Goal: Task Accomplishment & Management: Manage account settings

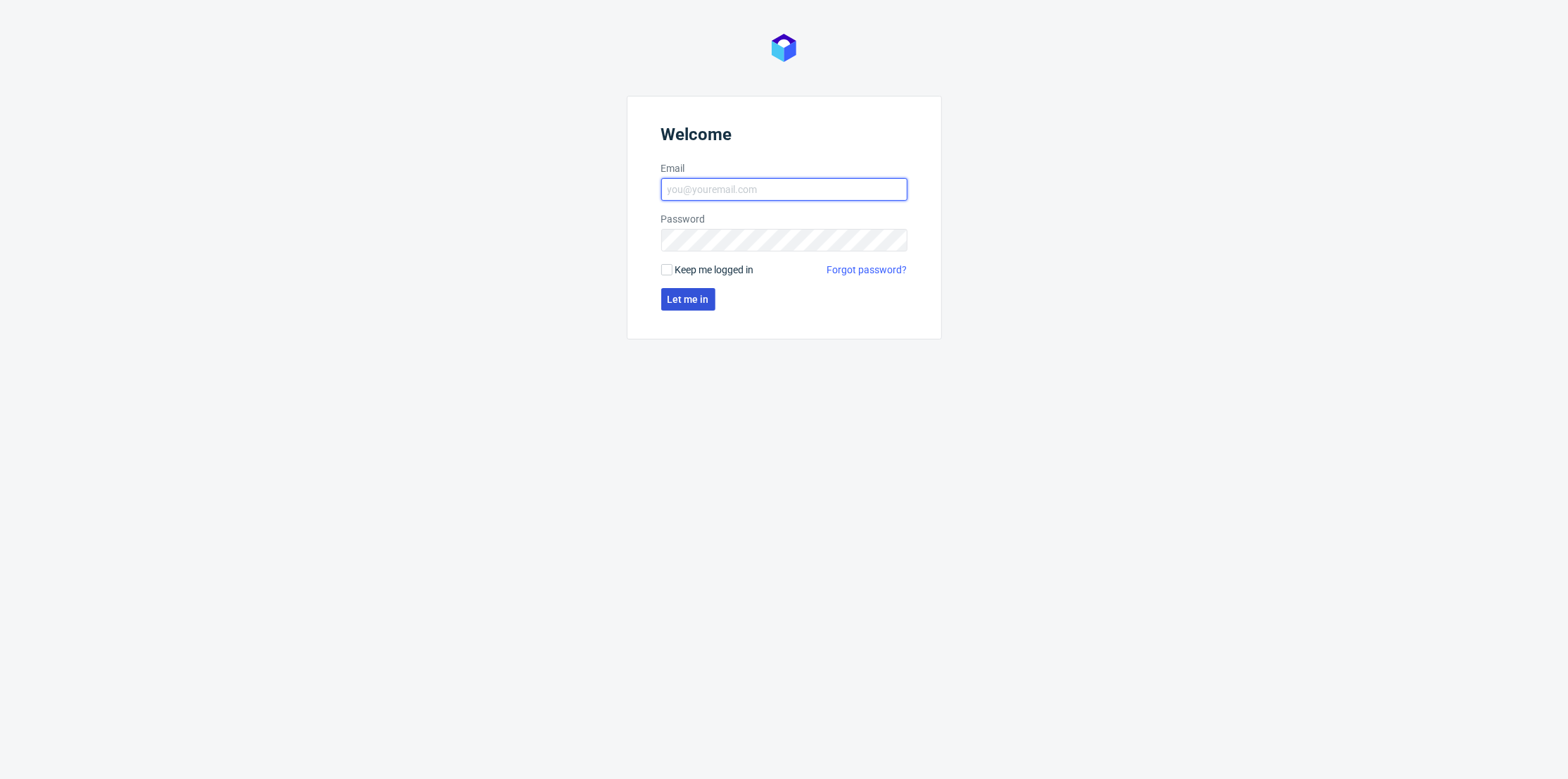
type input "[PERSON_NAME][EMAIL_ADDRESS][DOMAIN_NAME]"
click at [698, 297] on span "Let me in" at bounding box center [688, 300] width 42 height 10
type input "[PERSON_NAME][EMAIL_ADDRESS][DOMAIN_NAME]"
click at [695, 307] on button "Let me in" at bounding box center [688, 299] width 55 height 23
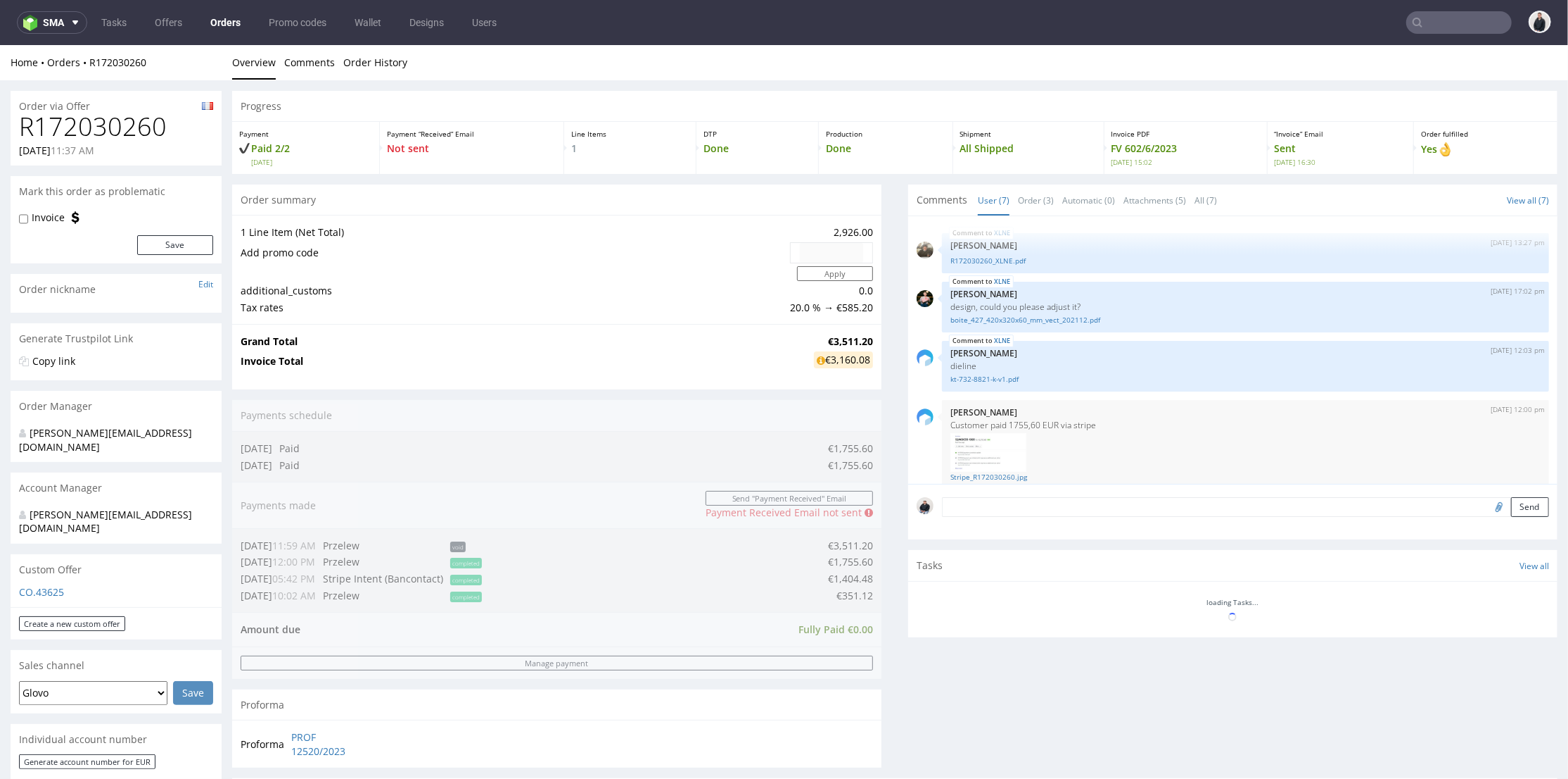
scroll to position [127, 0]
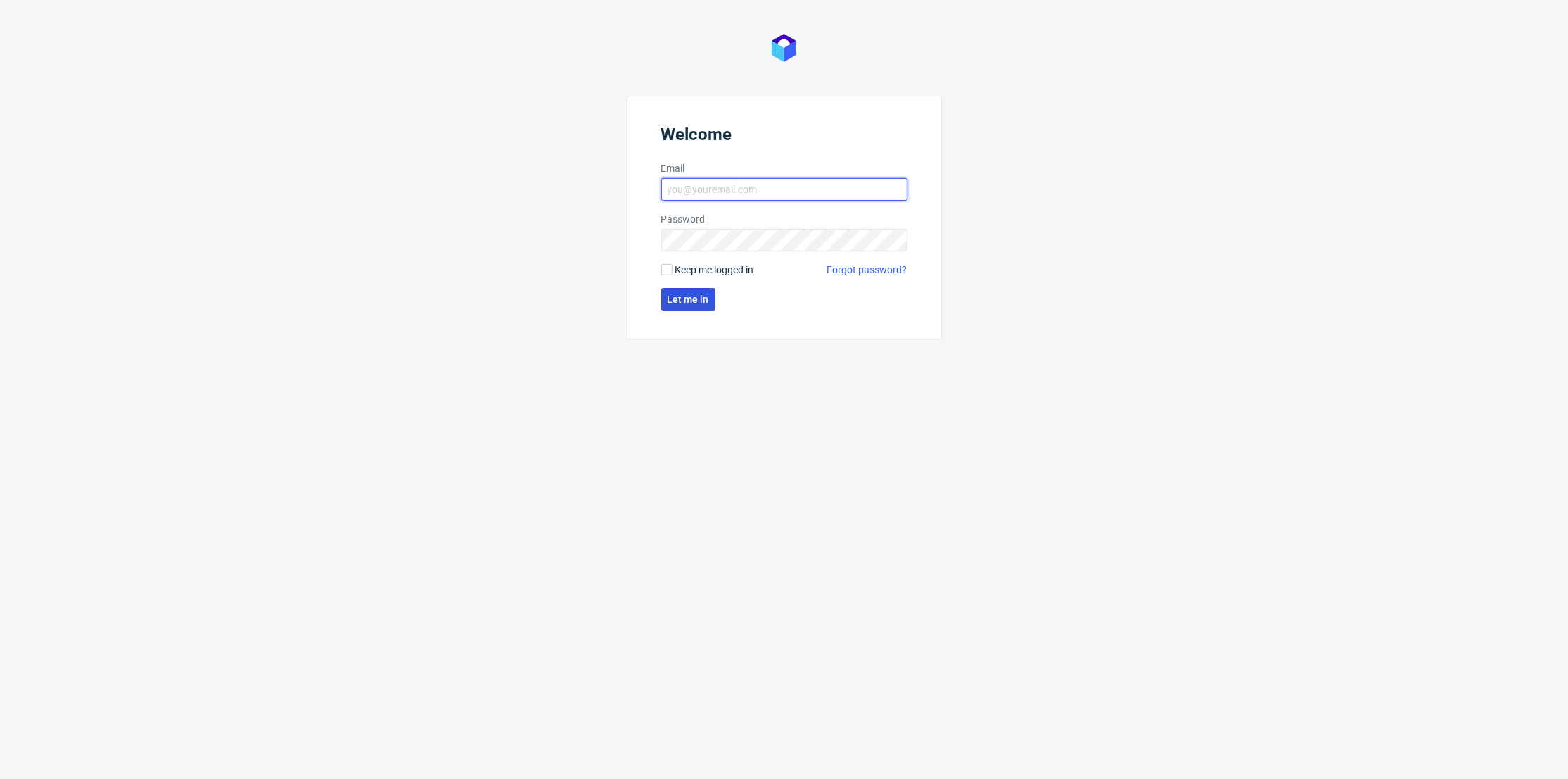
type input "[PERSON_NAME][EMAIL_ADDRESS][DOMAIN_NAME]"
click at [678, 299] on span "Let me in" at bounding box center [688, 300] width 42 height 10
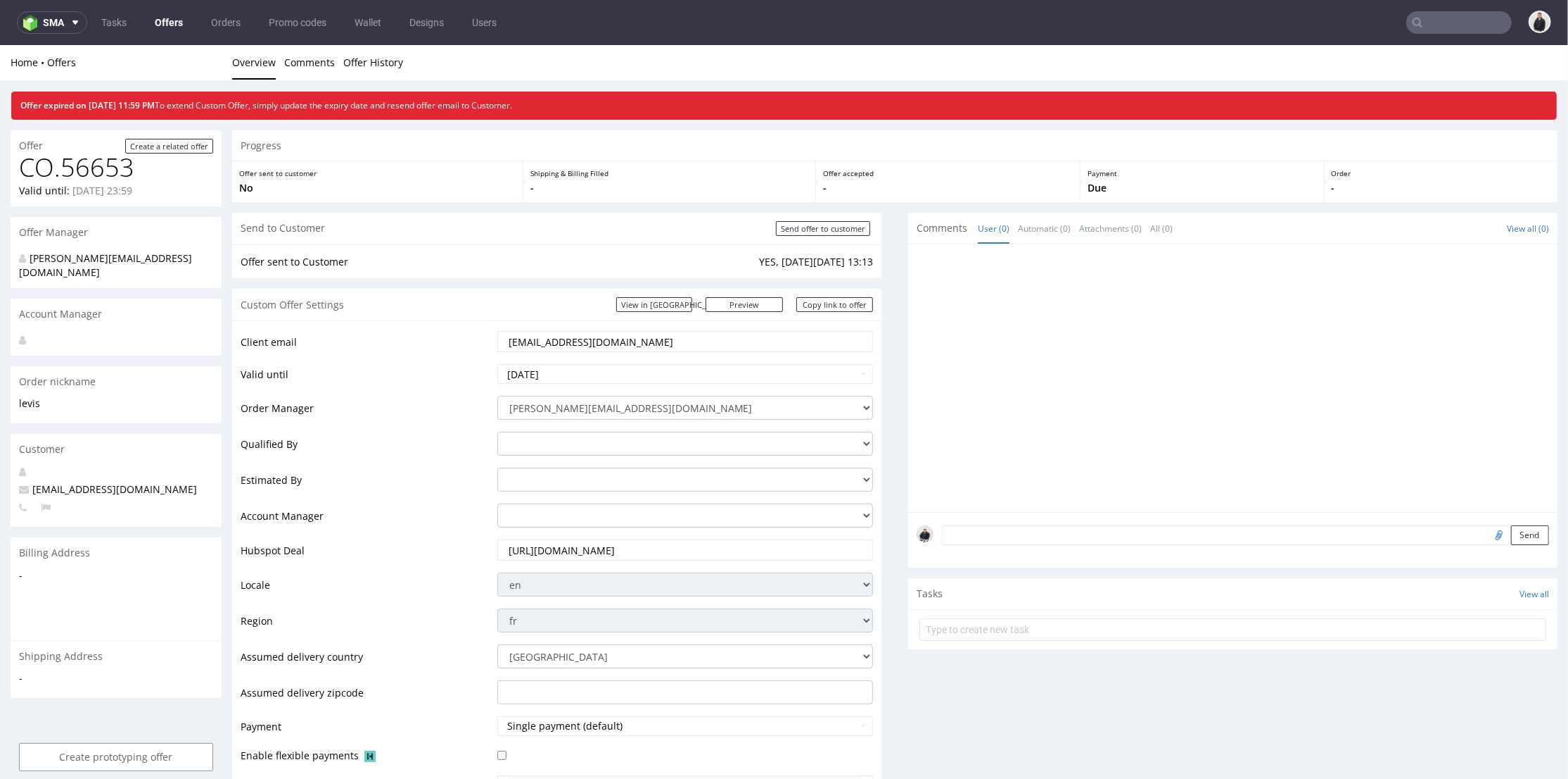
click at [636, 544] on input "https://app-eu1.hubspot.com/contacts/25600958/record/0-3/296719932615" at bounding box center [685, 549] width 357 height 20
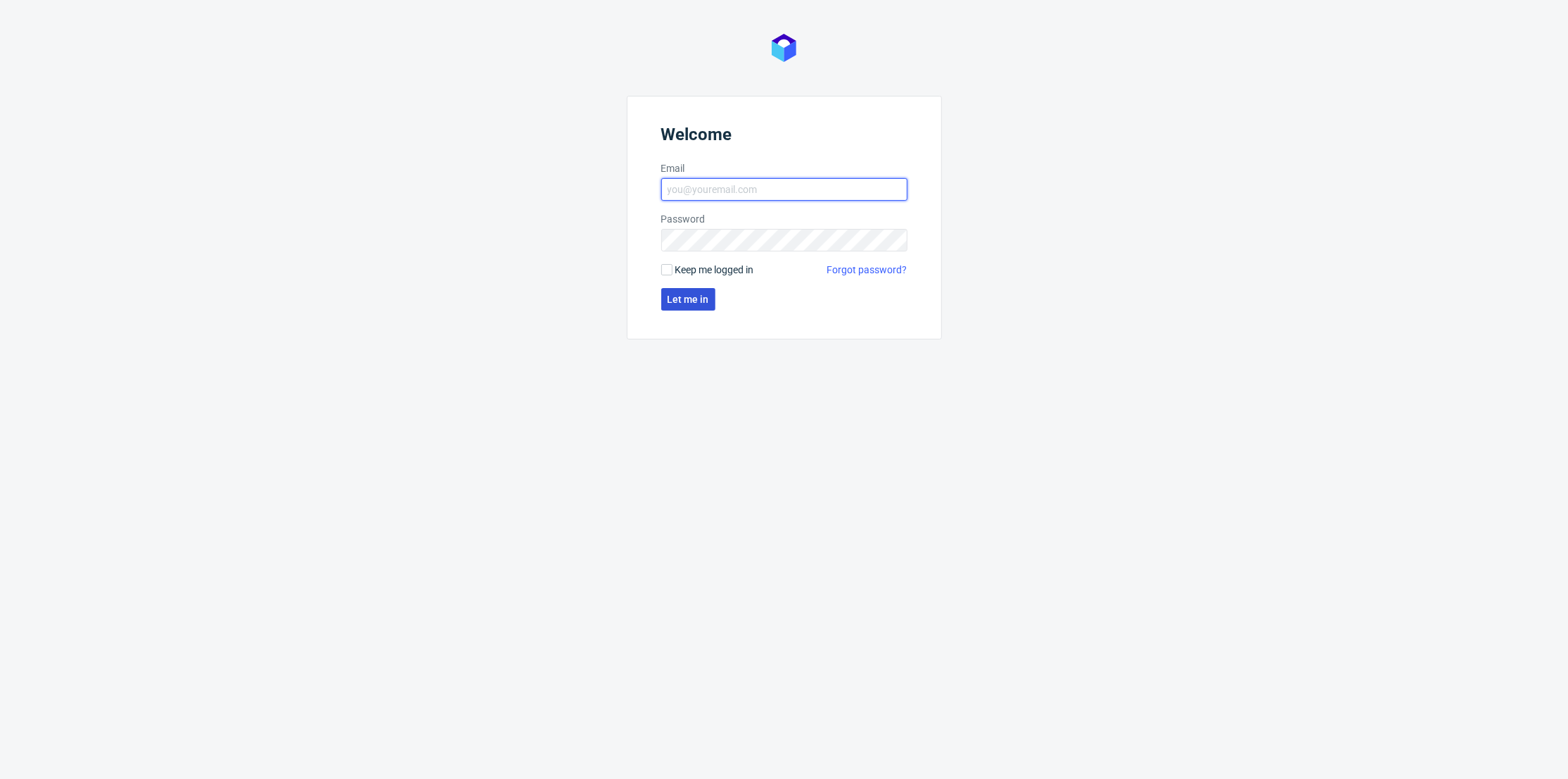
type input "[PERSON_NAME][EMAIL_ADDRESS][DOMAIN_NAME]"
click at [691, 305] on button "Let me in" at bounding box center [688, 299] width 55 height 23
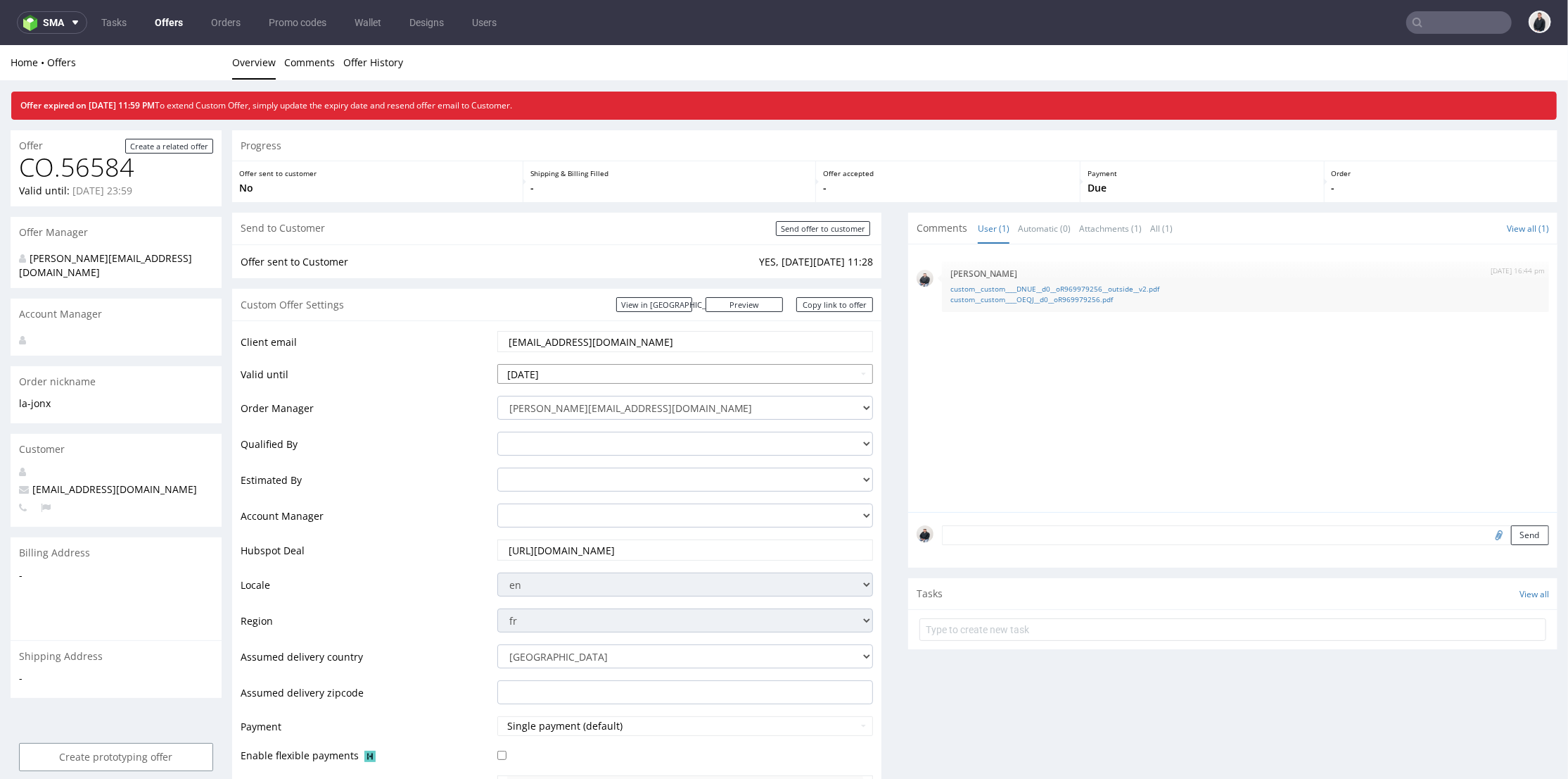
click at [532, 380] on input "[DATE]" at bounding box center [686, 373] width 377 height 20
click at [631, 328] on td "4" at bounding box center [635, 330] width 21 height 21
type input "[DATE]"
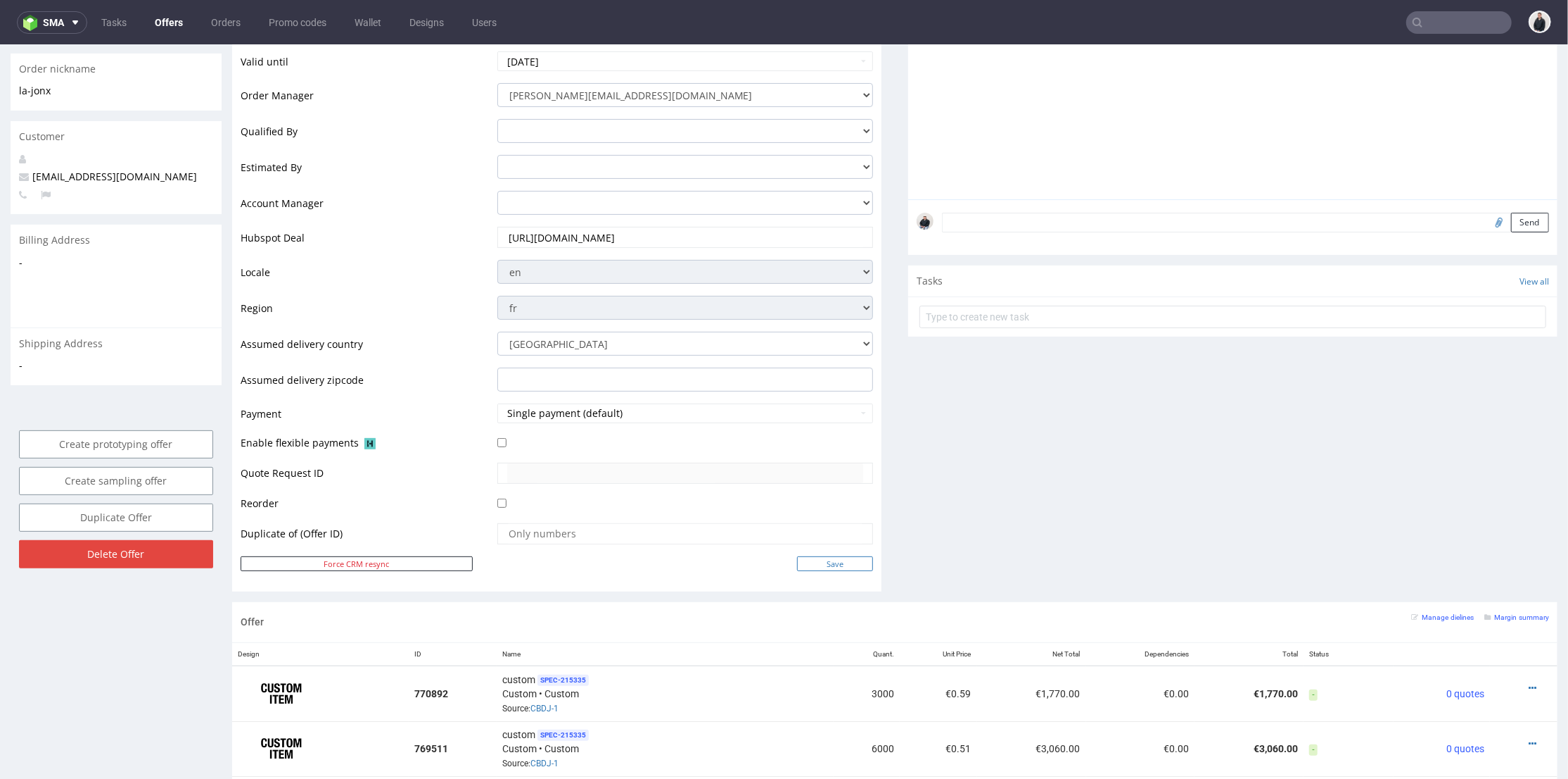
click at [823, 567] on input "Save" at bounding box center [835, 563] width 76 height 15
type input "In progress..."
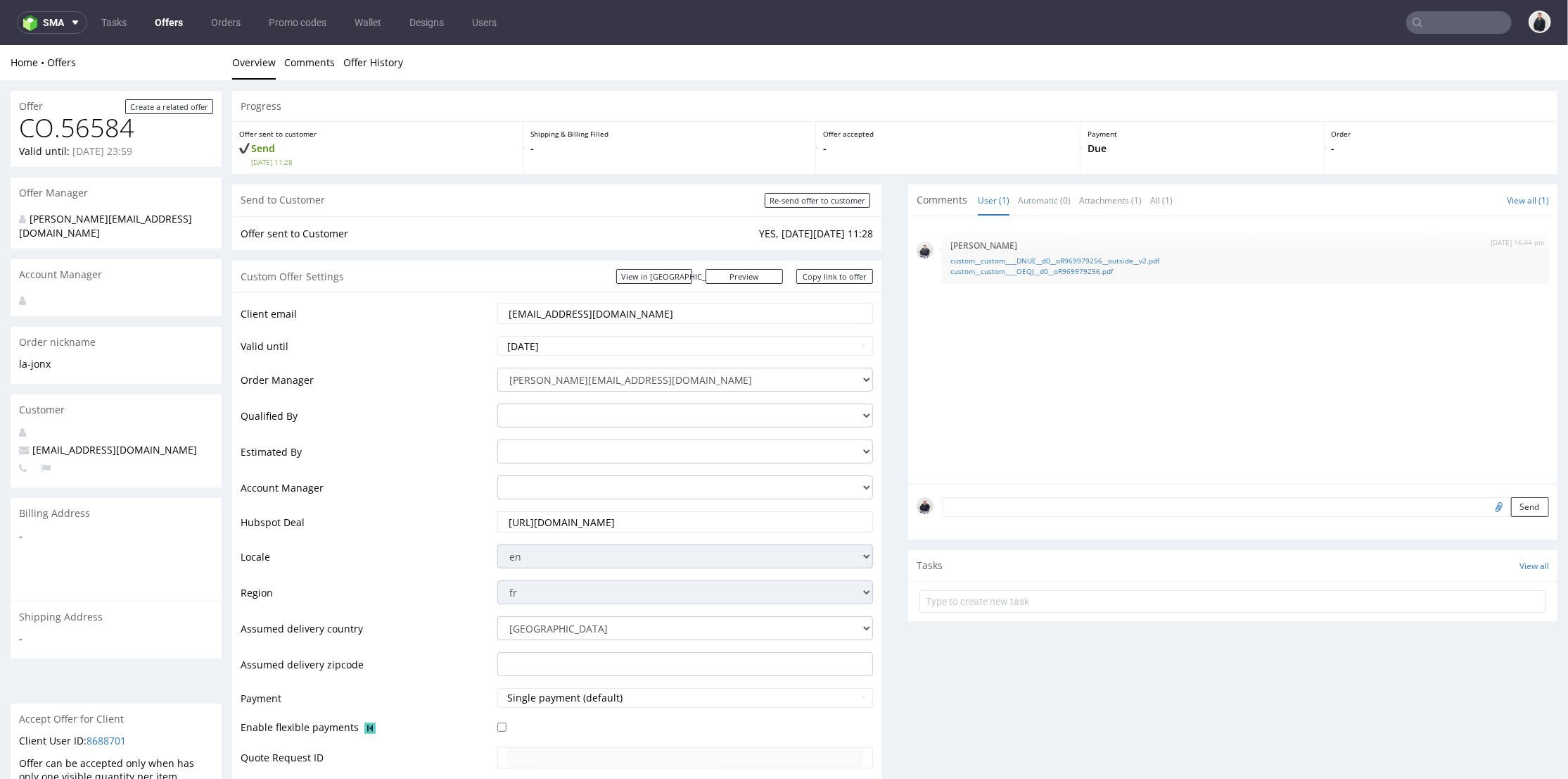
scroll to position [0, 0]
click at [1453, 16] on input "text" at bounding box center [1459, 22] width 105 height 23
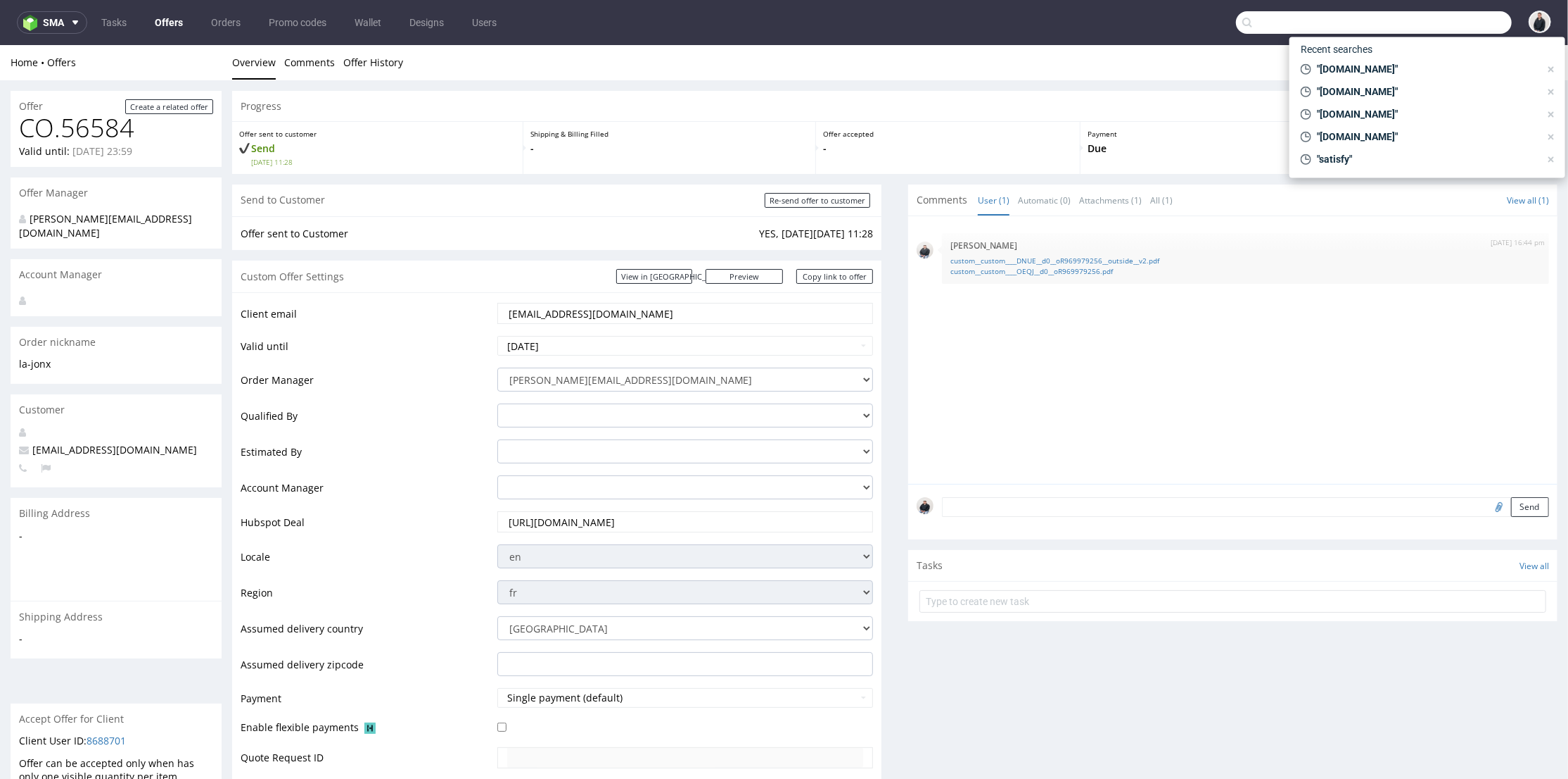
paste input "inovesta.fr"
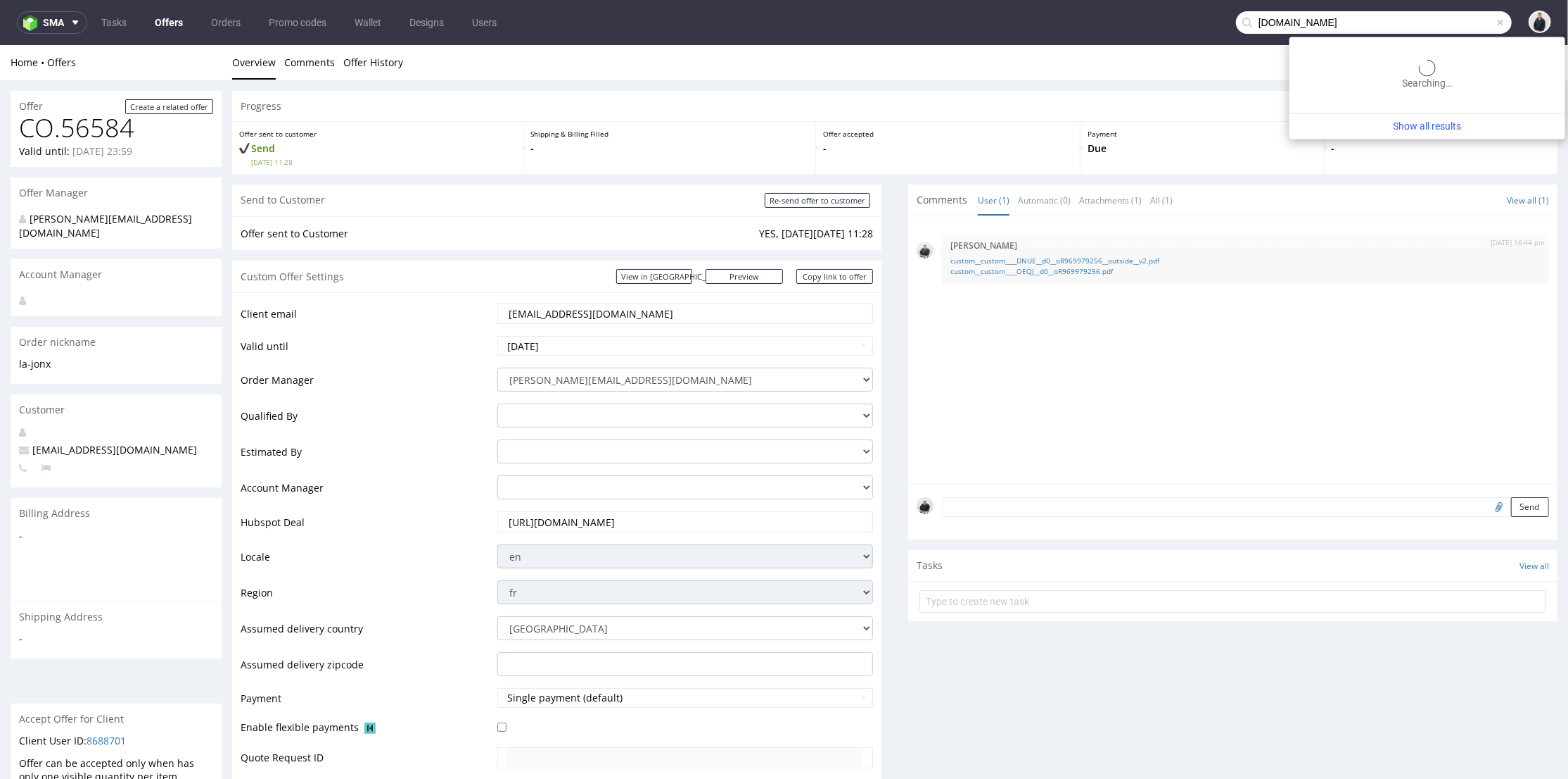
type input "inovesta.fr"
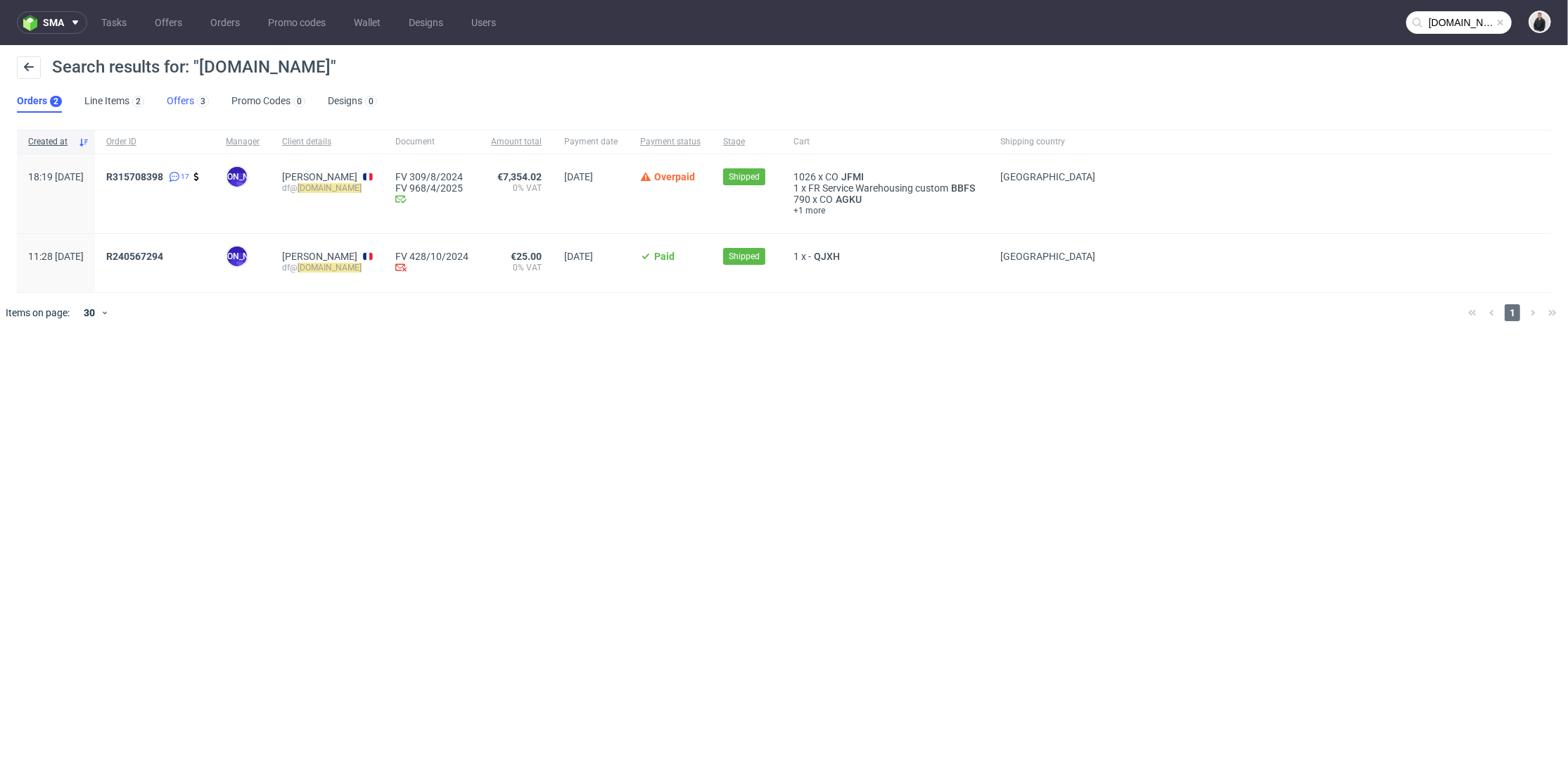
click at [188, 101] on link "Offers 3" at bounding box center [187, 101] width 43 height 23
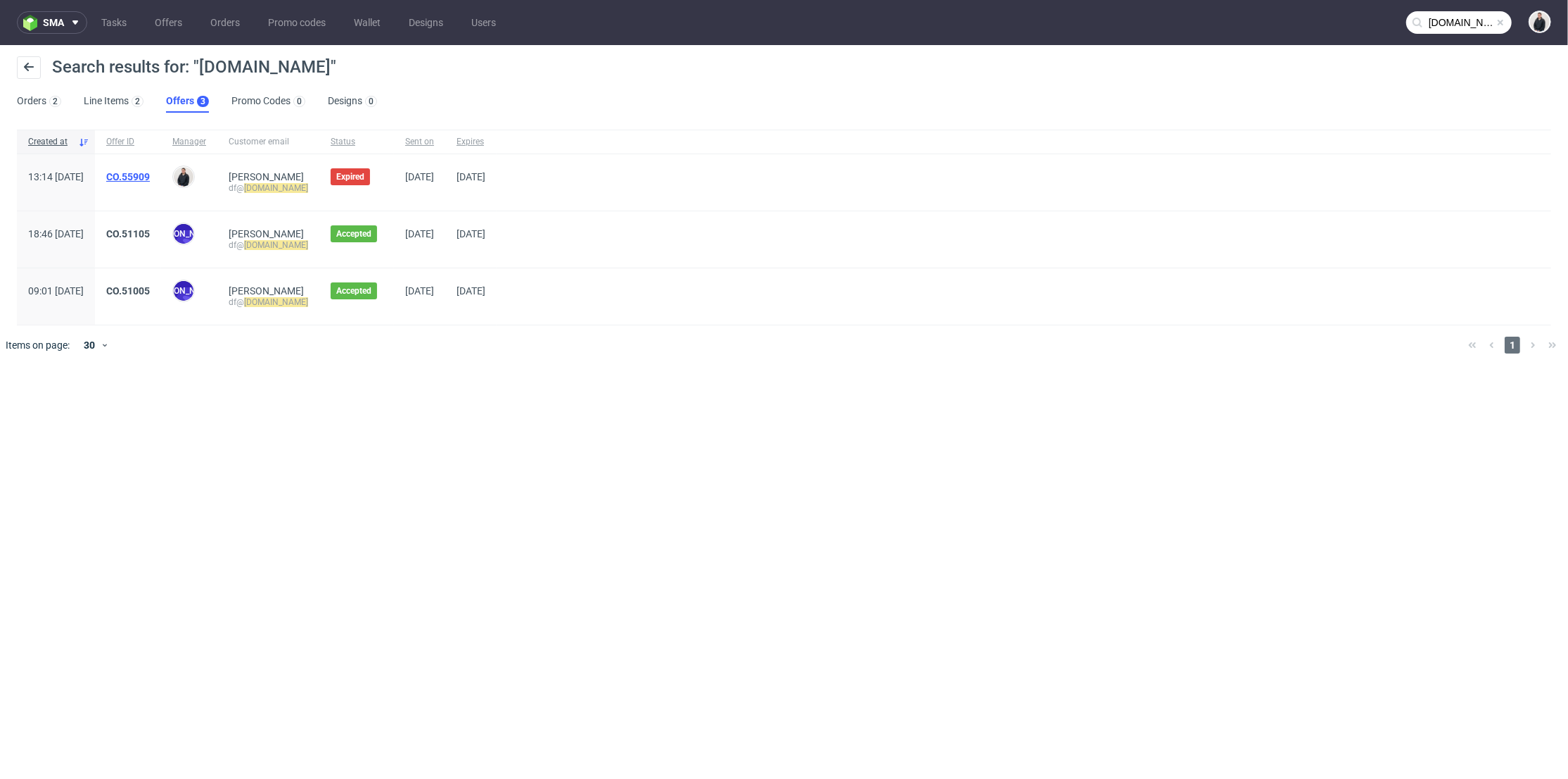
click at [150, 175] on link "CO.55909" at bounding box center [128, 176] width 44 height 11
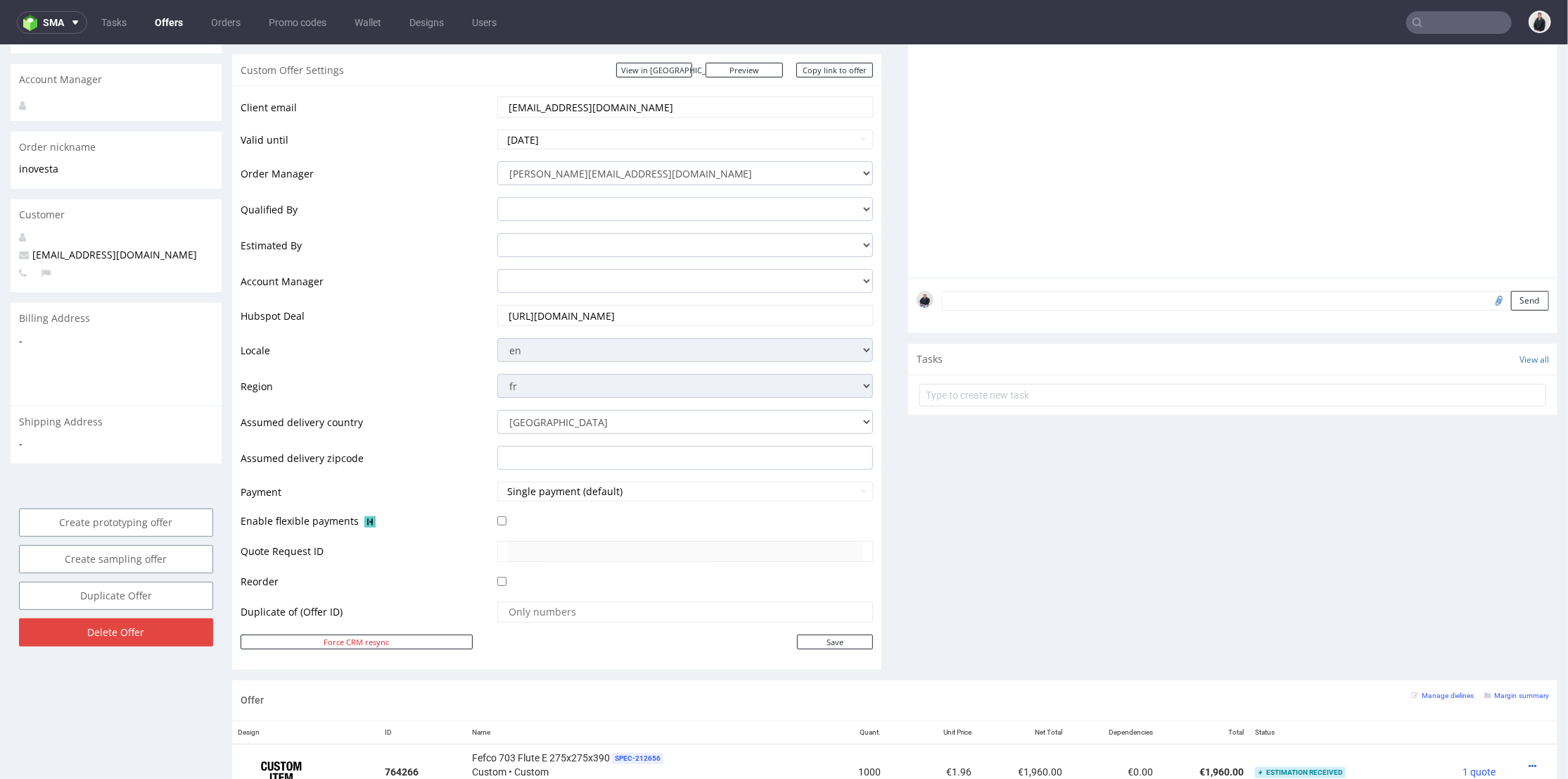
scroll to position [156, 0]
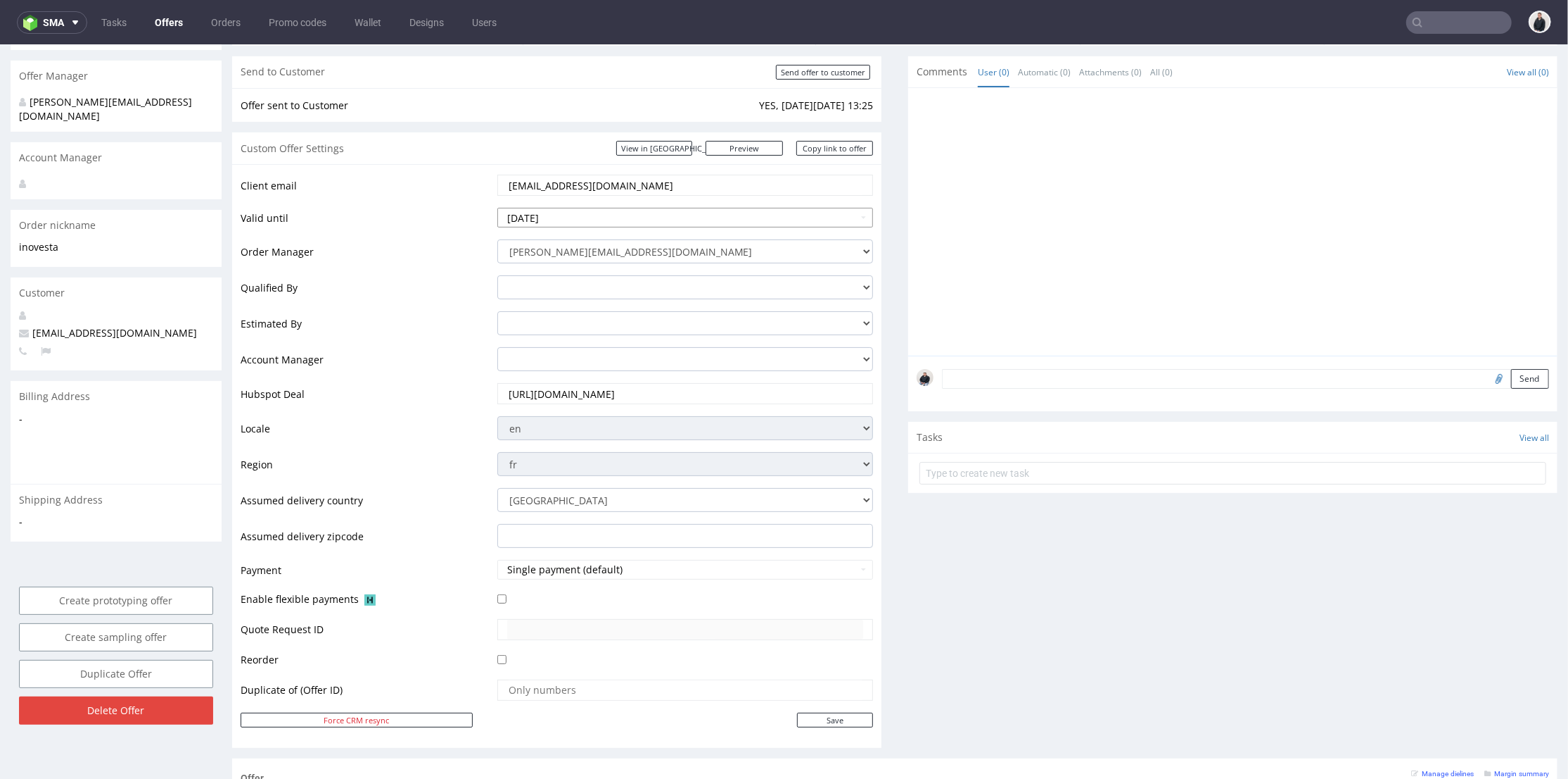
click at [649, 219] on input "2025-08-23" at bounding box center [686, 217] width 377 height 20
click at [638, 246] on th at bounding box center [635, 248] width 21 height 21
click at [637, 246] on icon at bounding box center [636, 249] width 4 height 10
click at [509, 251] on icon at bounding box center [508, 249] width 4 height 10
click at [635, 374] on td "4" at bounding box center [635, 374] width 21 height 21
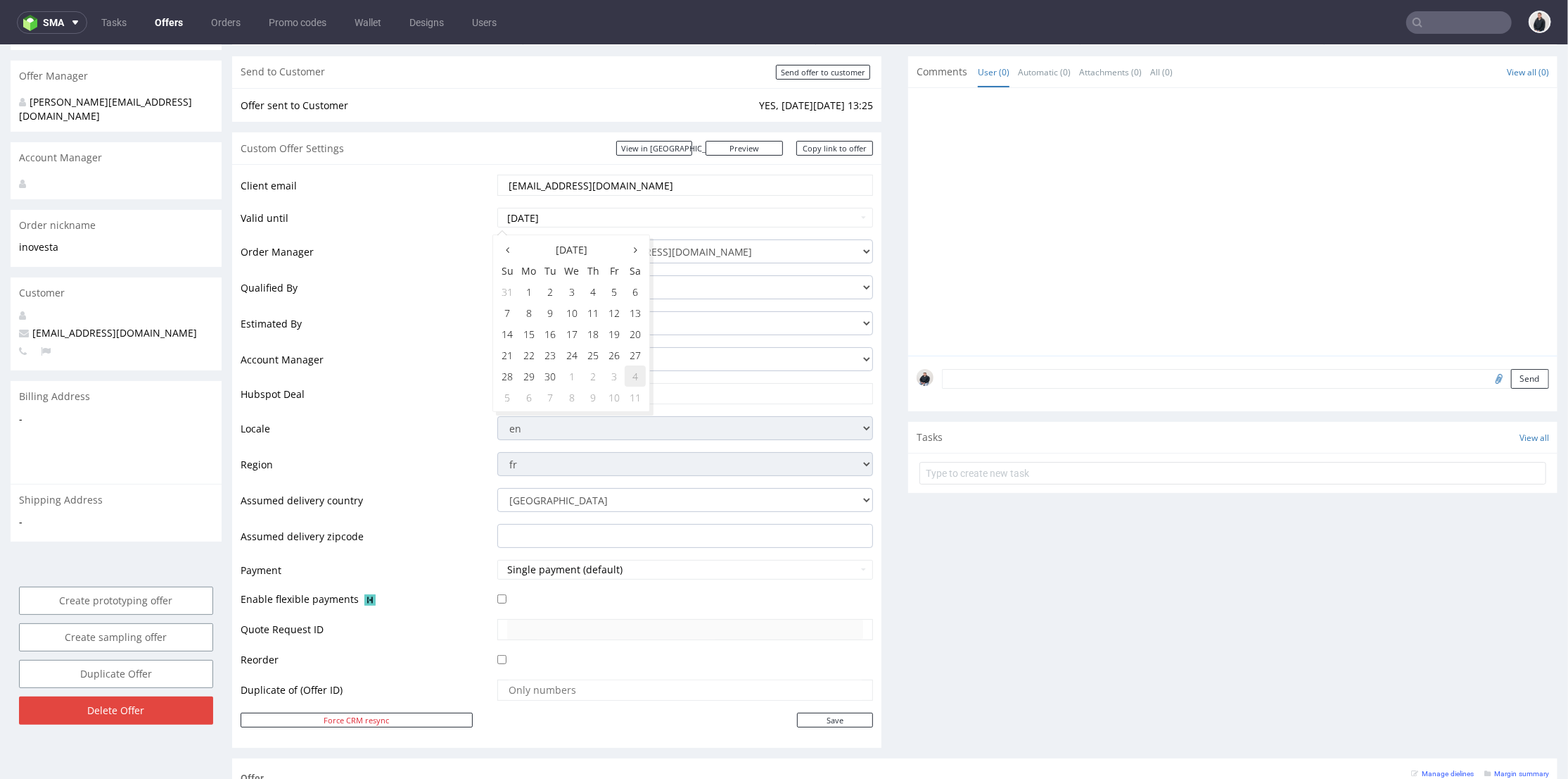
type input "[DATE]"
click at [840, 717] on input "Save" at bounding box center [835, 718] width 76 height 15
type input "In progress..."
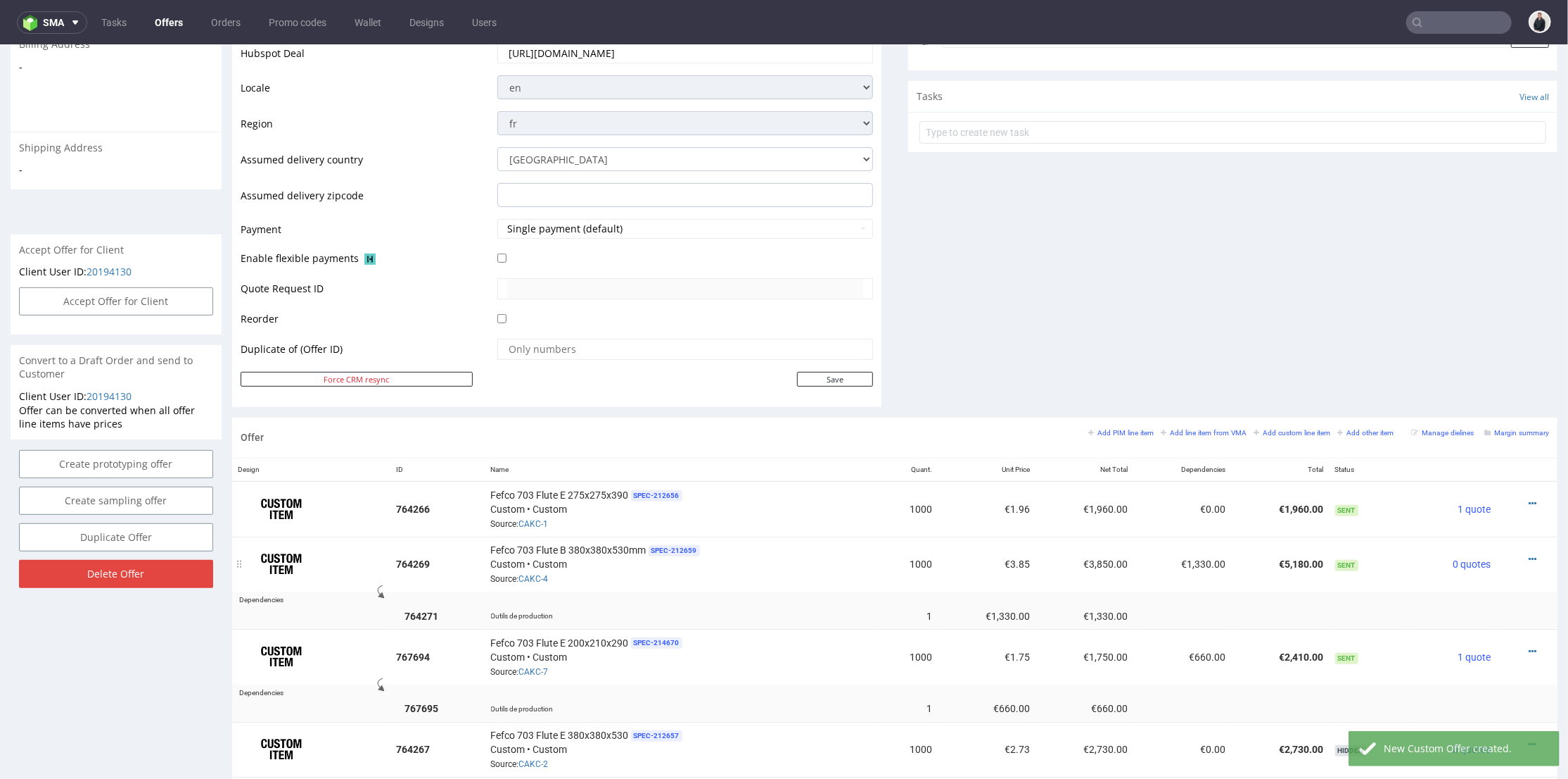
scroll to position [547, 0]
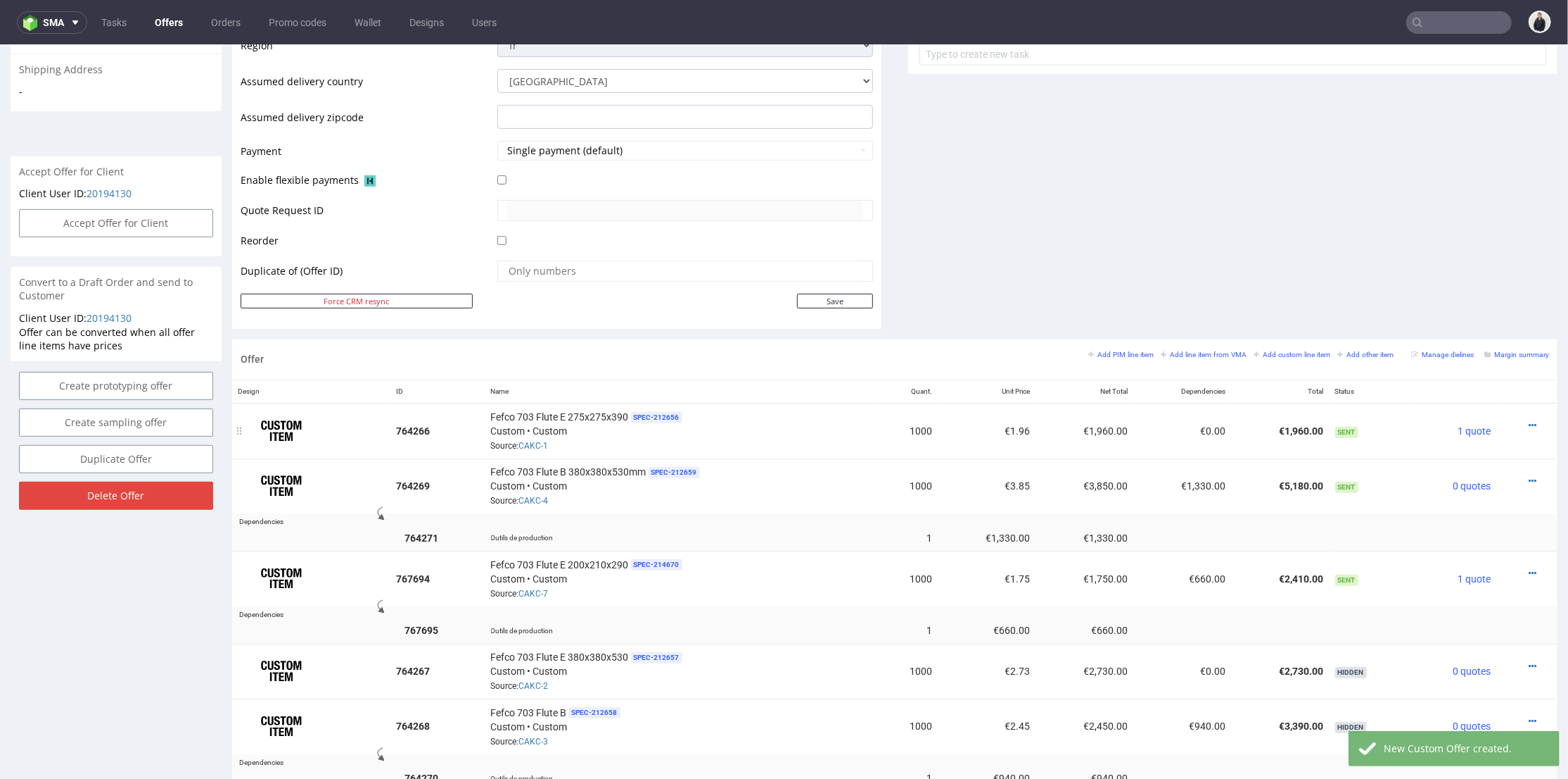
click at [1514, 423] on div at bounding box center [1522, 425] width 41 height 14
click at [1528, 425] on icon at bounding box center [1532, 425] width 8 height 10
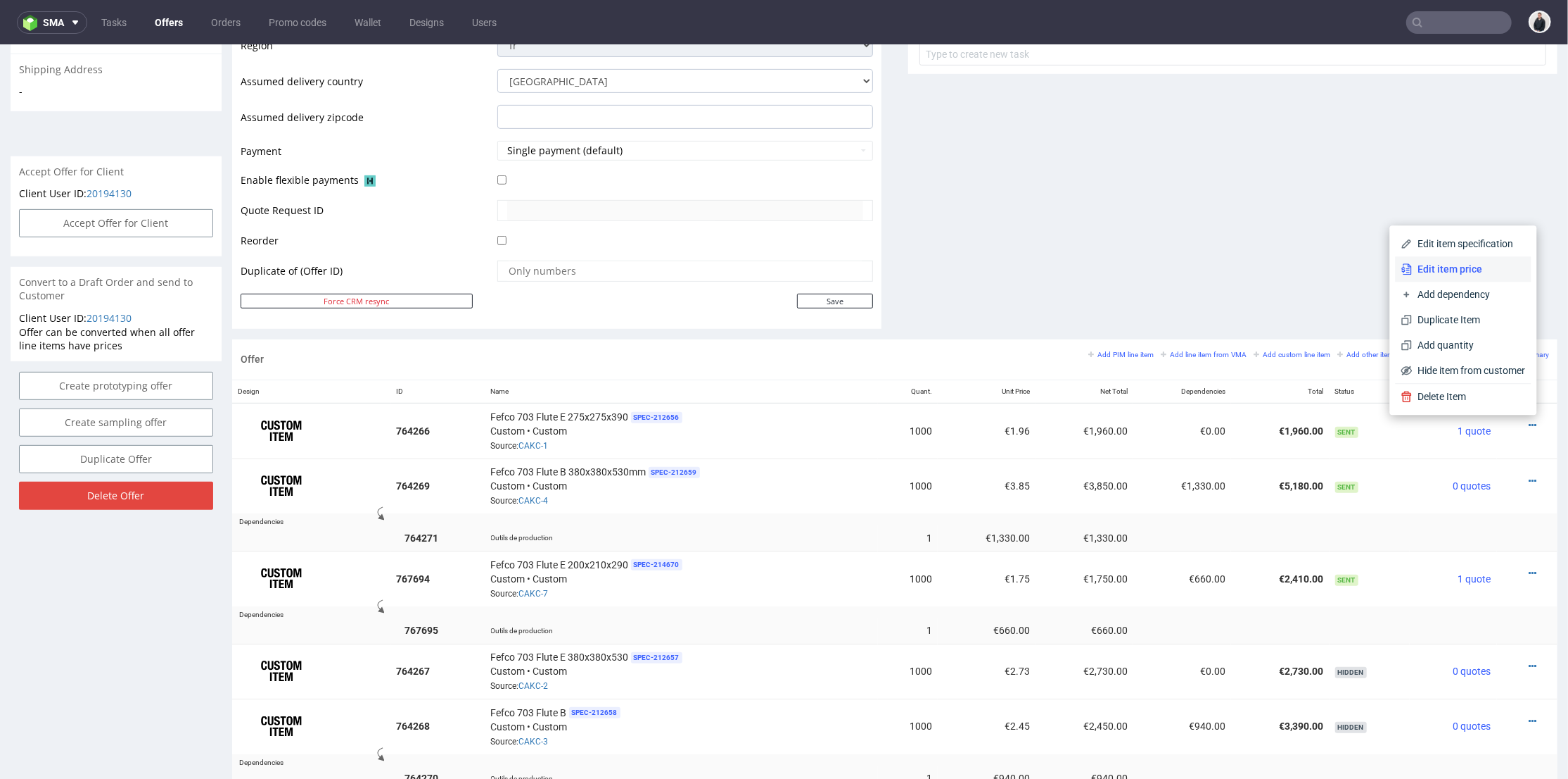
click at [1437, 266] on span "Edit item price" at bounding box center [1469, 268] width 113 height 14
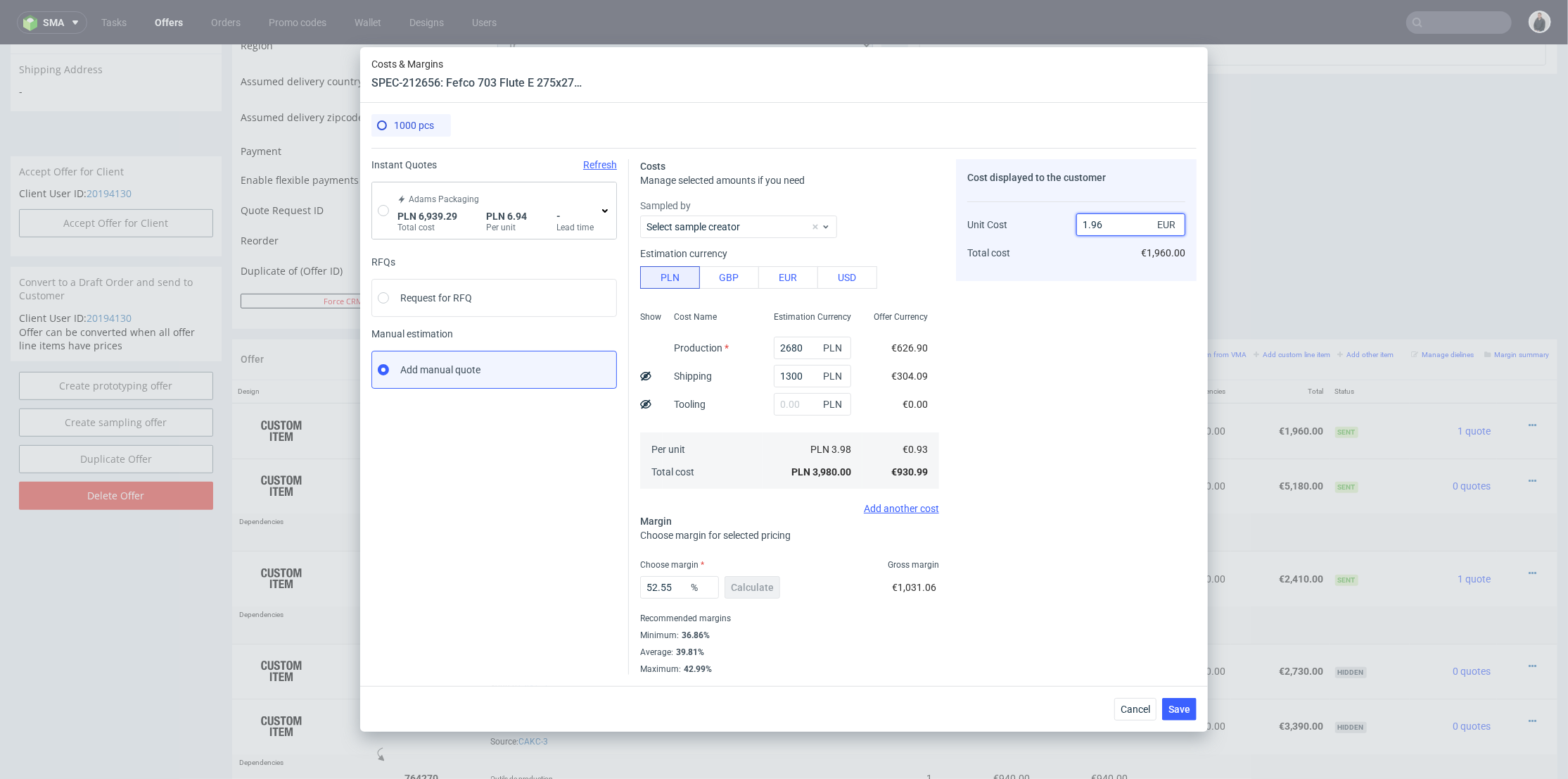
drag, startPoint x: 1093, startPoint y: 221, endPoint x: 1103, endPoint y: 221, distance: 10.0
click at [1103, 222] on input "1.96" at bounding box center [1131, 224] width 109 height 23
type input "1.76"
type input "47.159090909090914"
type input "1.76"
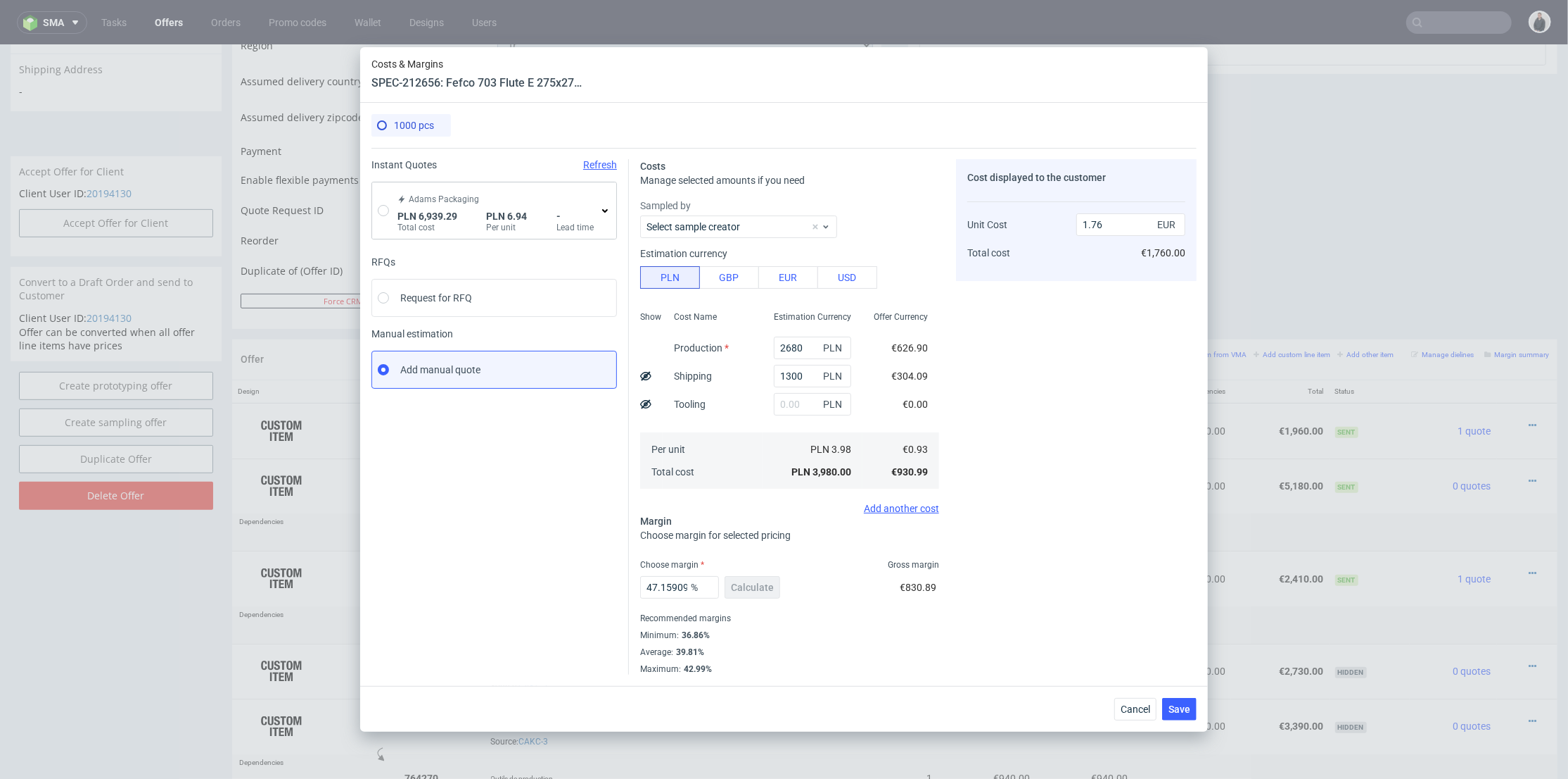
click at [1049, 391] on div "Cost displayed to the customer Unit Cost Total cost 1.76 EUR €1,760.00" at bounding box center [1076, 416] width 241 height 515
click at [1137, 710] on span "Cancel" at bounding box center [1136, 709] width 30 height 10
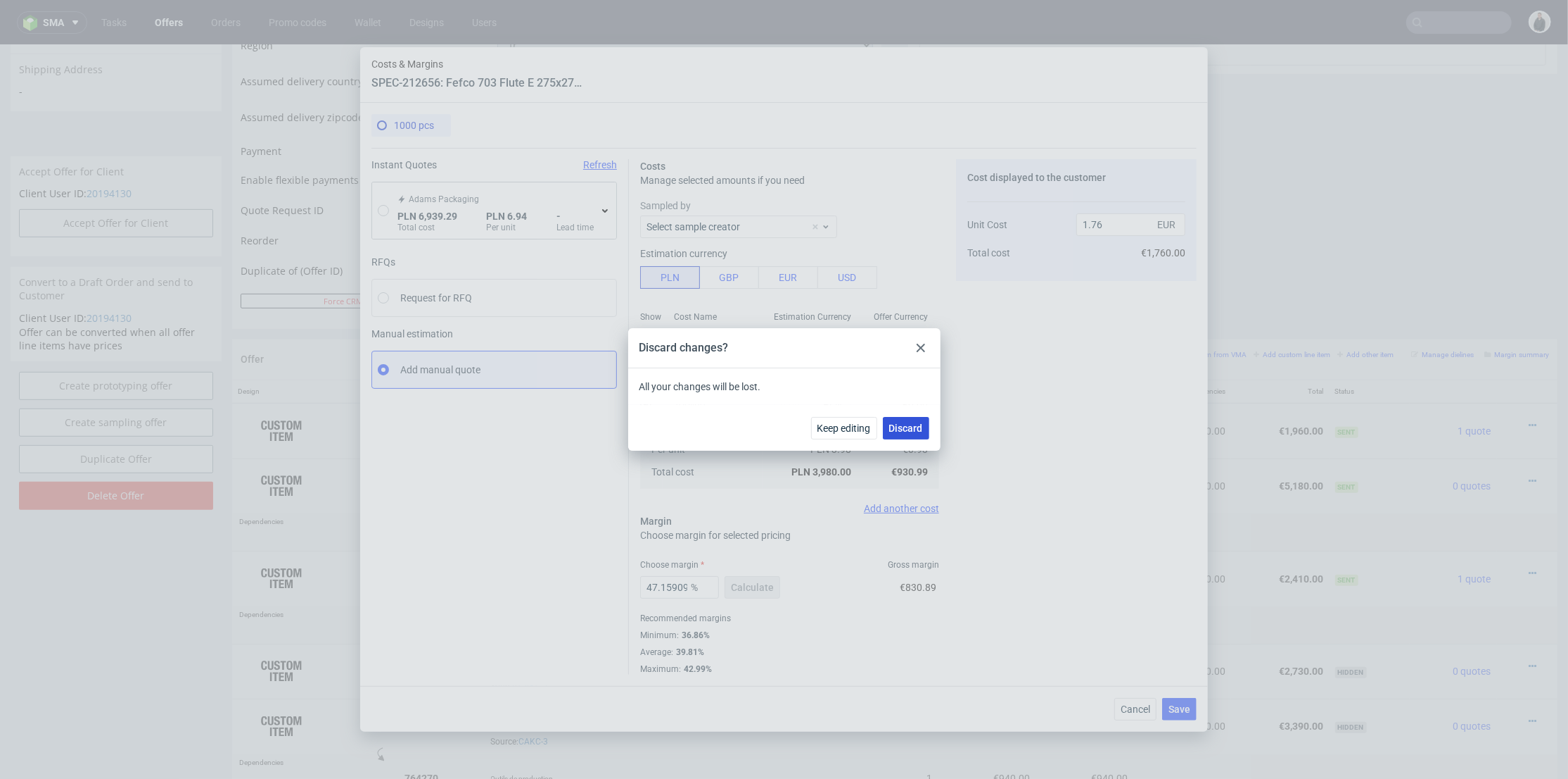
drag, startPoint x: 905, startPoint y: 384, endPoint x: 906, endPoint y: 430, distance: 46.0
click at [906, 430] on span "Discard" at bounding box center [906, 428] width 34 height 10
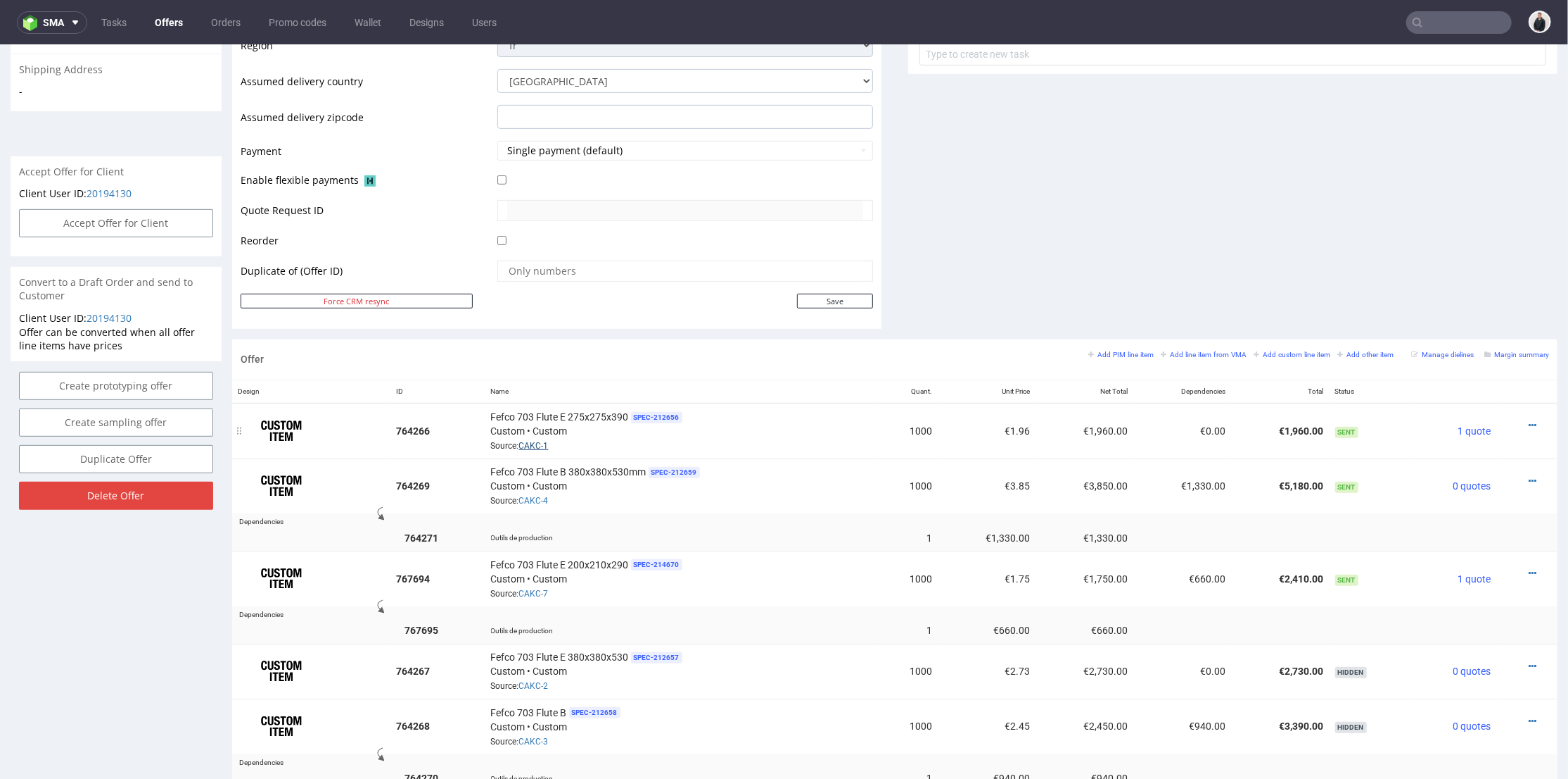
click at [543, 445] on link "CAKC-1" at bounding box center [535, 445] width 30 height 10
click at [1417, 23] on input "text" at bounding box center [1459, 22] width 105 height 23
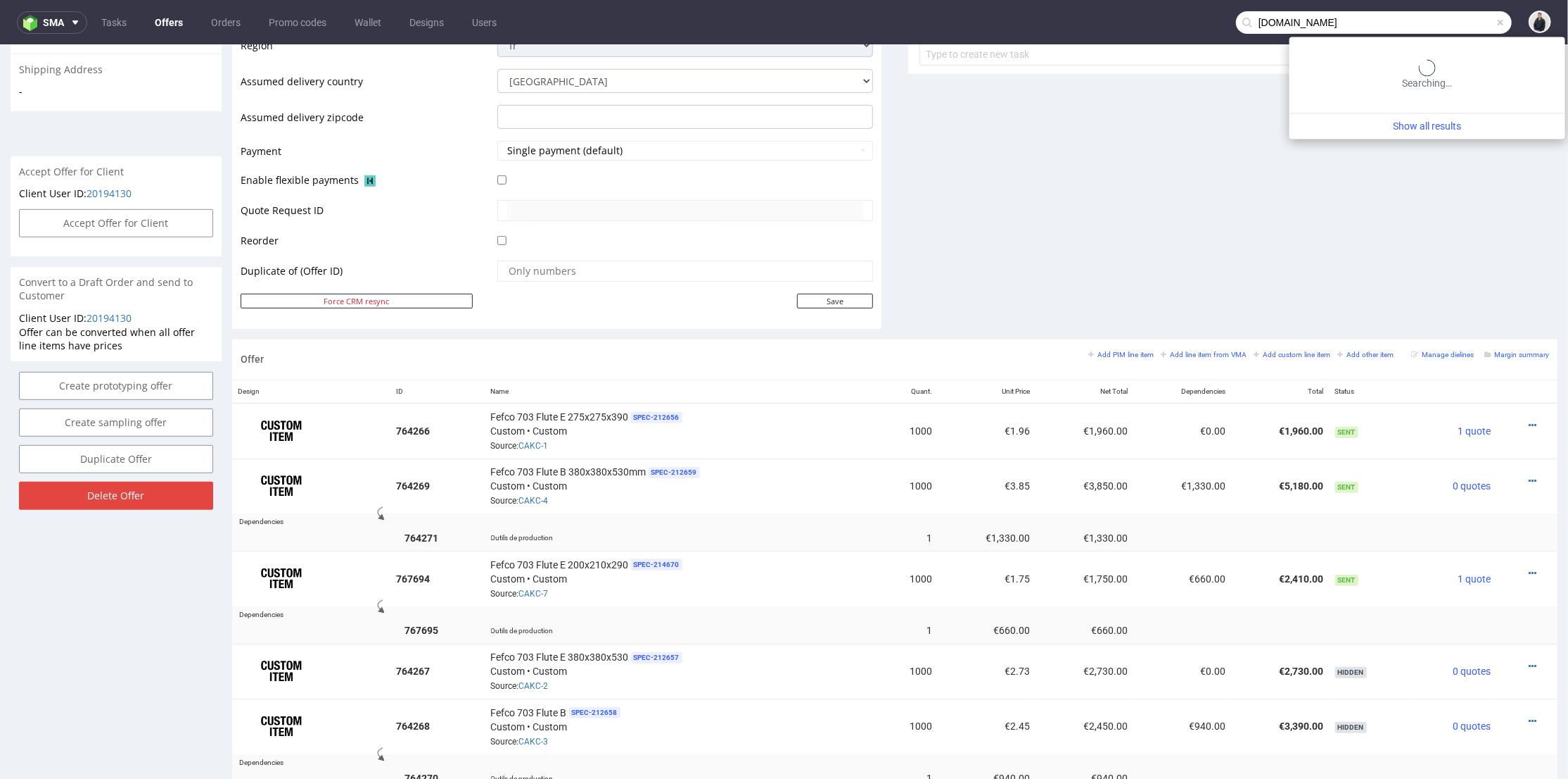
type input "grainecreative.com"
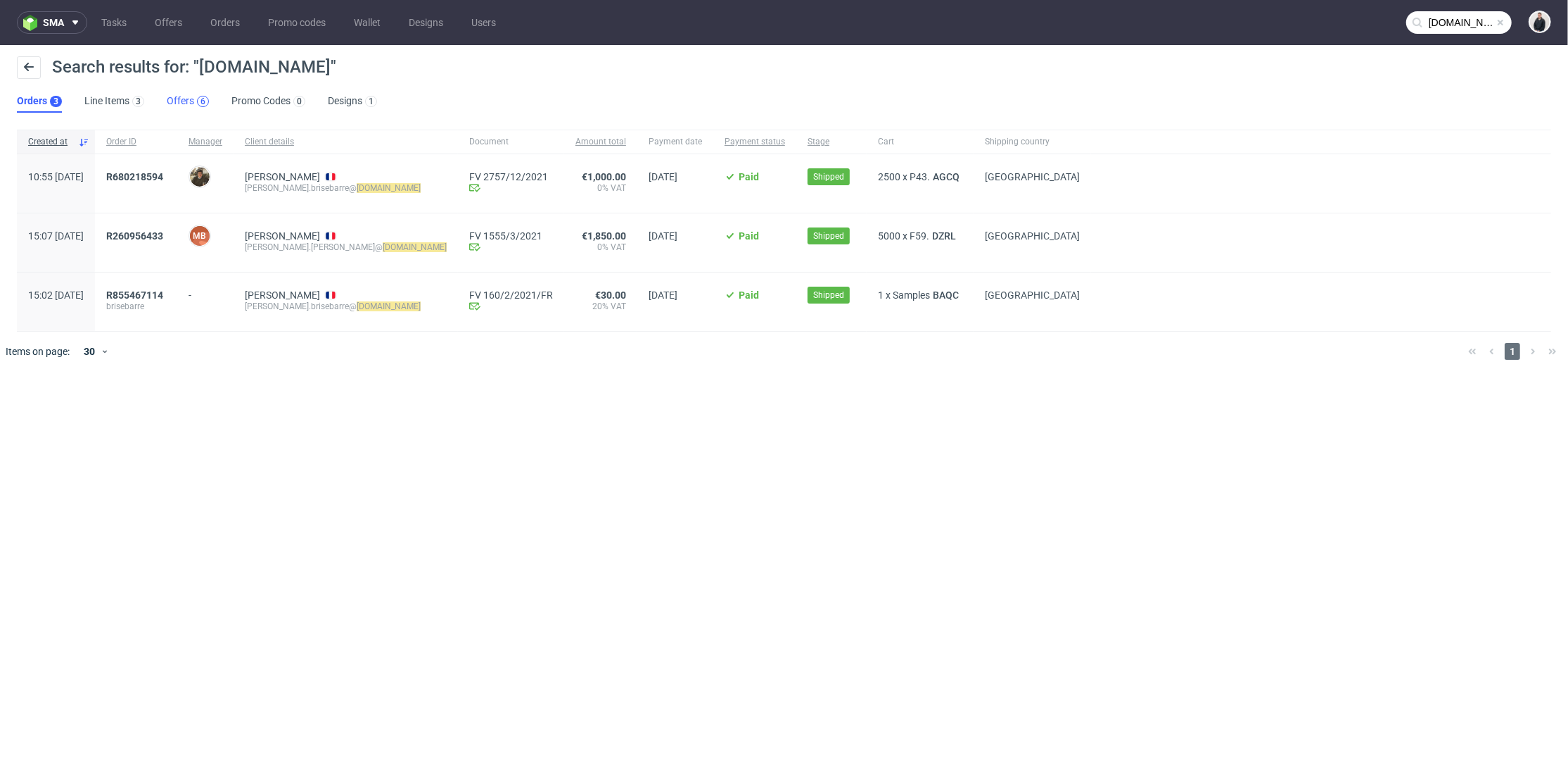
click at [199, 97] on div "6" at bounding box center [203, 100] width 12 height 11
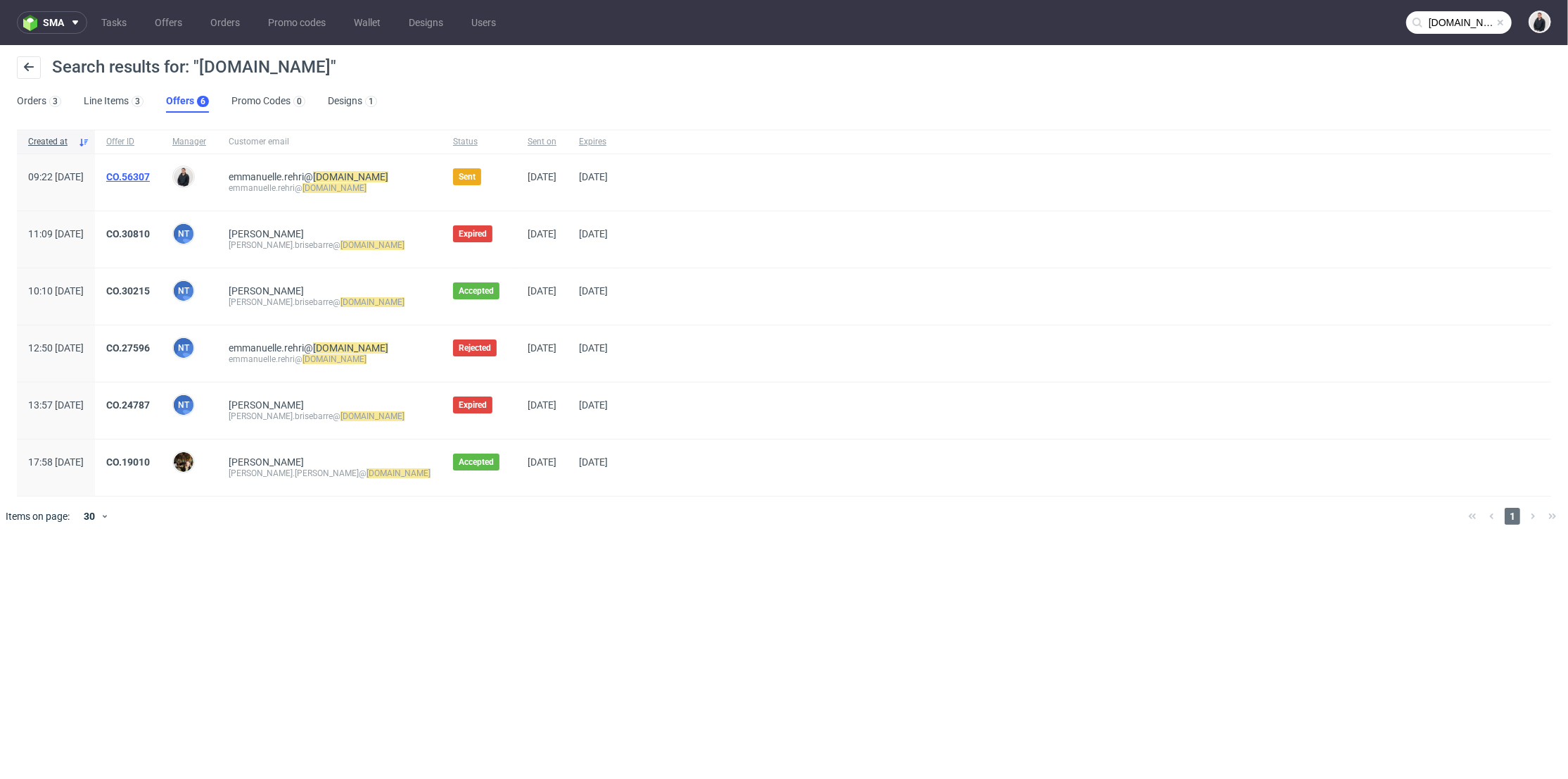
click at [150, 176] on link "CO.56307" at bounding box center [128, 176] width 44 height 11
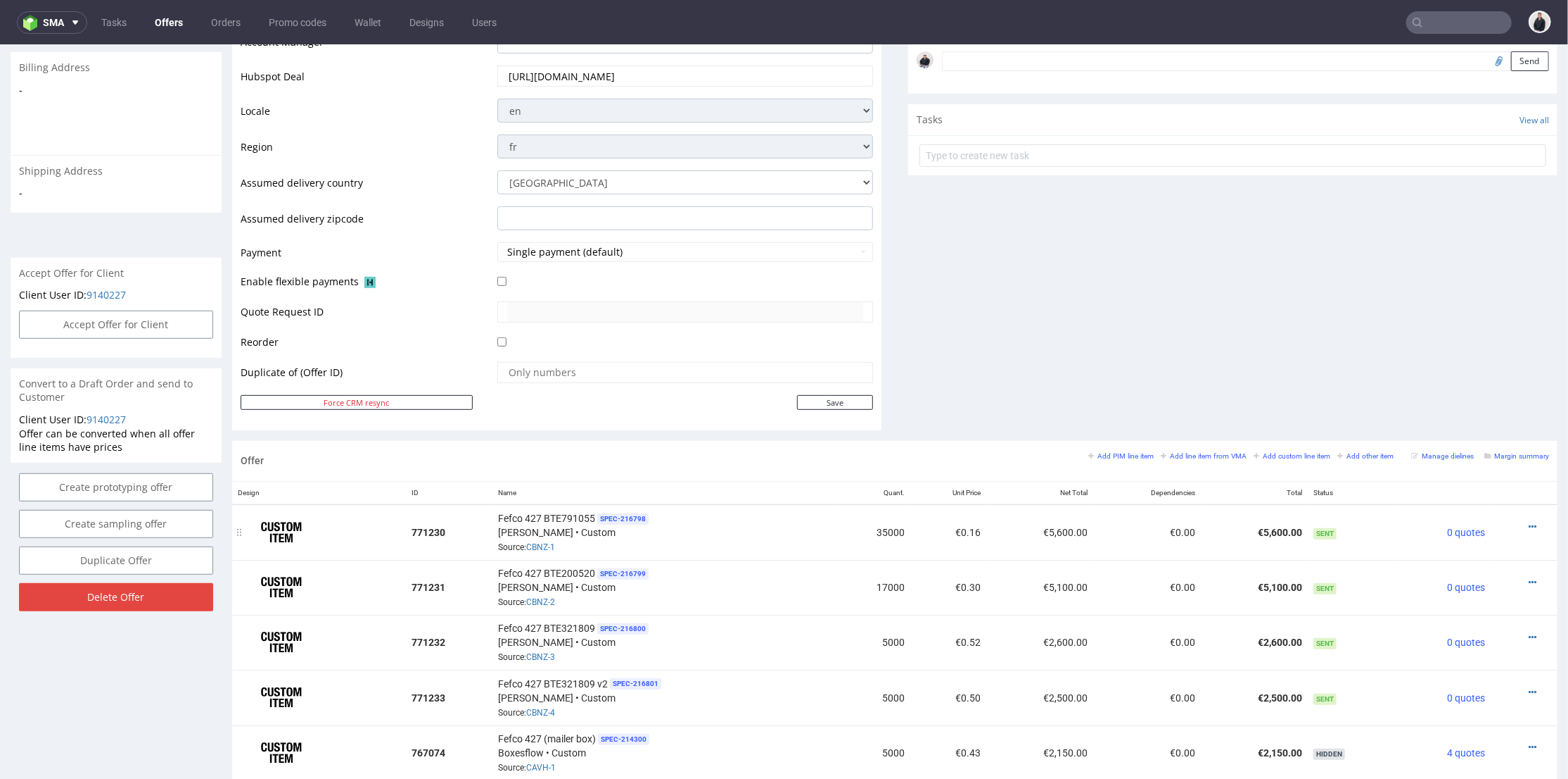
scroll to position [524, 0]
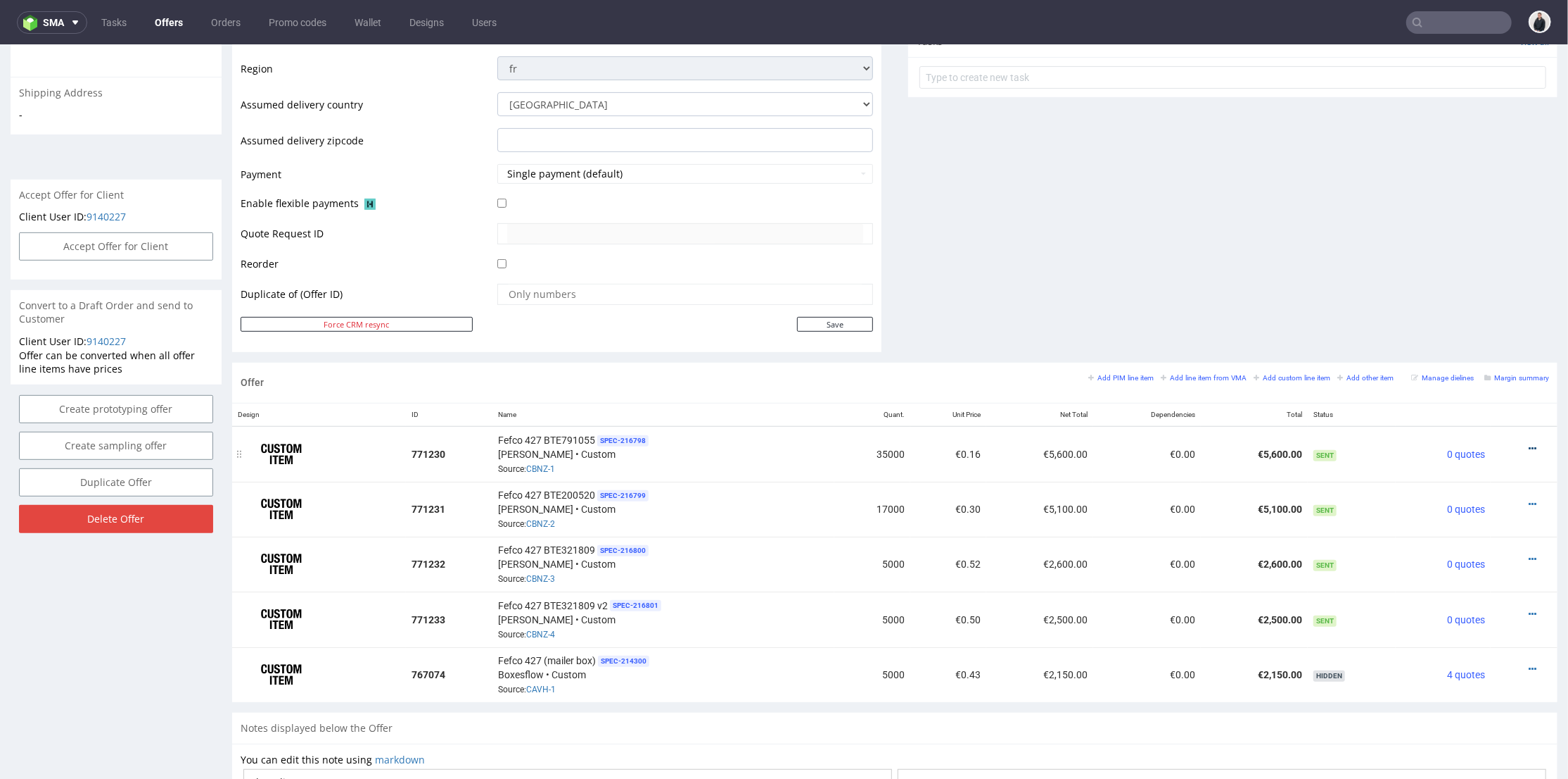
click at [1528, 446] on icon at bounding box center [1532, 448] width 8 height 10
click at [1456, 290] on span "Edit item price" at bounding box center [1469, 292] width 113 height 14
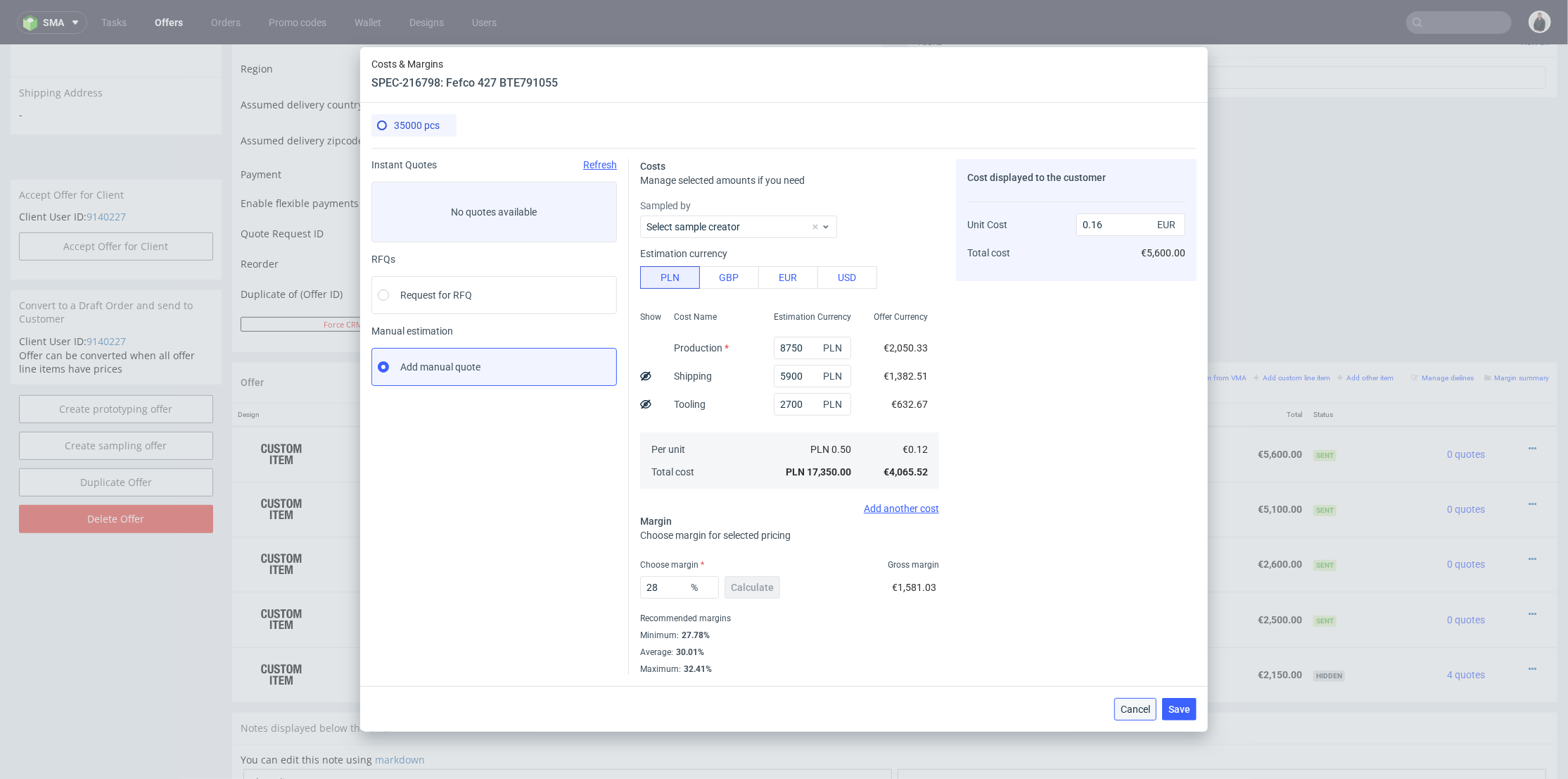
click at [1140, 714] on span "Cancel" at bounding box center [1136, 709] width 30 height 10
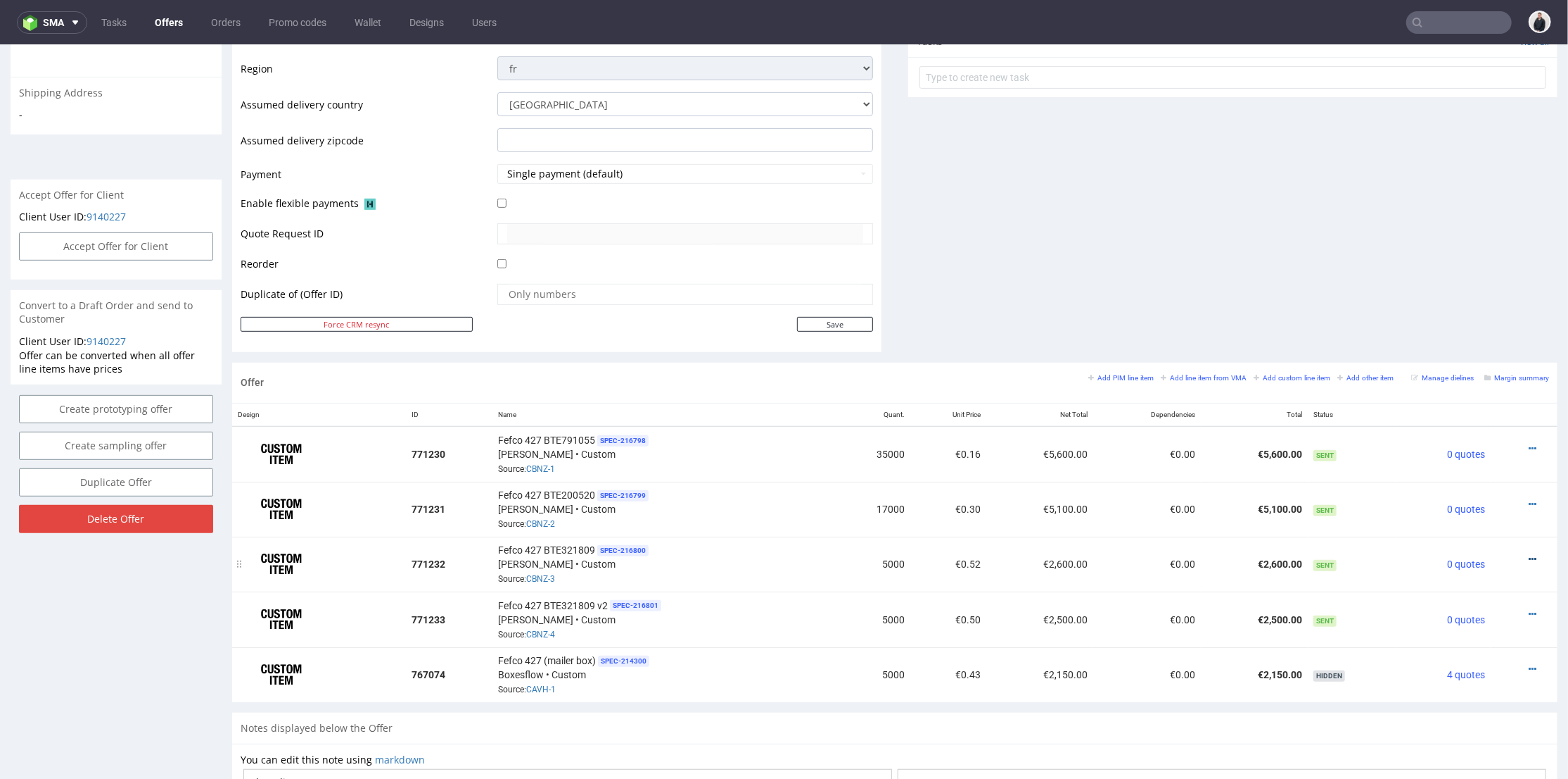
click at [1528, 554] on icon at bounding box center [1532, 559] width 8 height 10
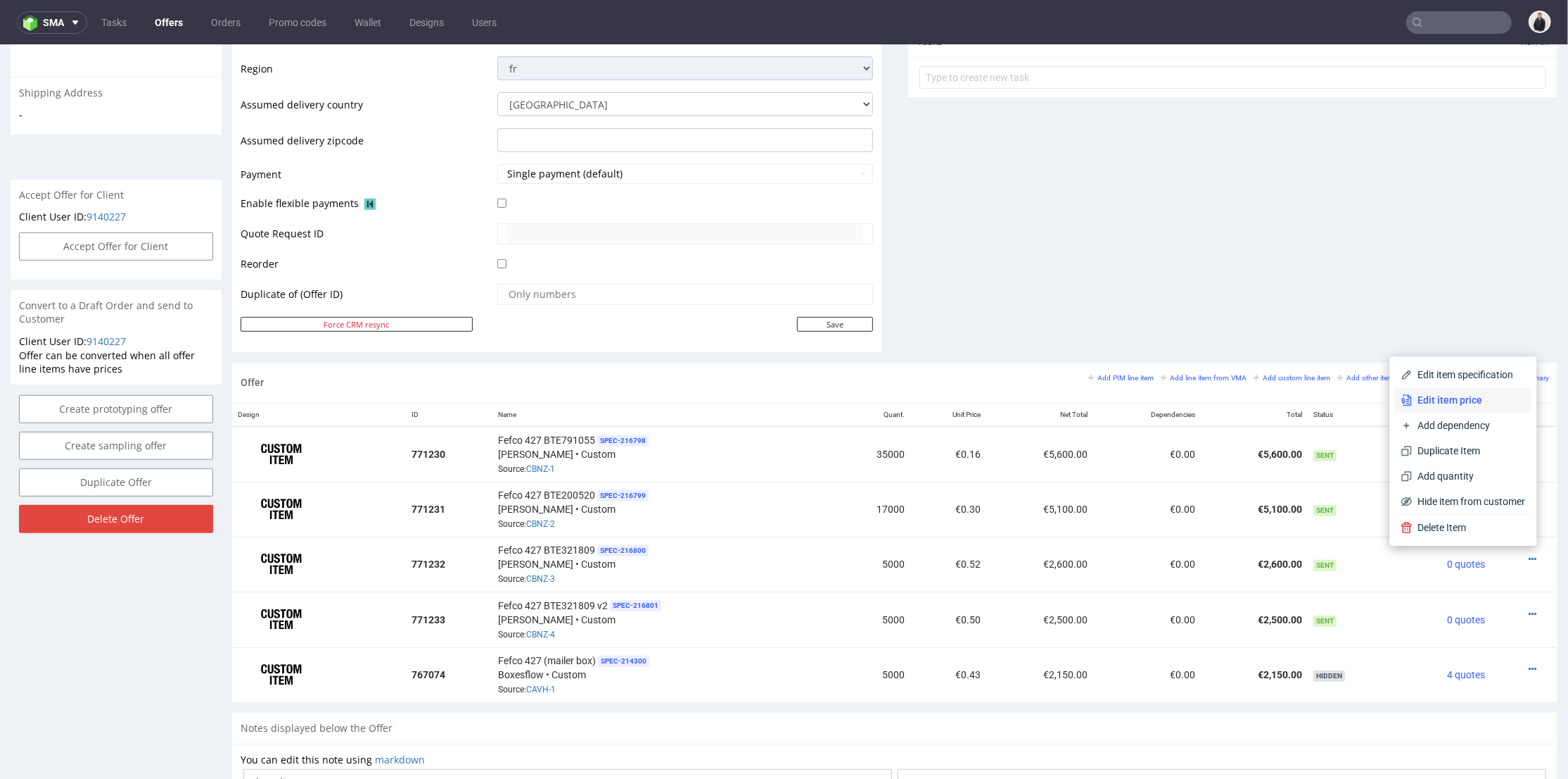
click at [1459, 394] on span "Edit item price" at bounding box center [1469, 399] width 113 height 14
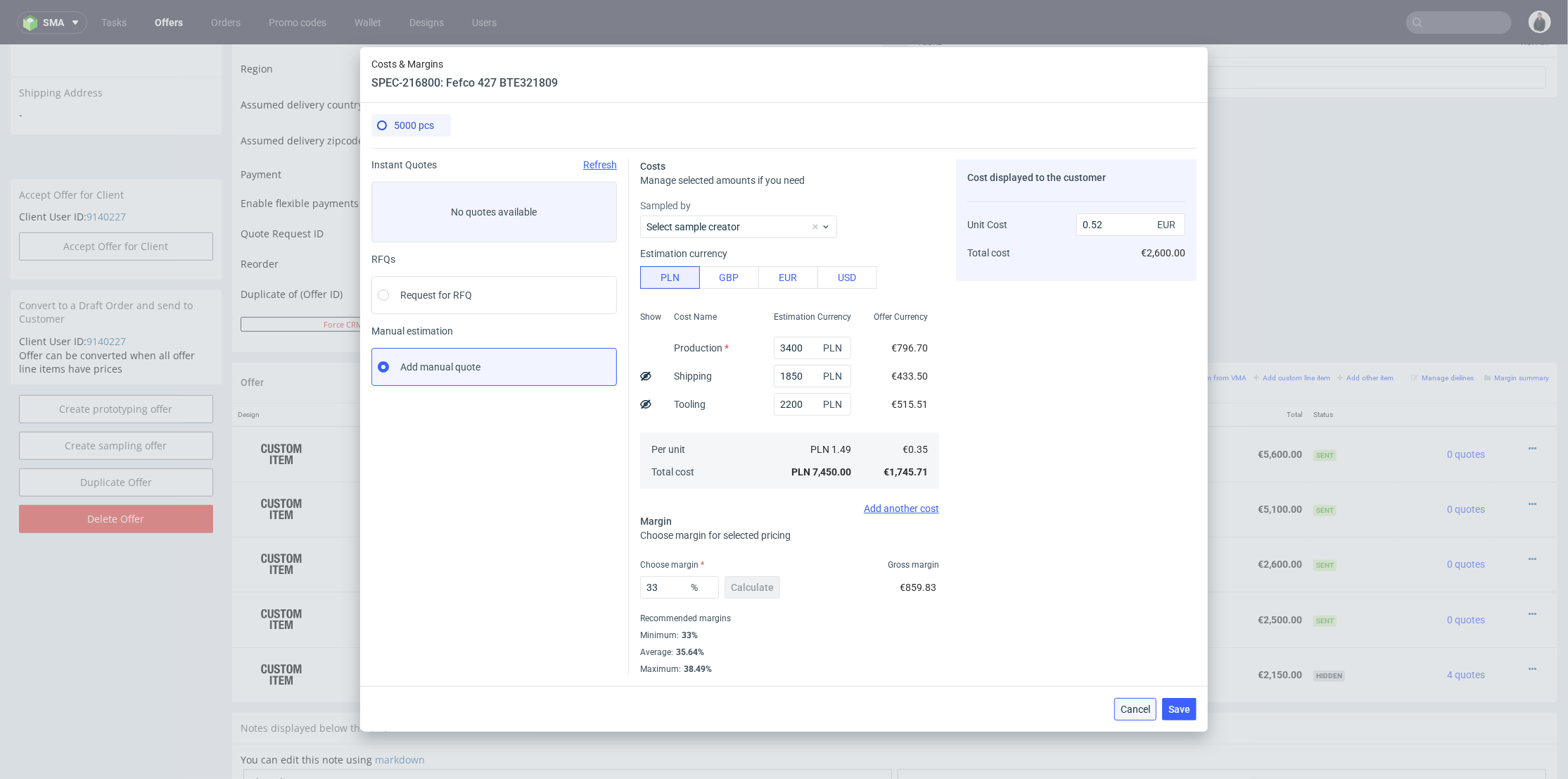
click at [1136, 709] on span "Cancel" at bounding box center [1136, 709] width 30 height 10
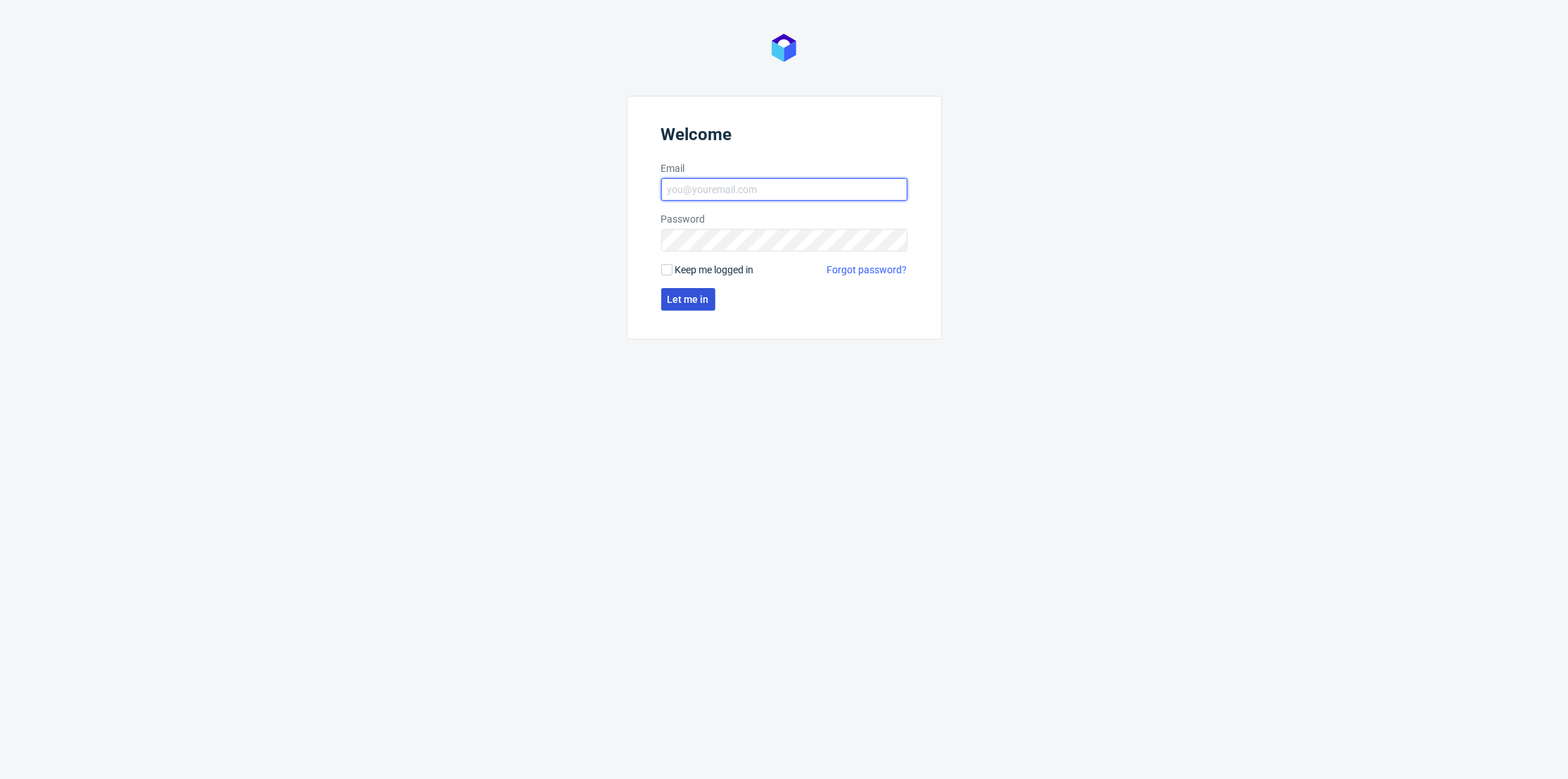
type input "adrian.margula@packhelp.com"
click at [689, 297] on span "Let me in" at bounding box center [688, 300] width 42 height 10
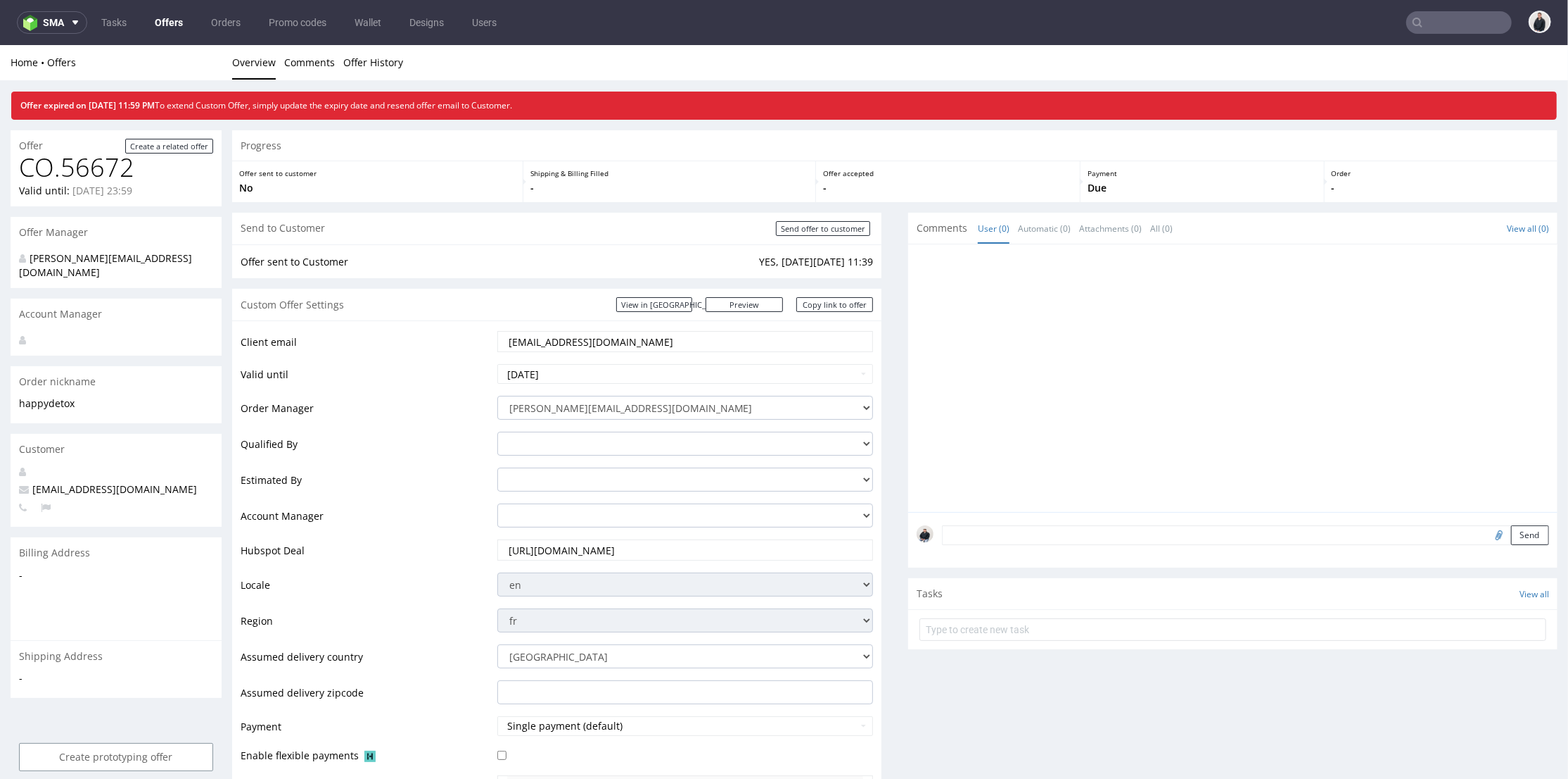
click at [631, 544] on input "https://app-eu1.hubspot.com/contacts/25600958/record/0-3/300721435853" at bounding box center [685, 549] width 357 height 20
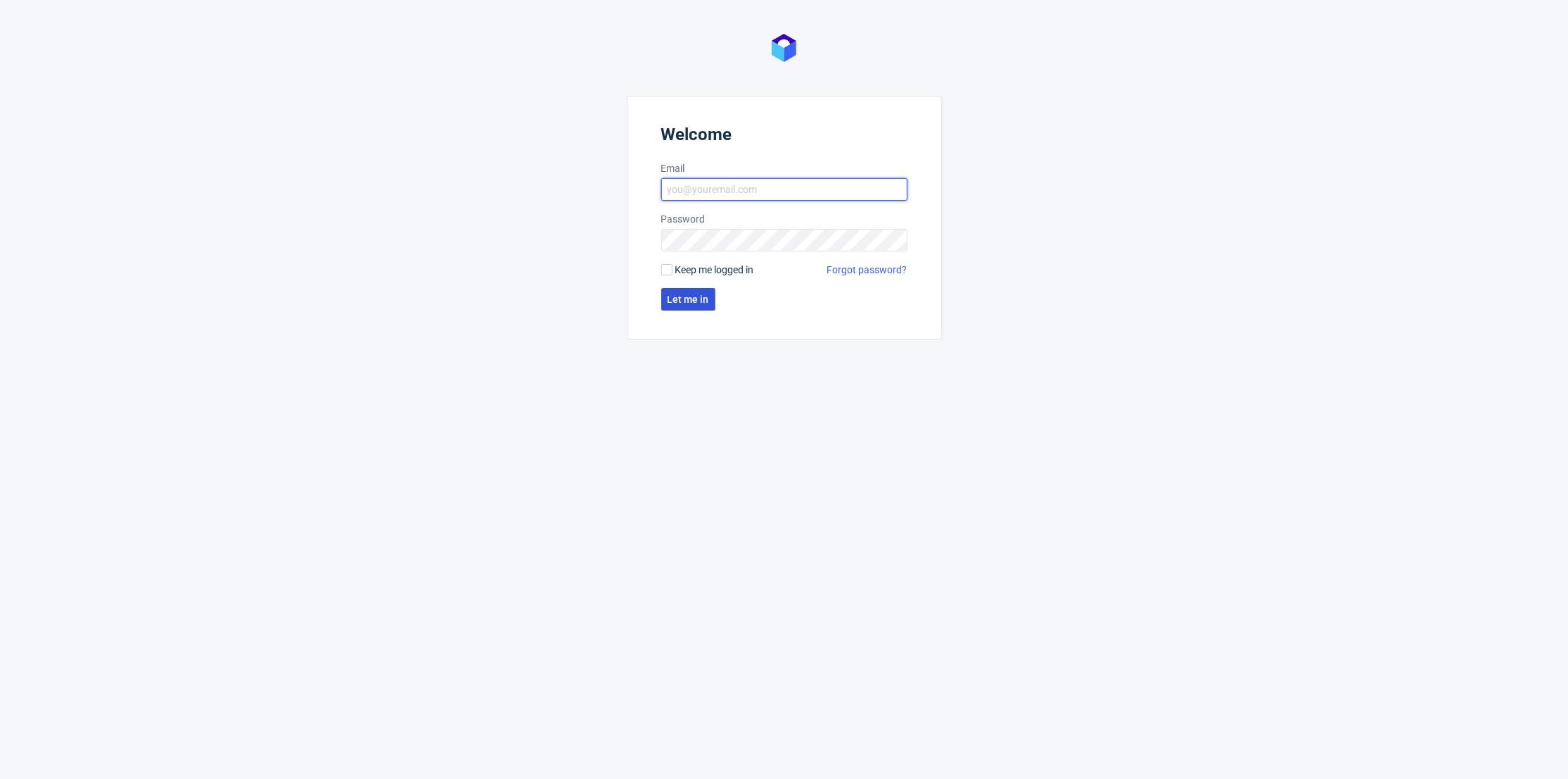
type input "[PERSON_NAME][EMAIL_ADDRESS][DOMAIN_NAME]"
click at [691, 305] on button "Let me in" at bounding box center [688, 299] width 55 height 23
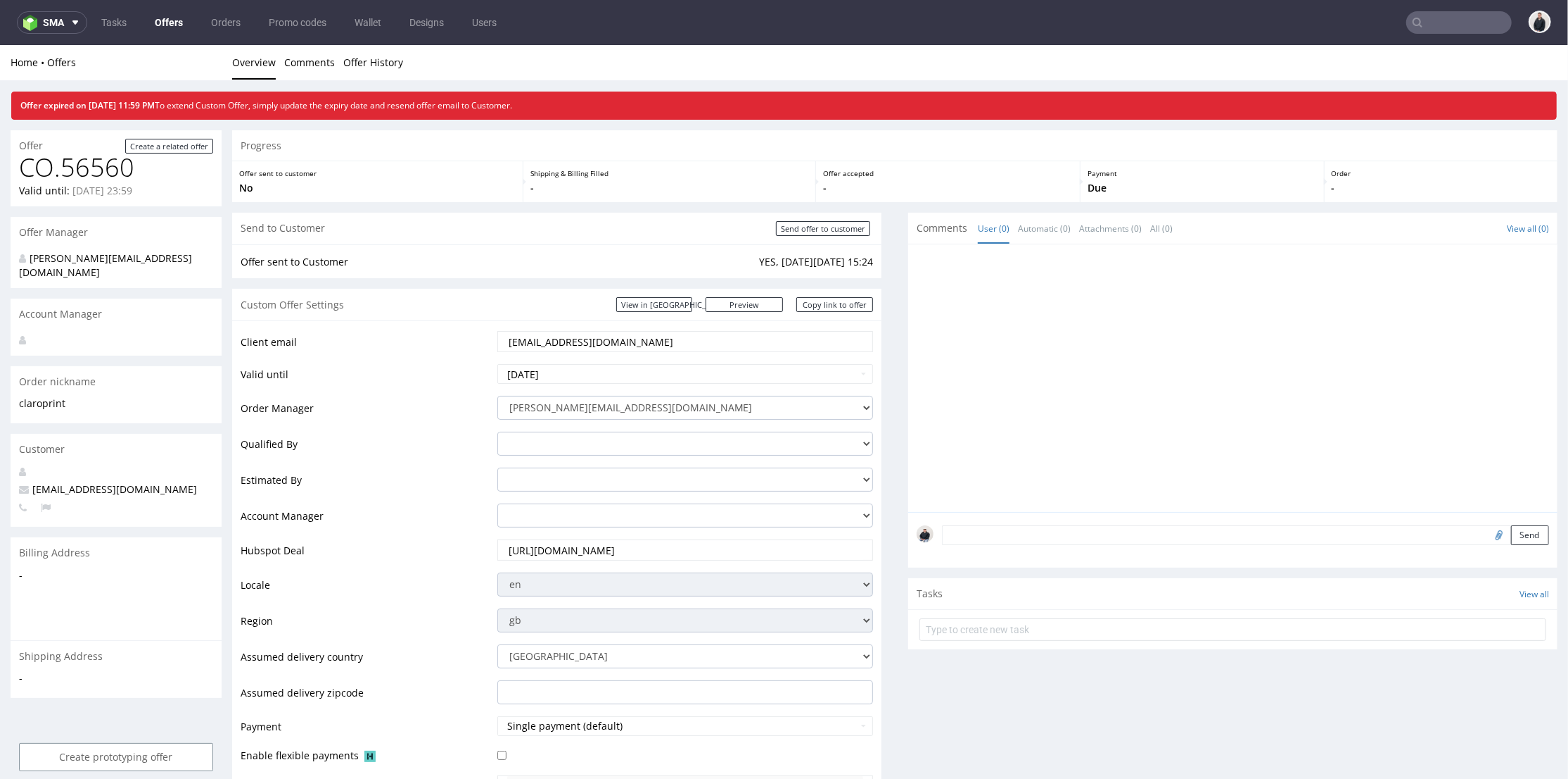
scroll to position [78, 0]
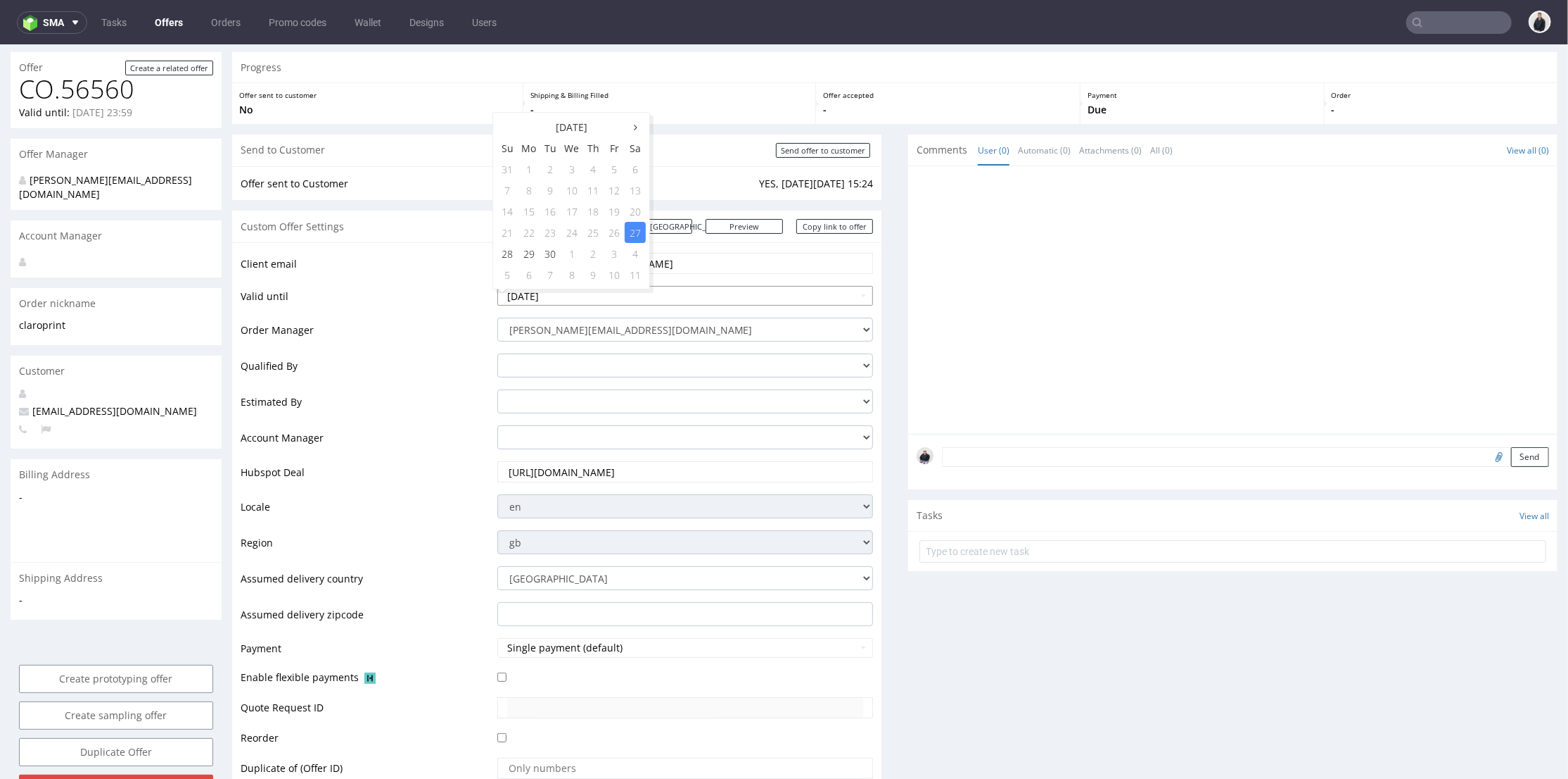
click at [683, 301] on input "[DATE]" at bounding box center [686, 295] width 377 height 20
click at [636, 256] on td "4" at bounding box center [635, 252] width 21 height 21
type input "[DATE]"
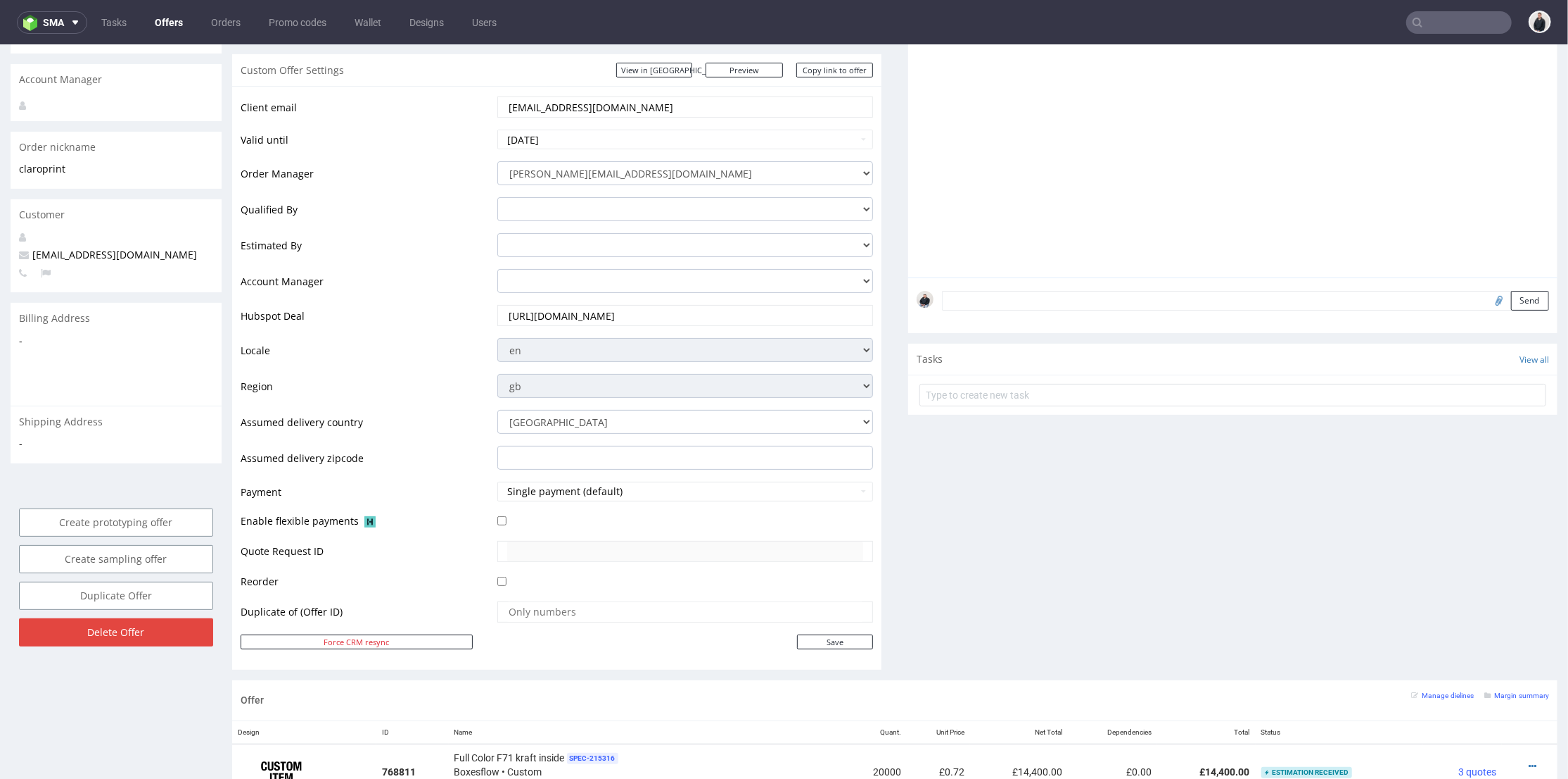
scroll to position [313, 0]
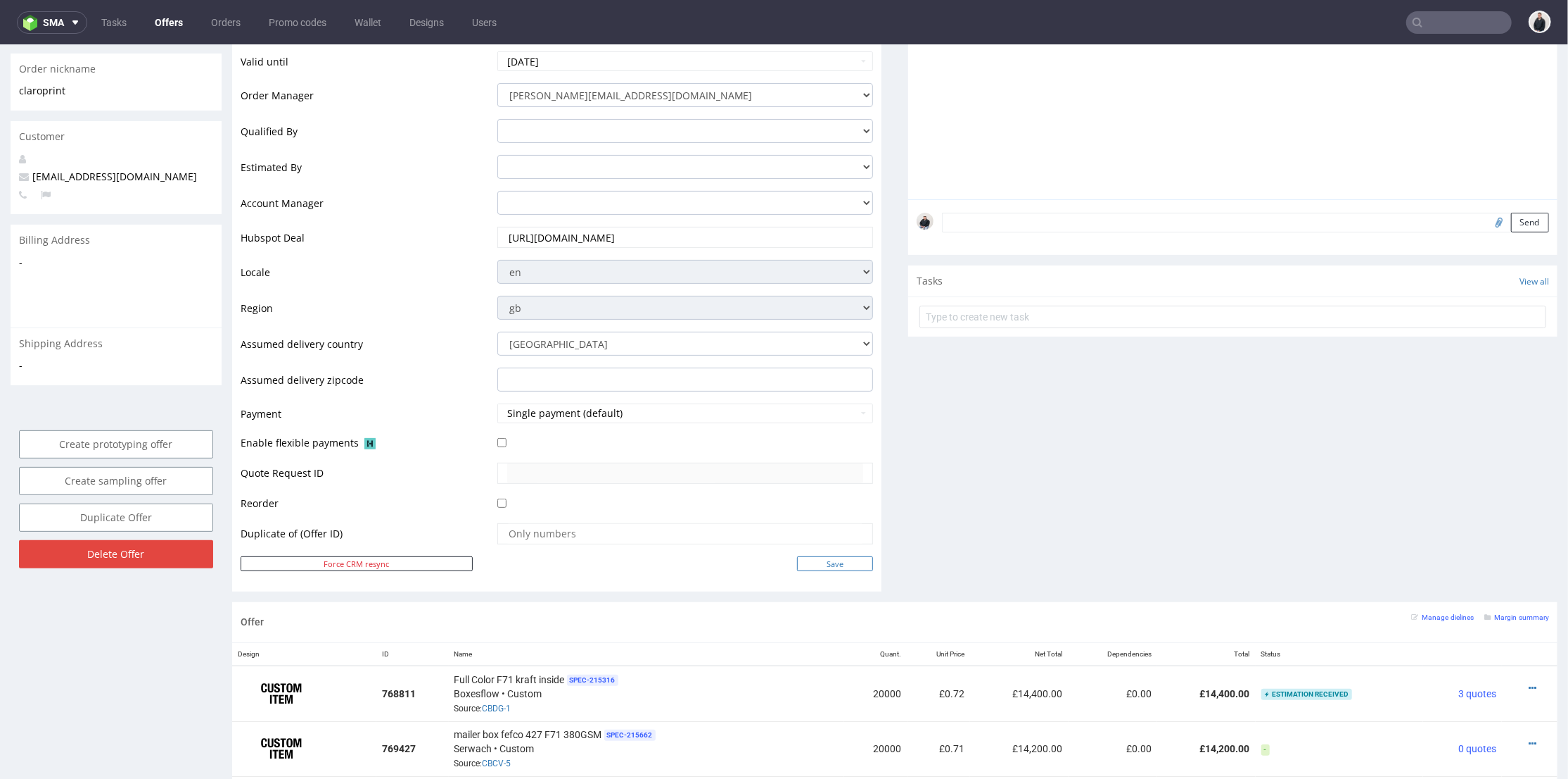
click at [823, 567] on input "Save" at bounding box center [835, 563] width 76 height 15
type input "In progress..."
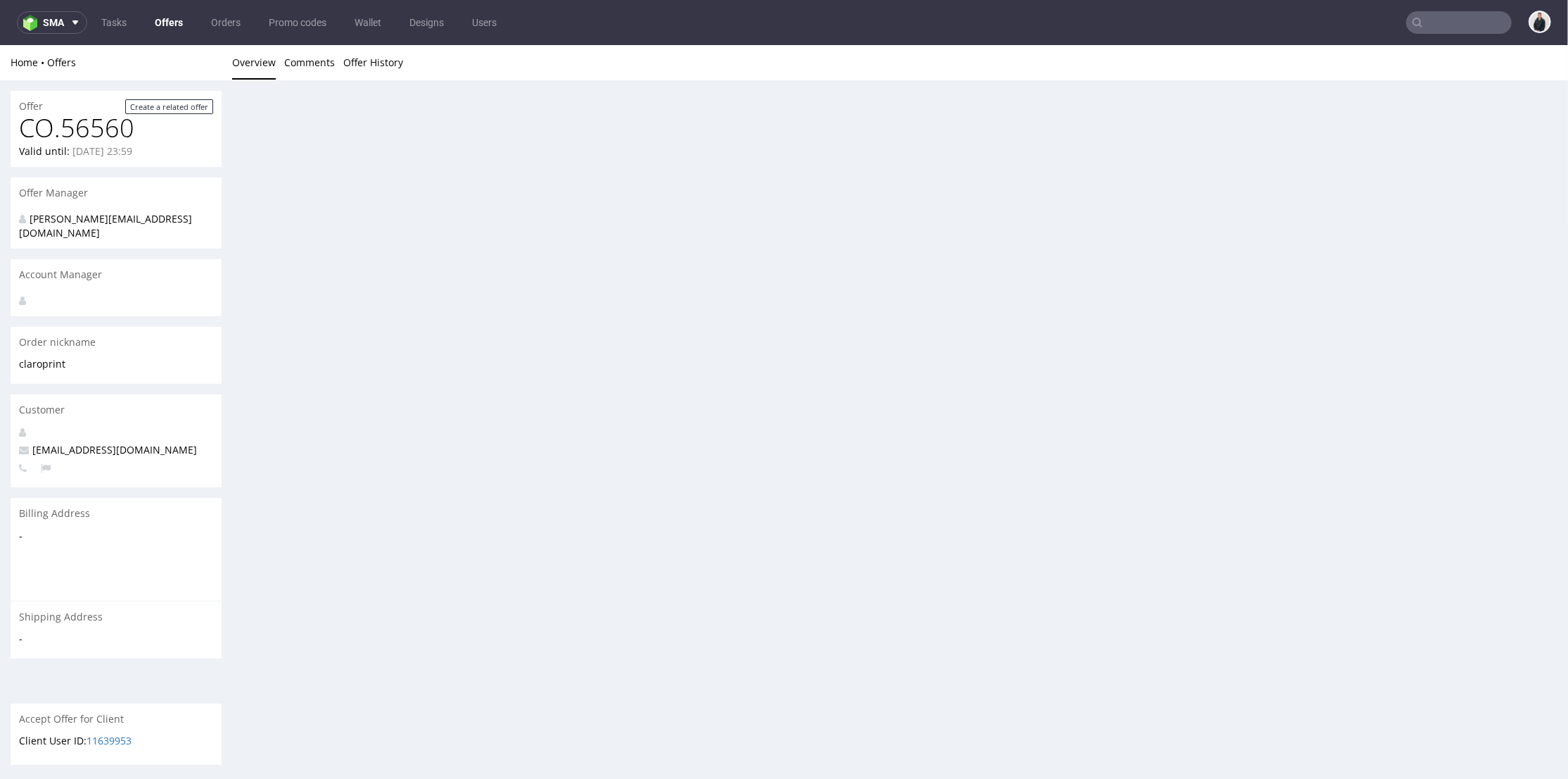
scroll to position [0, 0]
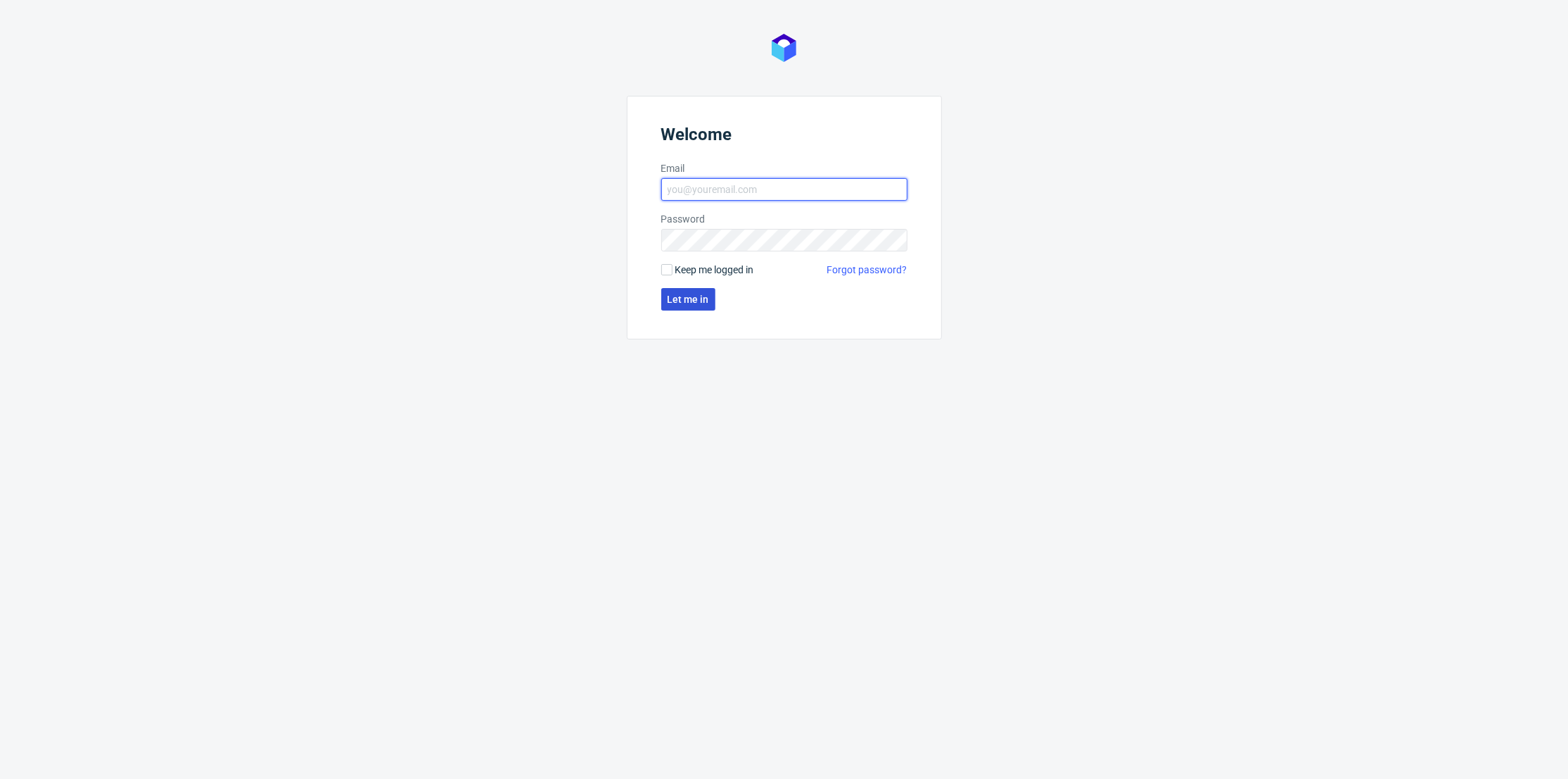
type input "[PERSON_NAME][EMAIL_ADDRESS][DOMAIN_NAME]"
click at [684, 300] on span "Let me in" at bounding box center [688, 300] width 42 height 10
type input "[PERSON_NAME][EMAIL_ADDRESS][DOMAIN_NAME]"
click at [704, 295] on span "Let me in" at bounding box center [688, 300] width 42 height 10
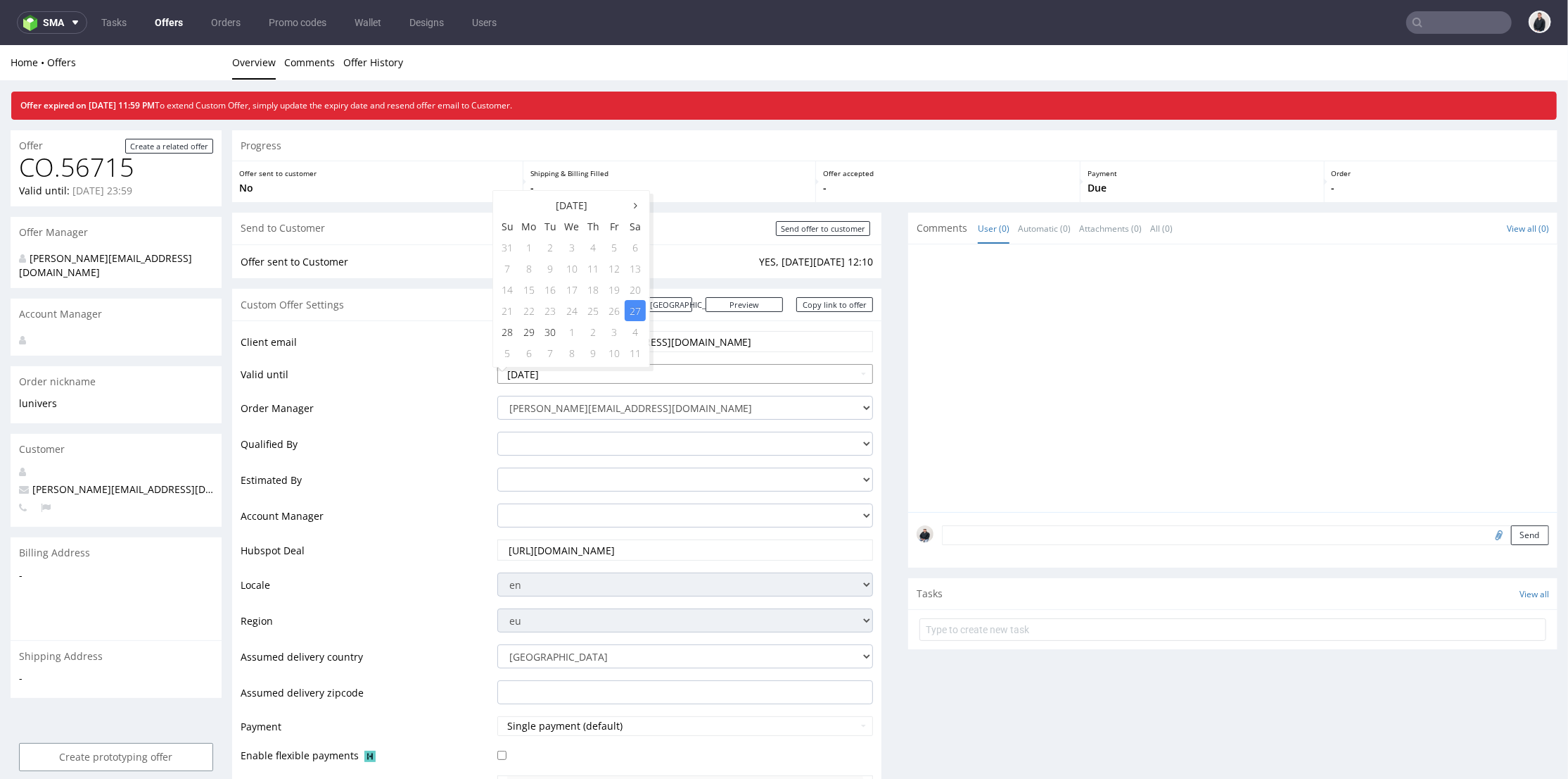
click at [604, 374] on input "[DATE]" at bounding box center [686, 373] width 377 height 20
click at [639, 332] on td "4" at bounding box center [635, 330] width 21 height 21
type input "[DATE]"
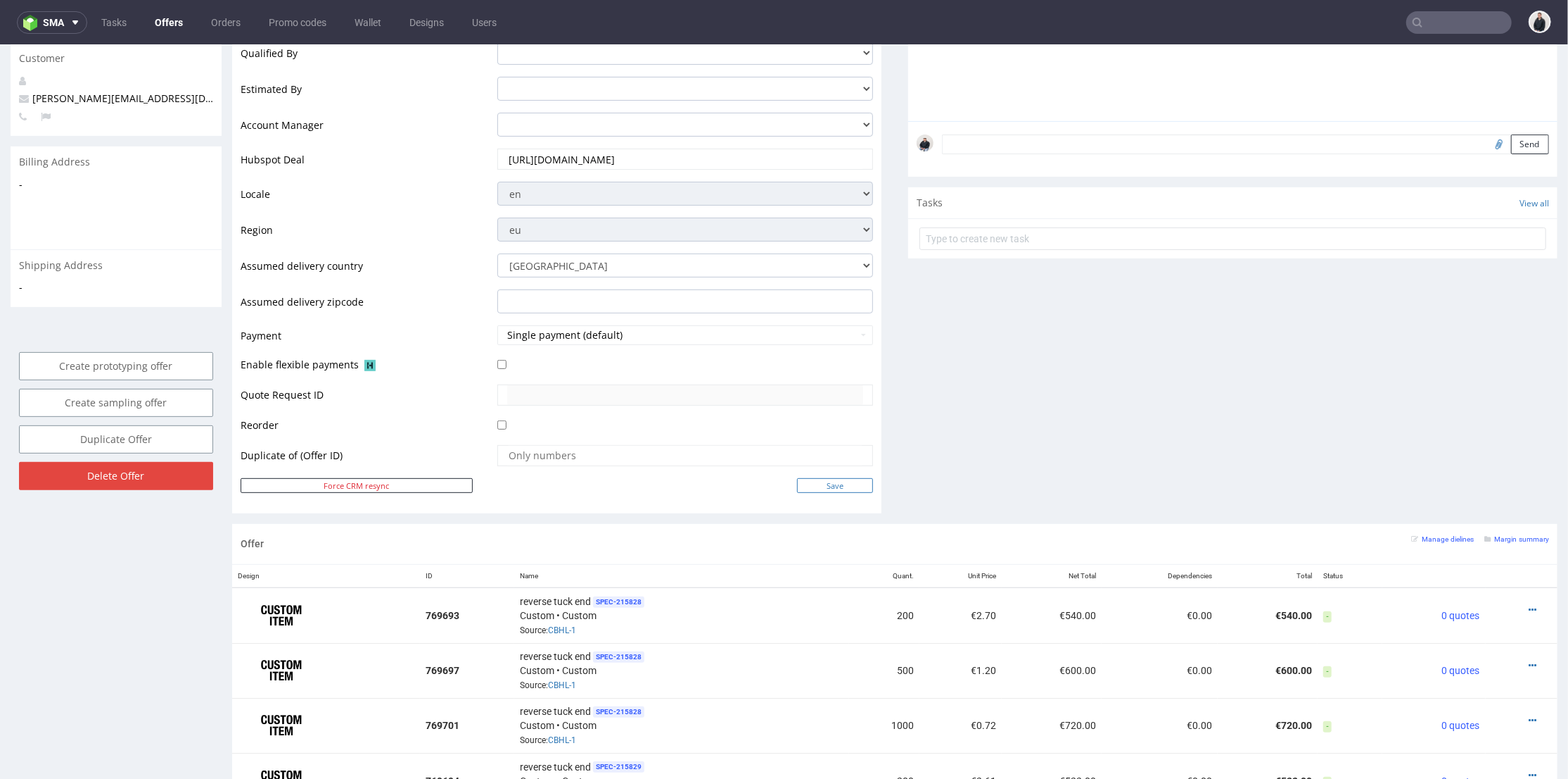
click at [812, 479] on input "Save" at bounding box center [835, 484] width 76 height 15
type input "In progress..."
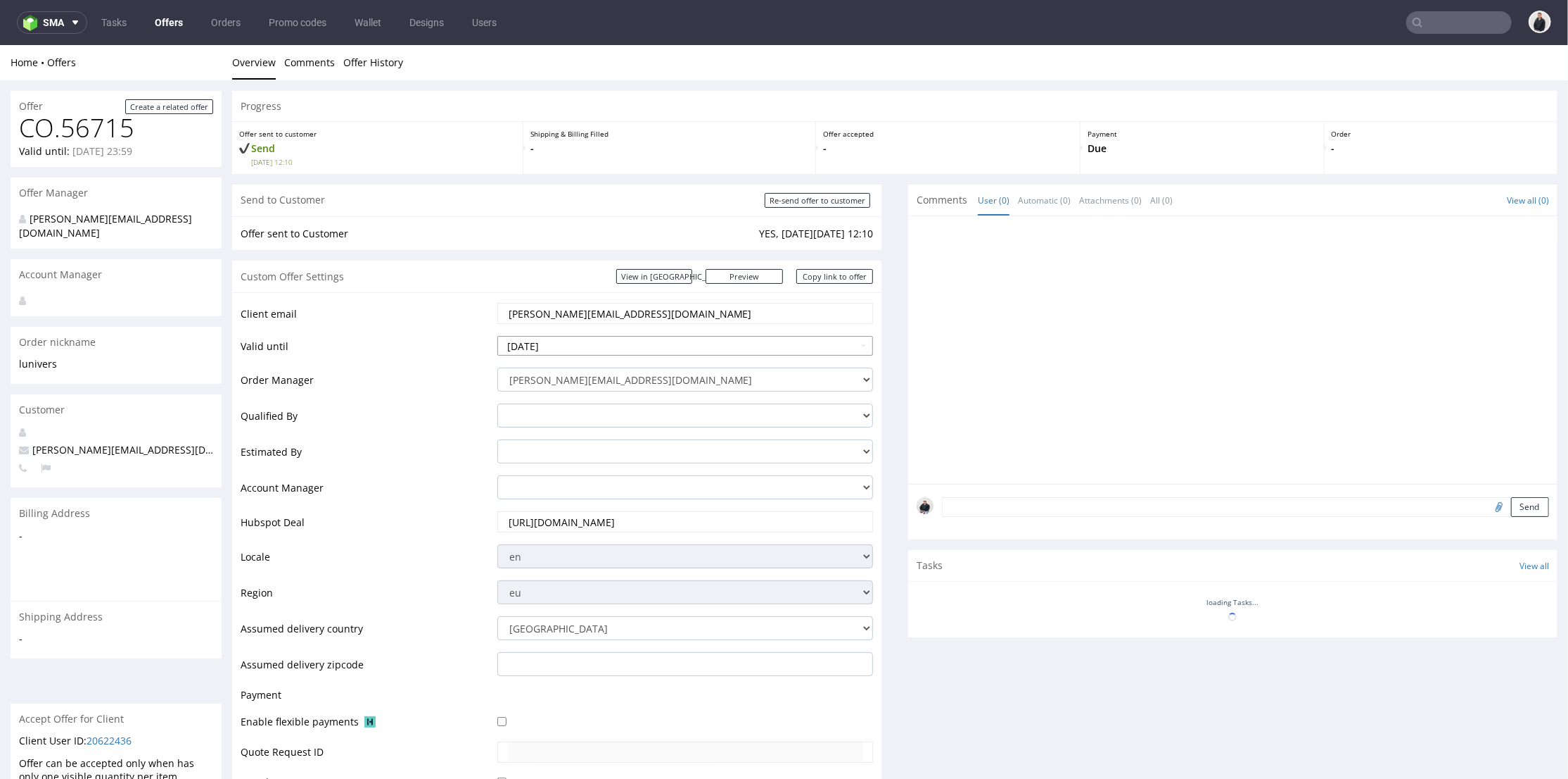
scroll to position [0, 0]
drag, startPoint x: 580, startPoint y: 337, endPoint x: 544, endPoint y: 336, distance: 36.0
drag, startPoint x: 585, startPoint y: 314, endPoint x: 485, endPoint y: 303, distance: 100.6
click at [474, 309] on tr "Client email michael@lunivers.lu" at bounding box center [557, 317] width 633 height 33
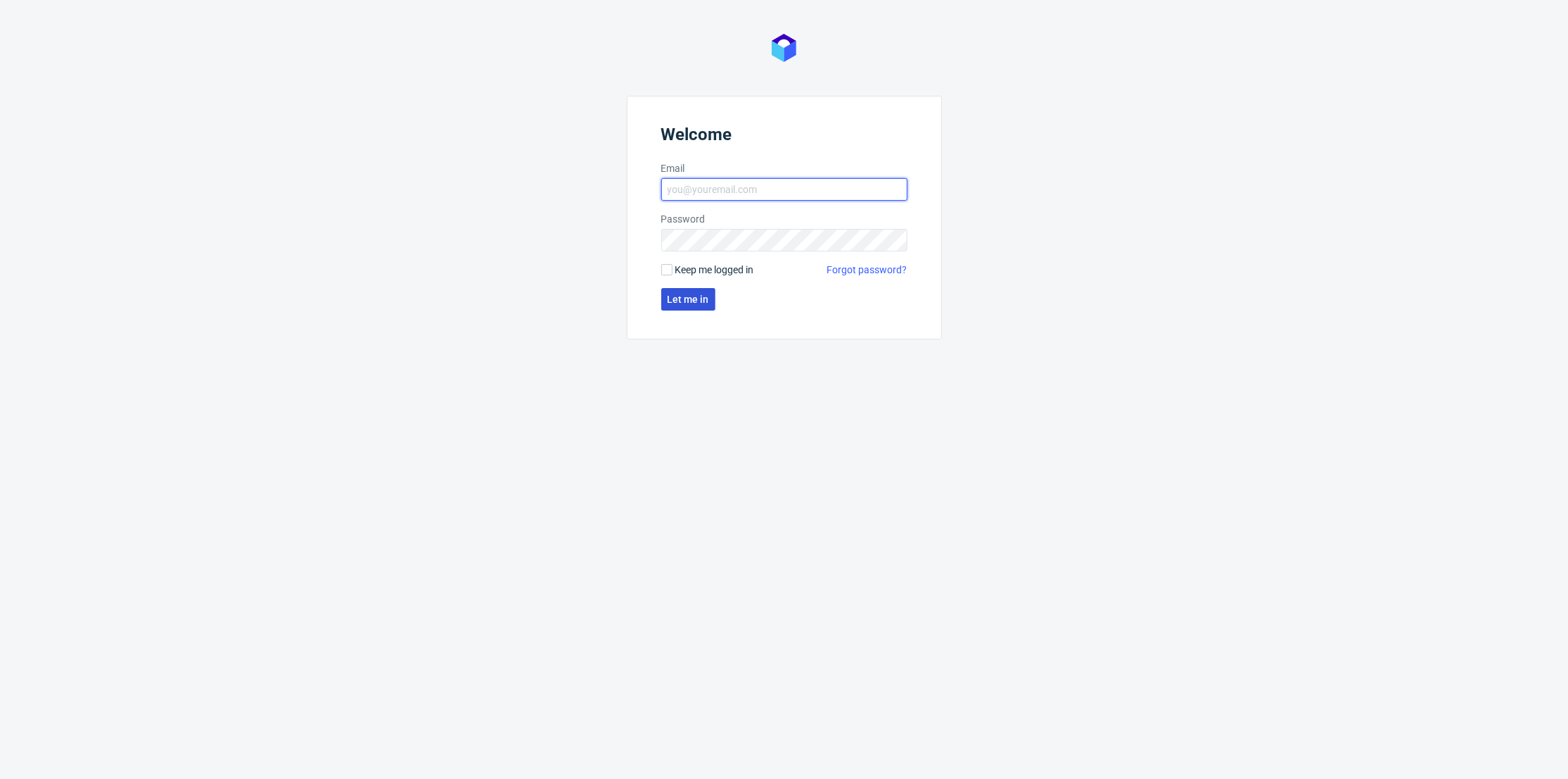
type input "[PERSON_NAME][EMAIL_ADDRESS][DOMAIN_NAME]"
click at [684, 302] on span "Let me in" at bounding box center [688, 300] width 42 height 10
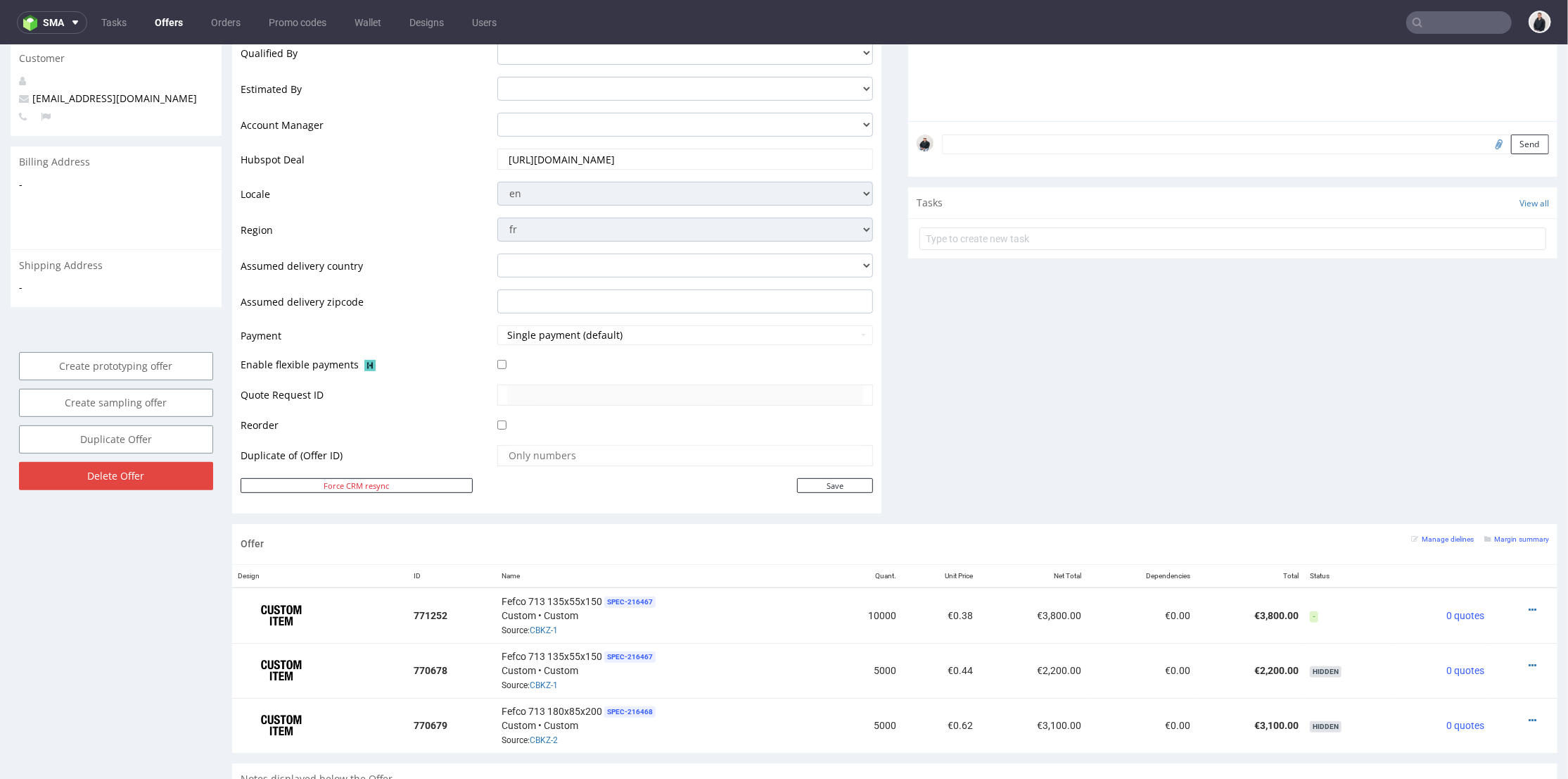
scroll to position [156, 0]
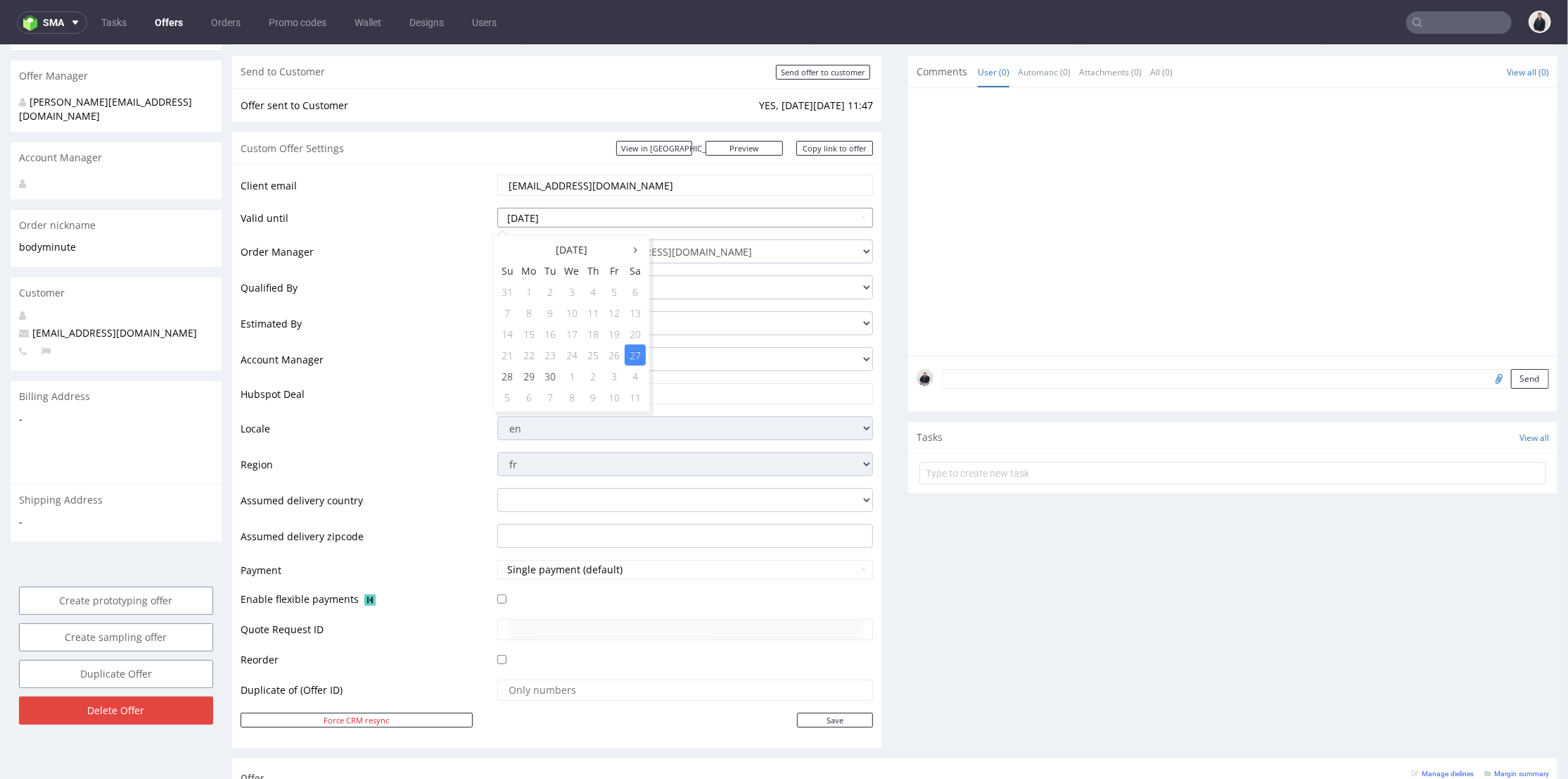
click at [612, 214] on input "[DATE]" at bounding box center [686, 217] width 377 height 20
click at [641, 378] on td "4" at bounding box center [635, 374] width 21 height 21
type input "[DATE]"
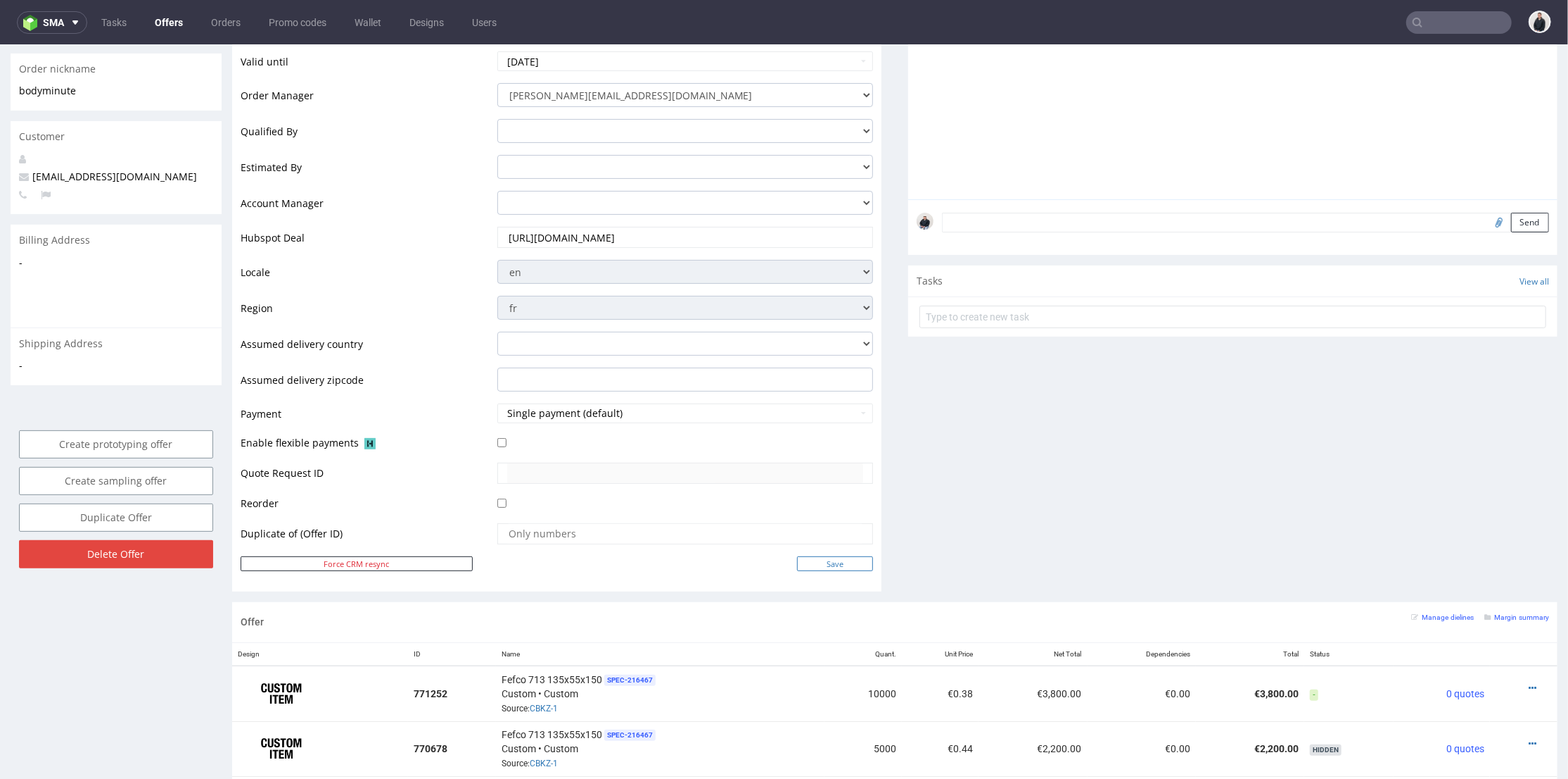
click at [827, 561] on input "Save" at bounding box center [835, 563] width 76 height 15
type input "In progress..."
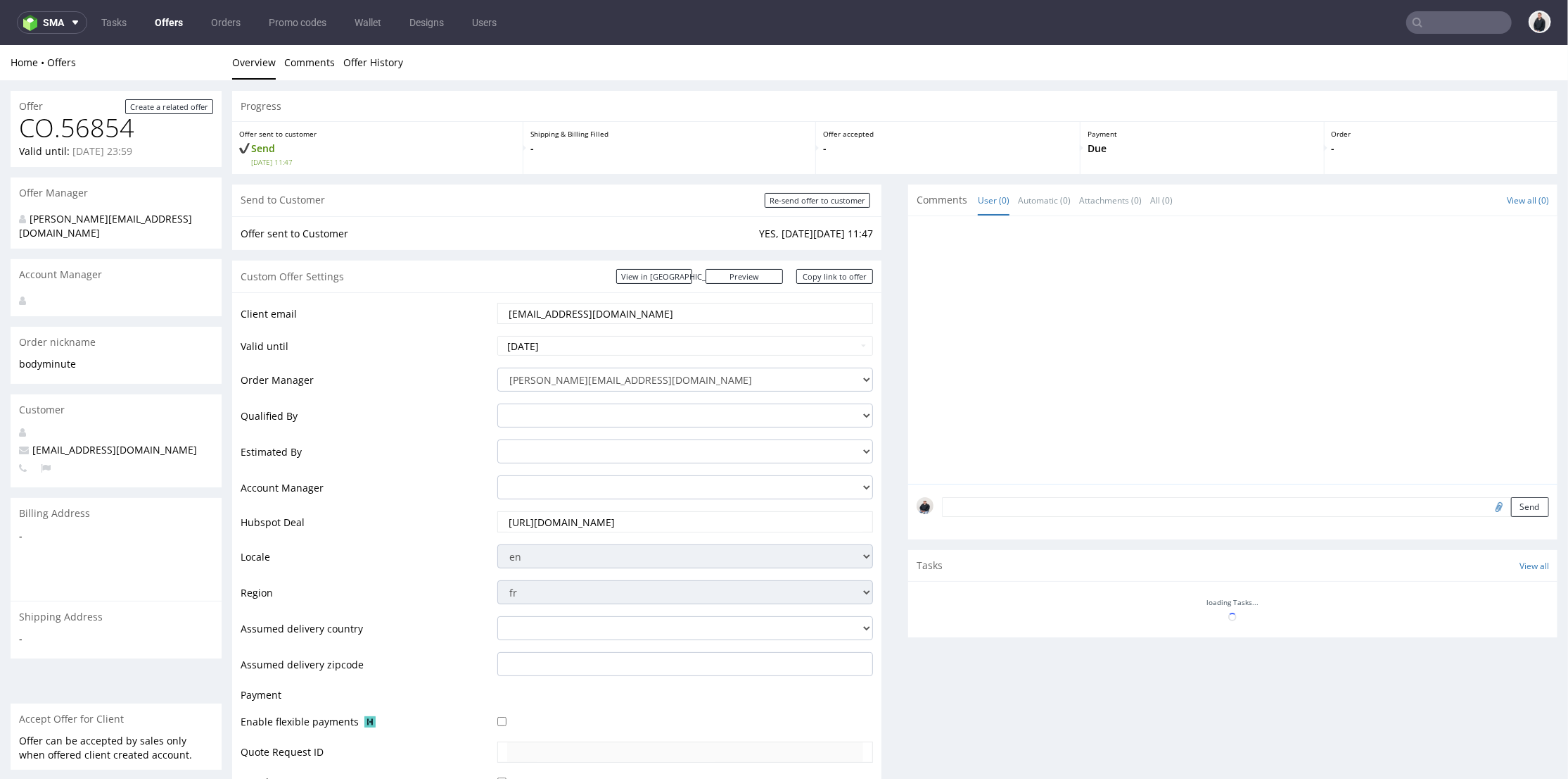
scroll to position [0, 0]
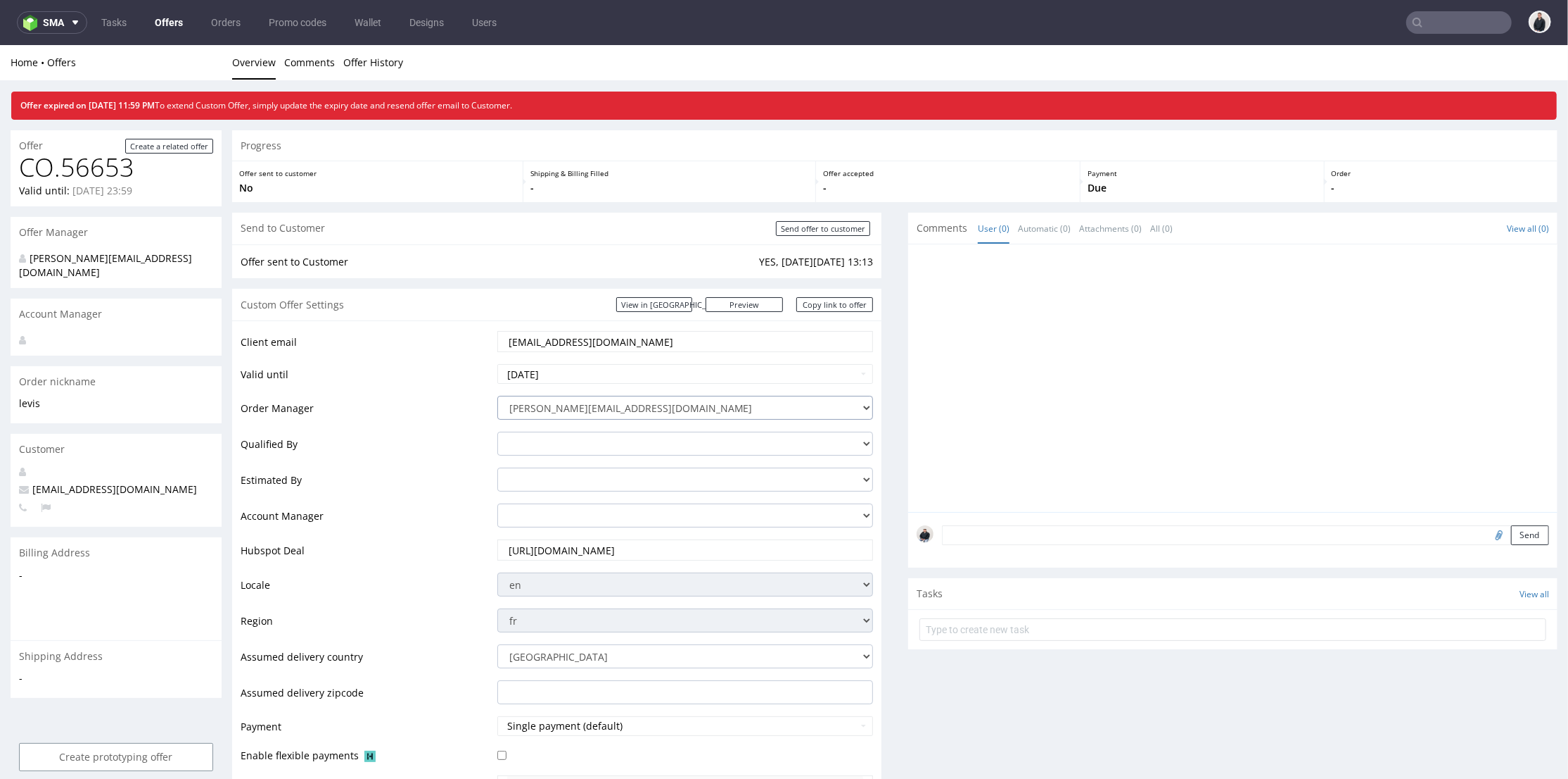
click at [599, 402] on select "adrian.margula@packhelp.com adrian.grudzien@packhelp.com aleksandra.owczarek@pa…" at bounding box center [686, 407] width 377 height 24
drag, startPoint x: 408, startPoint y: 364, endPoint x: 426, endPoint y: 362, distance: 18.1
click at [413, 364] on td "Valid until" at bounding box center [367, 378] width 253 height 32
click at [596, 406] on select "adrian.margula@packhelp.com adrian.grudzien@packhelp.com aleksandra.owczarek@pa…" at bounding box center [686, 407] width 377 height 24
select select "21912268"
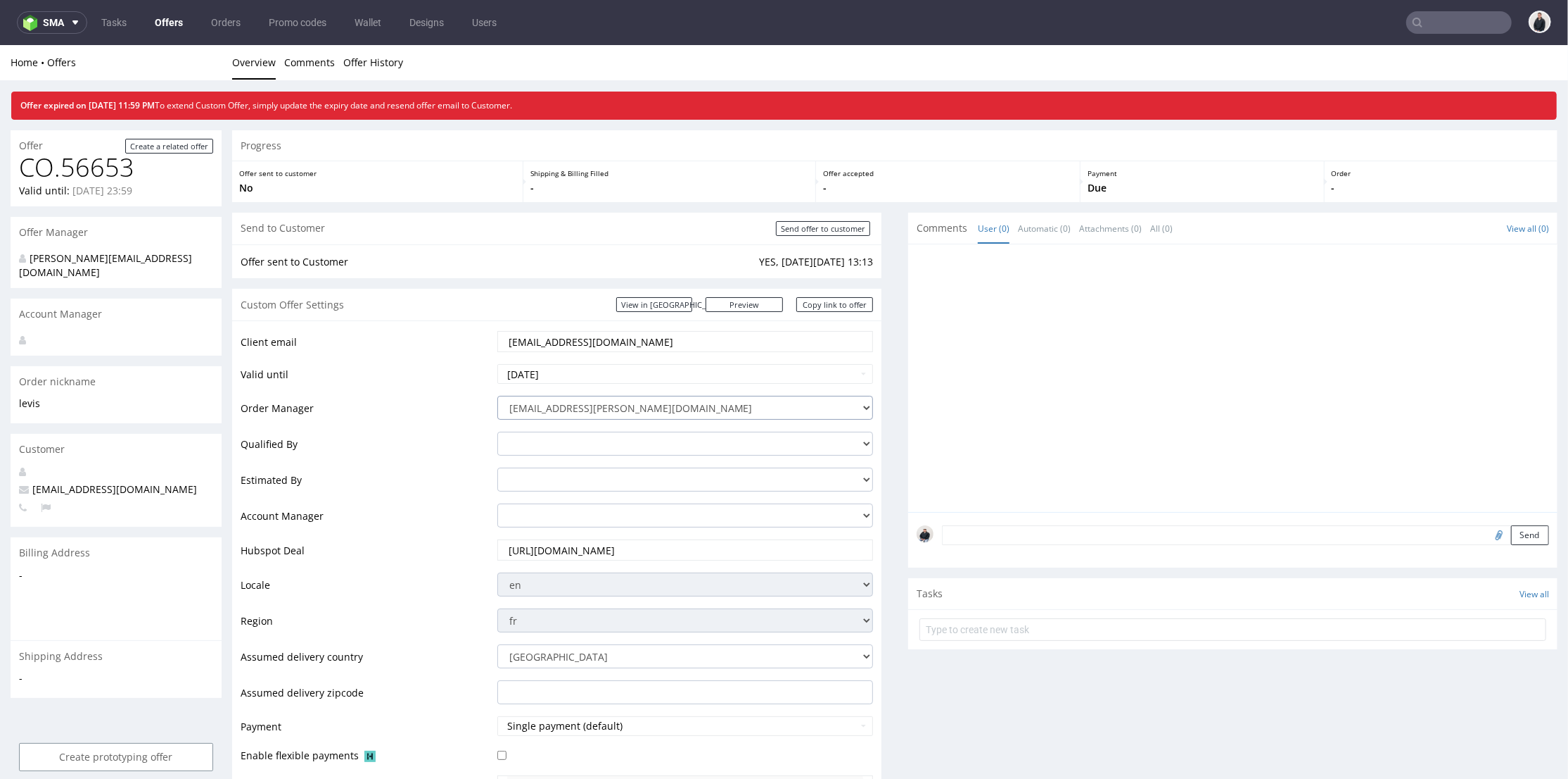
click at [498, 395] on select "adrian.margula@packhelp.com adrian.grudzien@packhelp.com aleksandra.owczarek@pa…" at bounding box center [686, 407] width 377 height 24
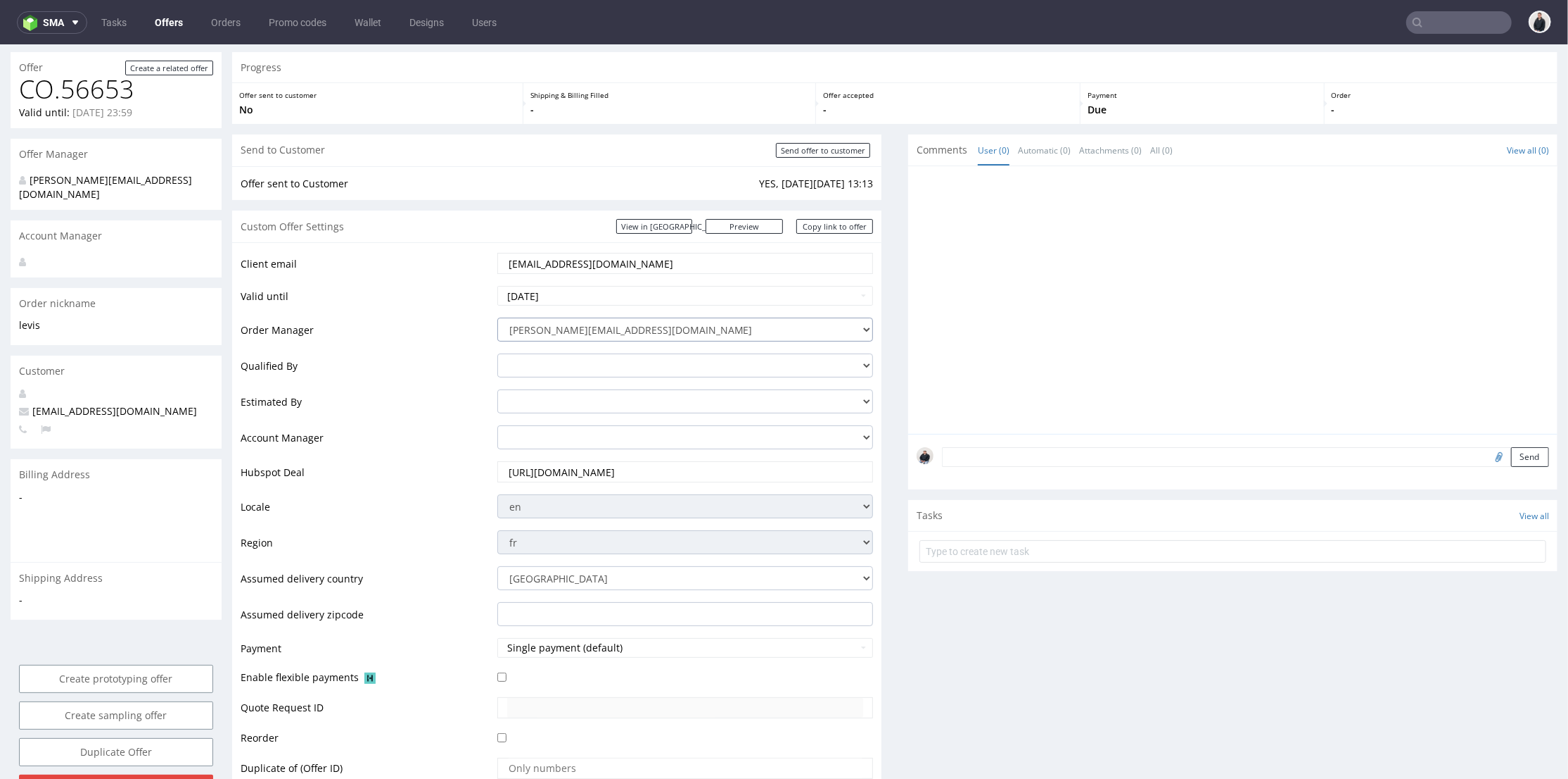
scroll to position [234, 0]
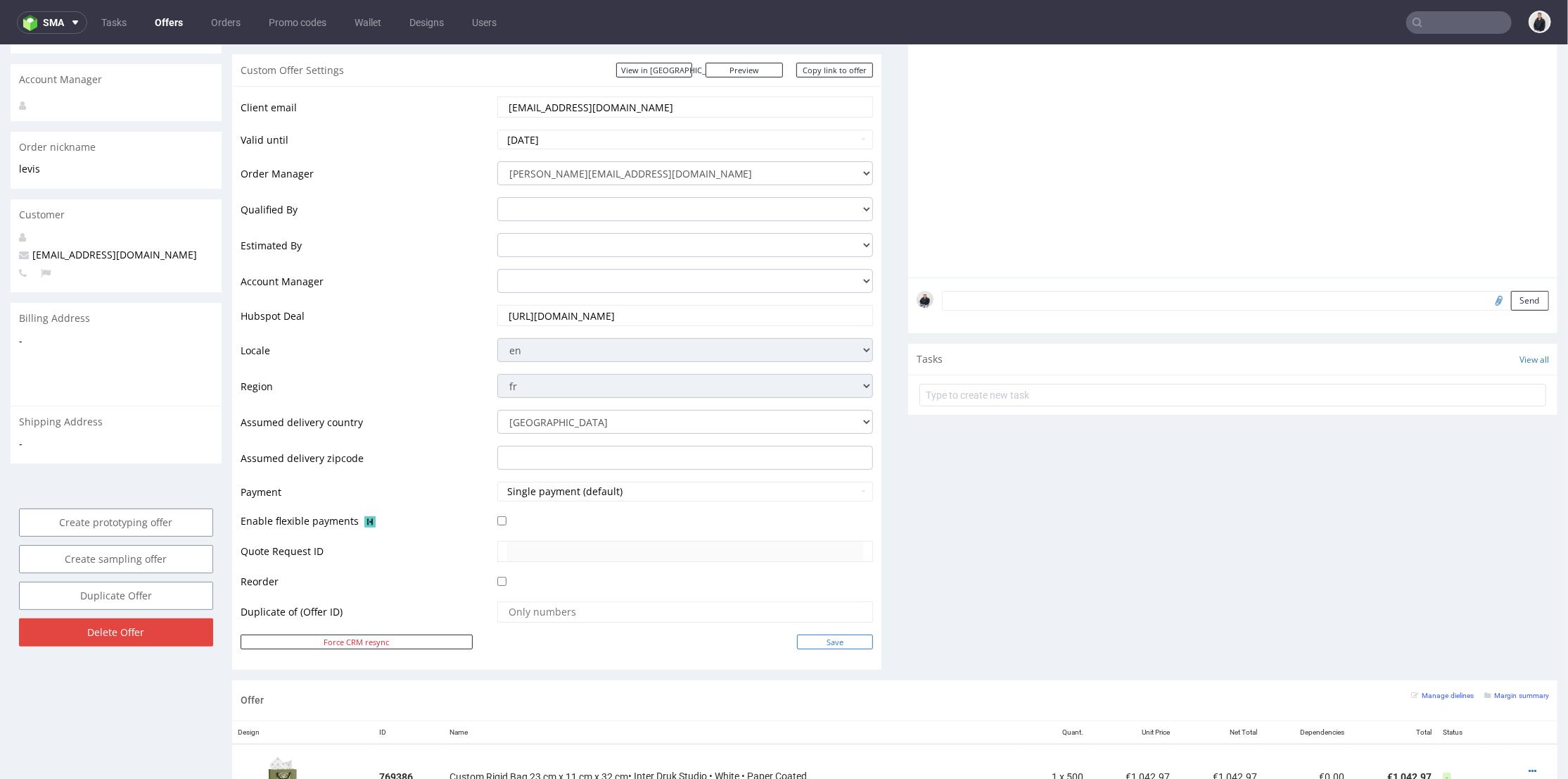
click at [814, 640] on input "Save" at bounding box center [835, 640] width 76 height 15
type input "In progress..."
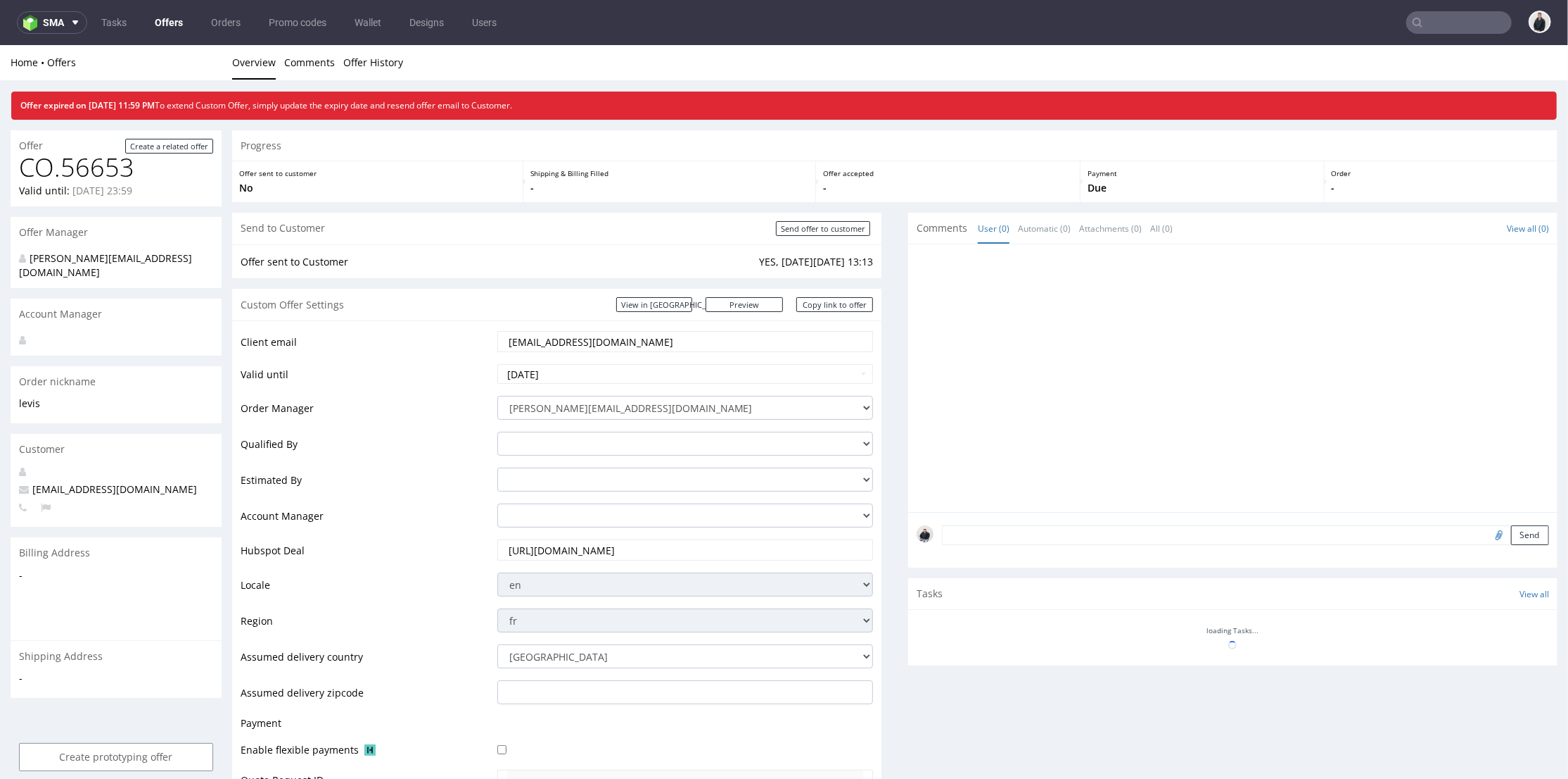
scroll to position [0, 0]
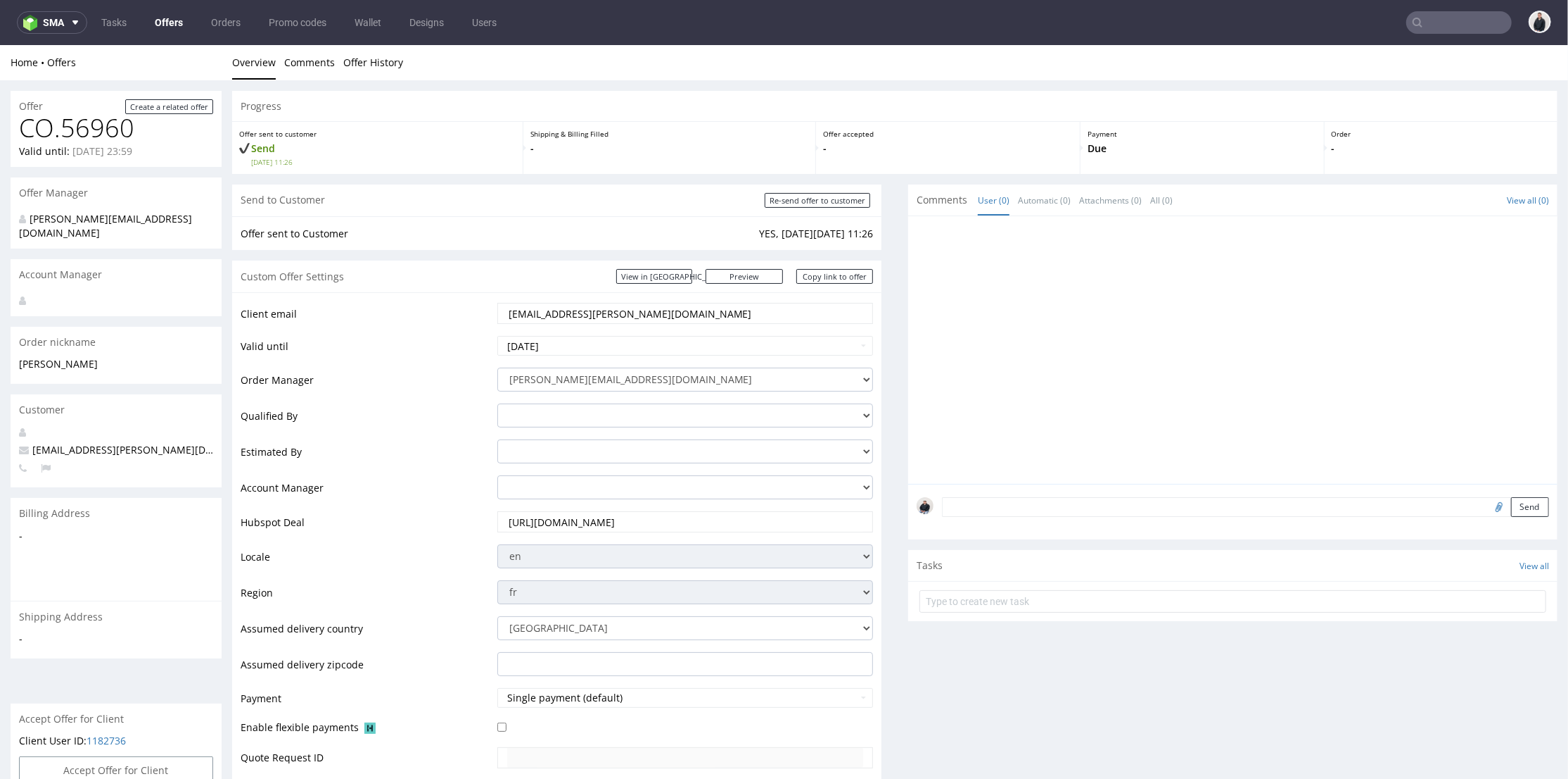
click at [171, 21] on link "Offers" at bounding box center [169, 22] width 45 height 23
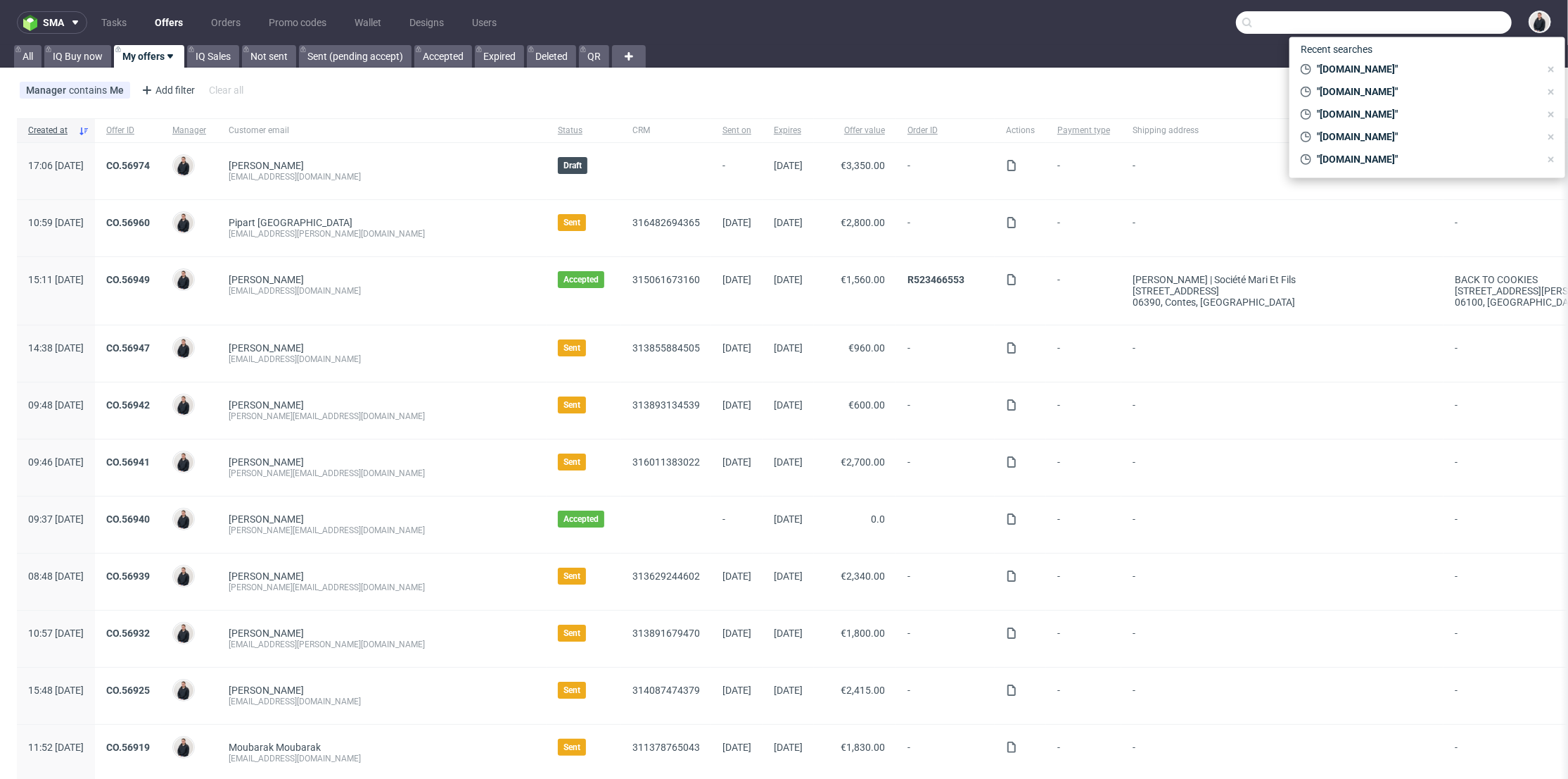
click at [1433, 22] on input "text" at bounding box center [1374, 22] width 276 height 23
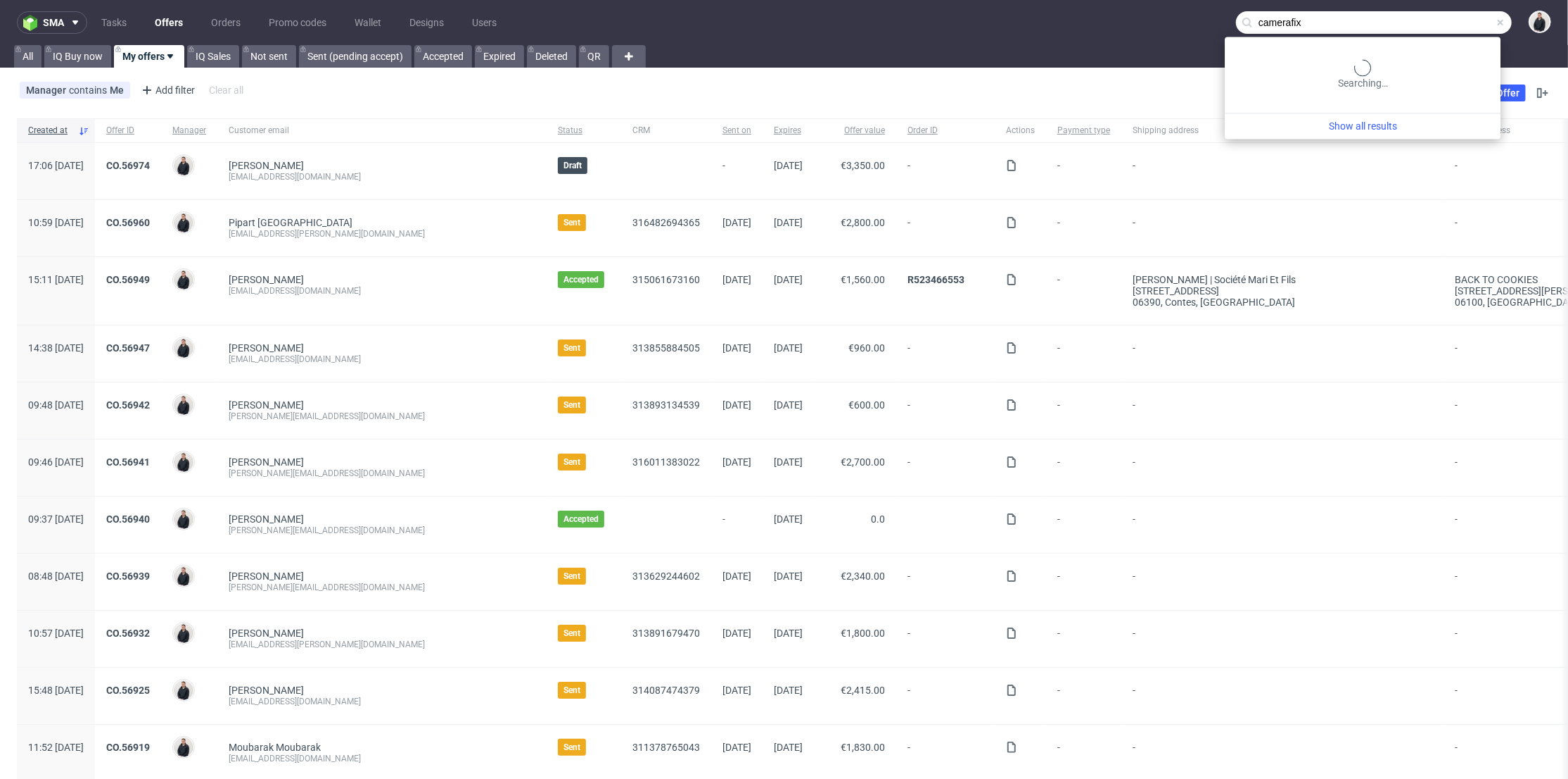
type input "camerafix"
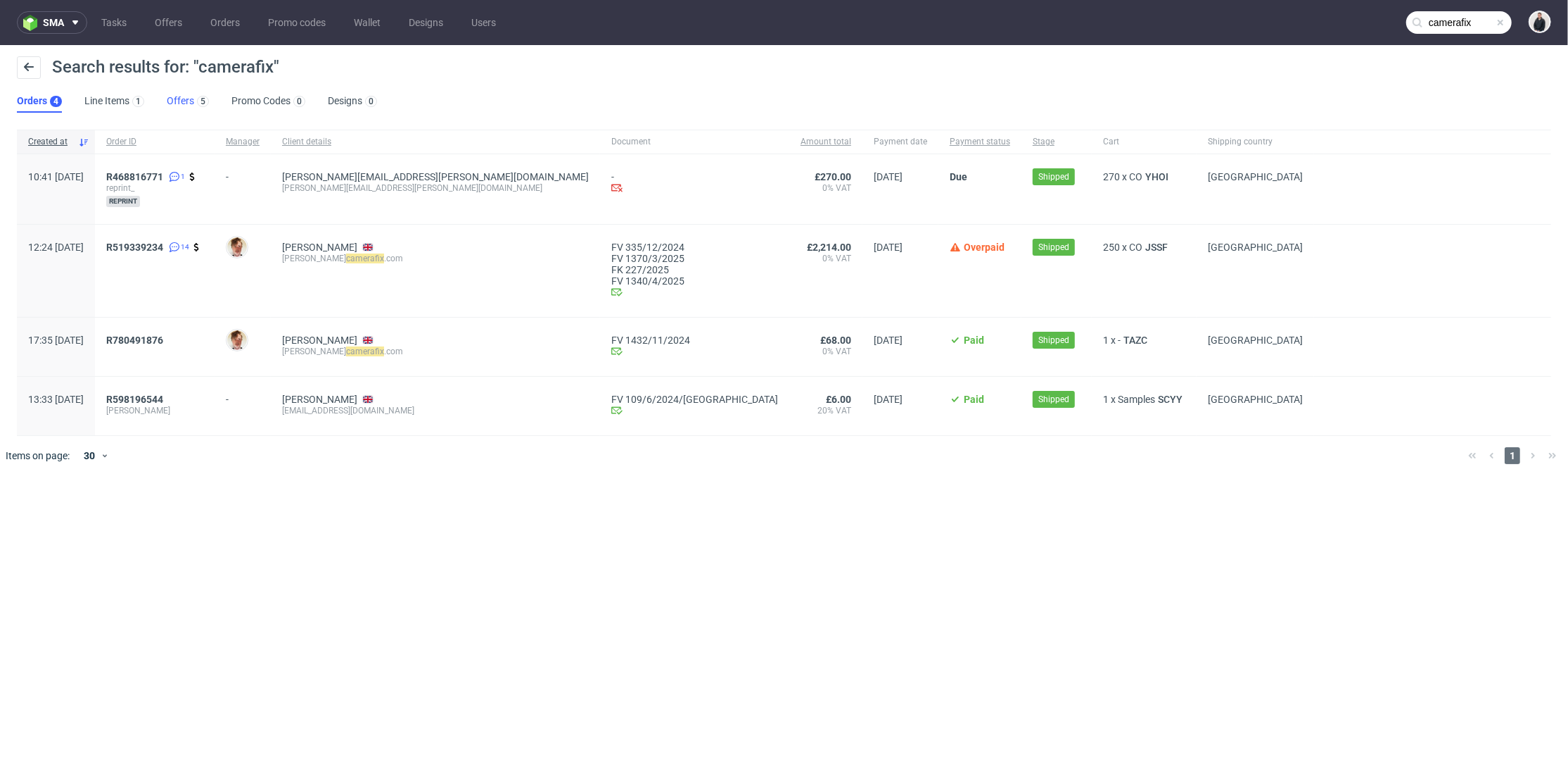
click at [190, 96] on link "Offers 5" at bounding box center [187, 101] width 43 height 23
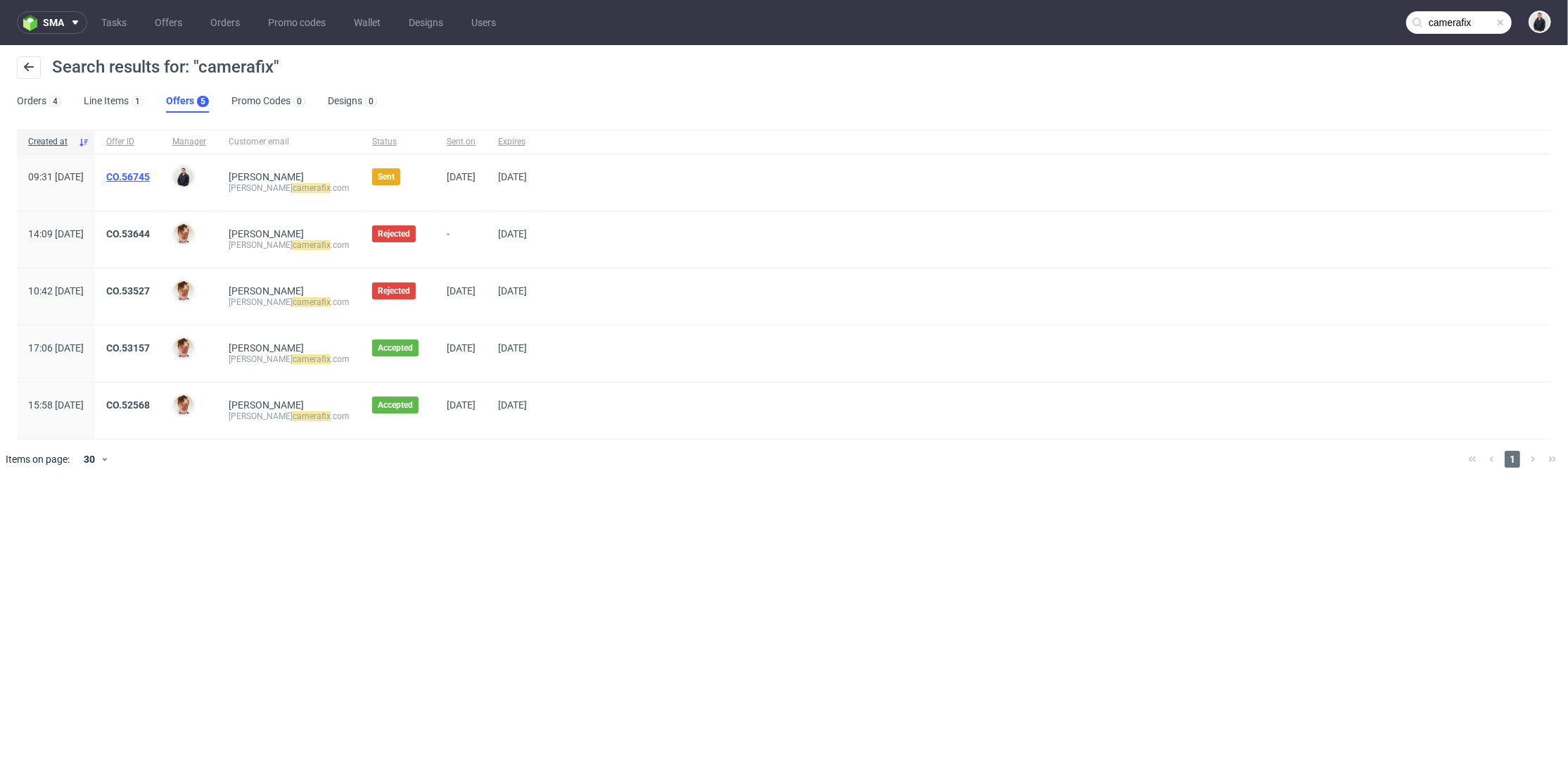
click at [150, 176] on link "CO.56745" at bounding box center [128, 176] width 44 height 11
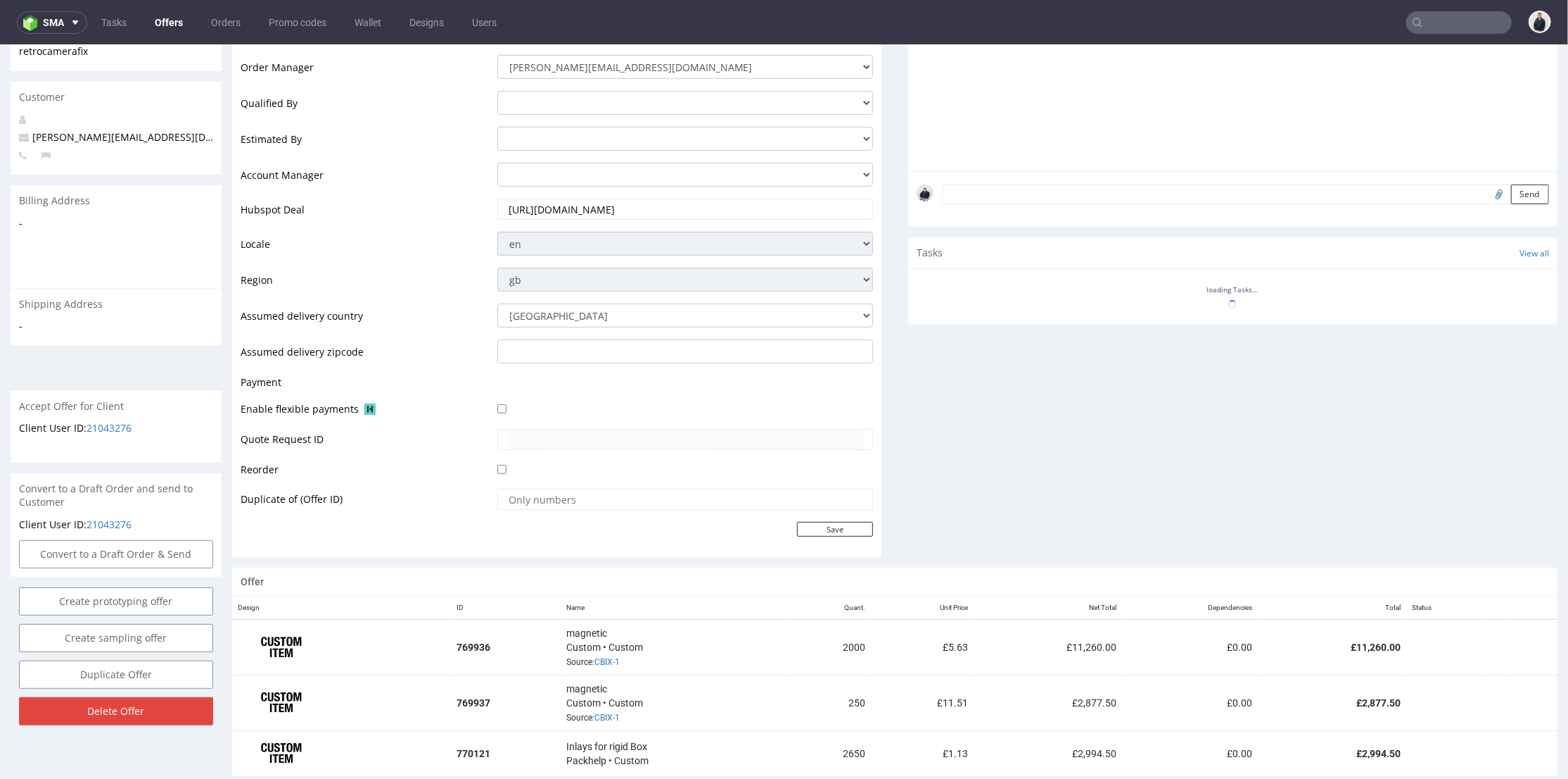
scroll to position [468, 0]
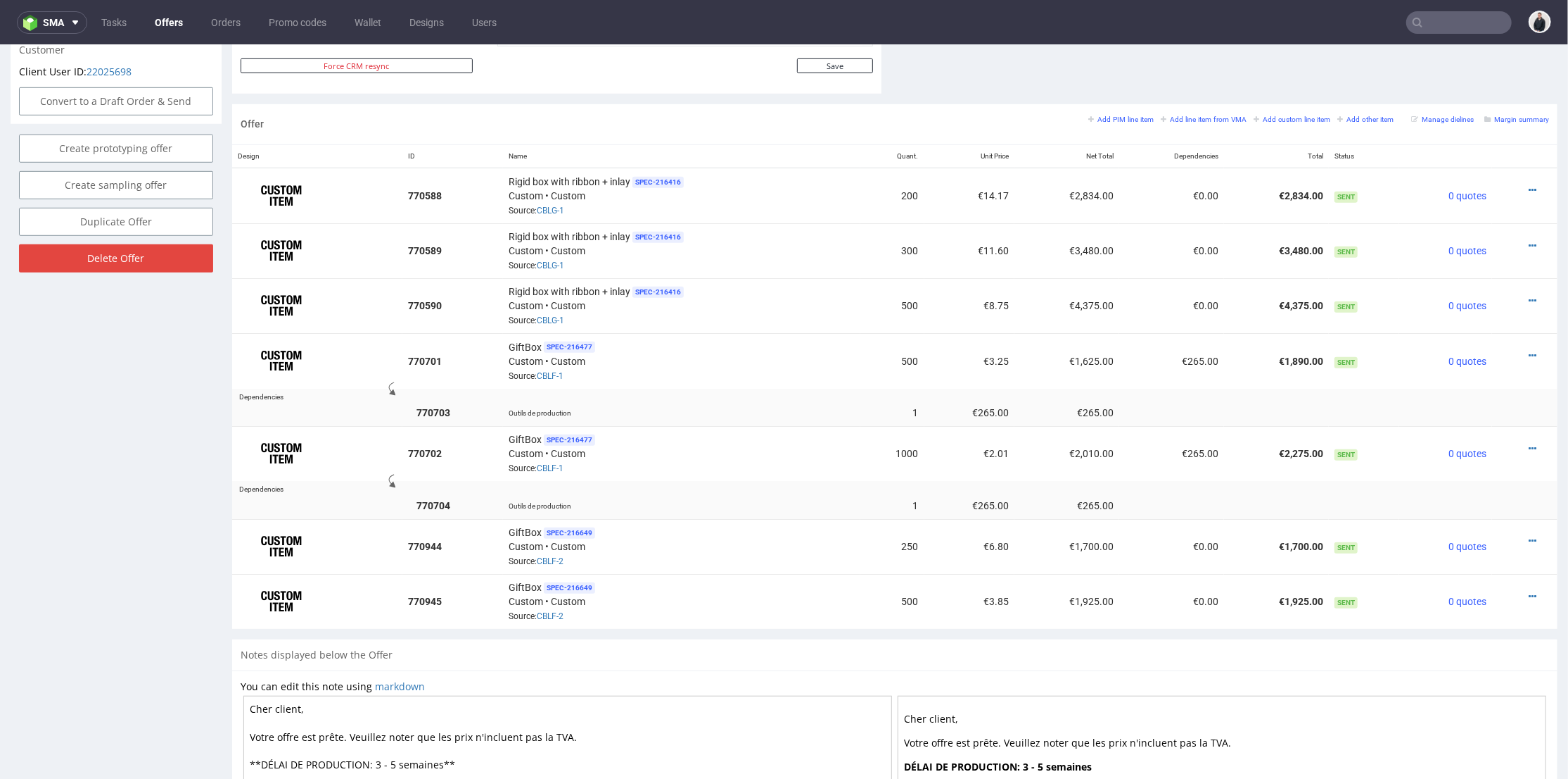
scroll to position [989, 0]
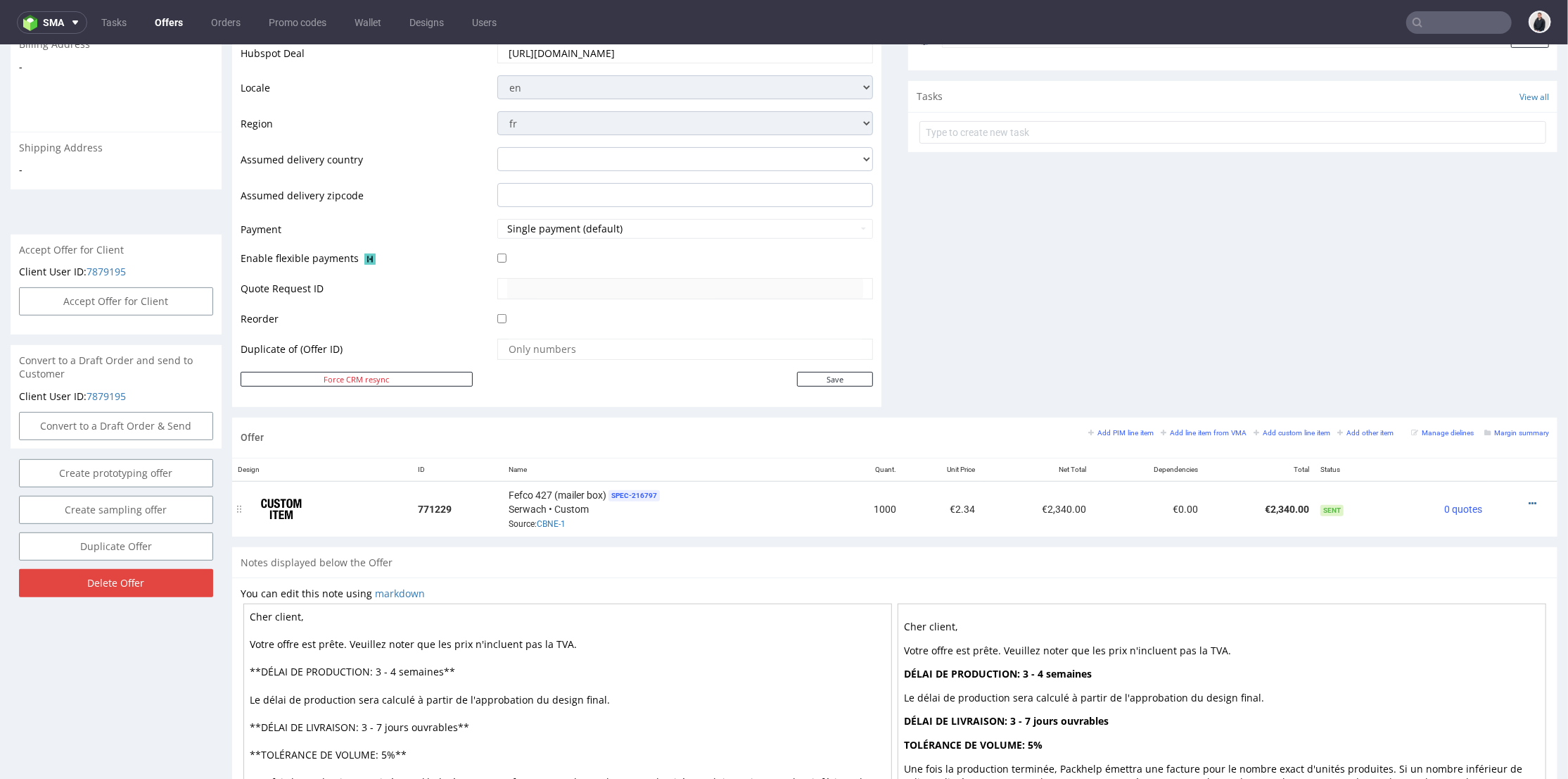
click at [1528, 498] on icon at bounding box center [1532, 503] width 8 height 10
click at [1457, 349] on span "Edit item price" at bounding box center [1469, 346] width 113 height 14
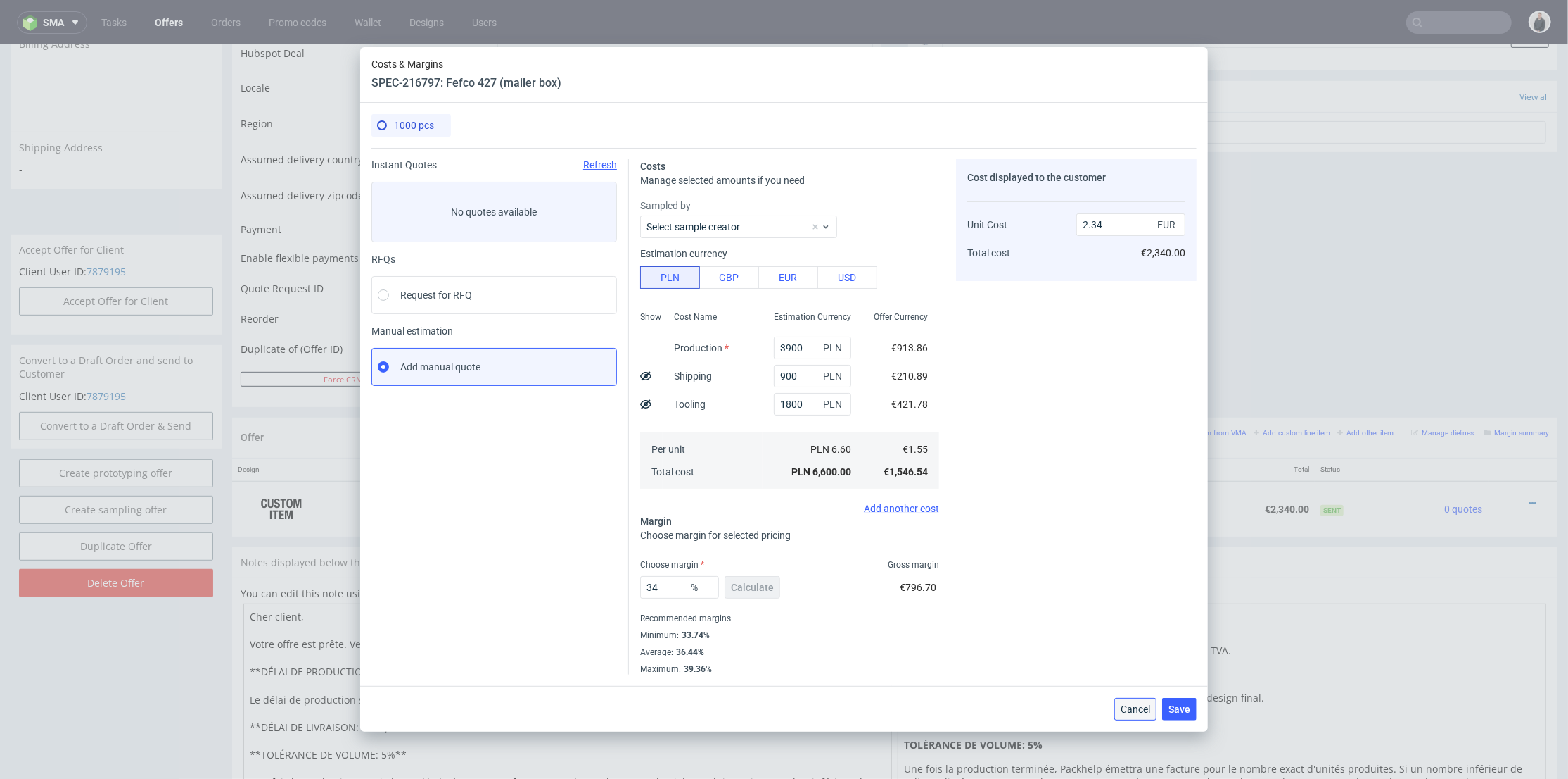
click at [1139, 706] on span "Cancel" at bounding box center [1136, 709] width 30 height 10
